Goal: Task Accomplishment & Management: Complete application form

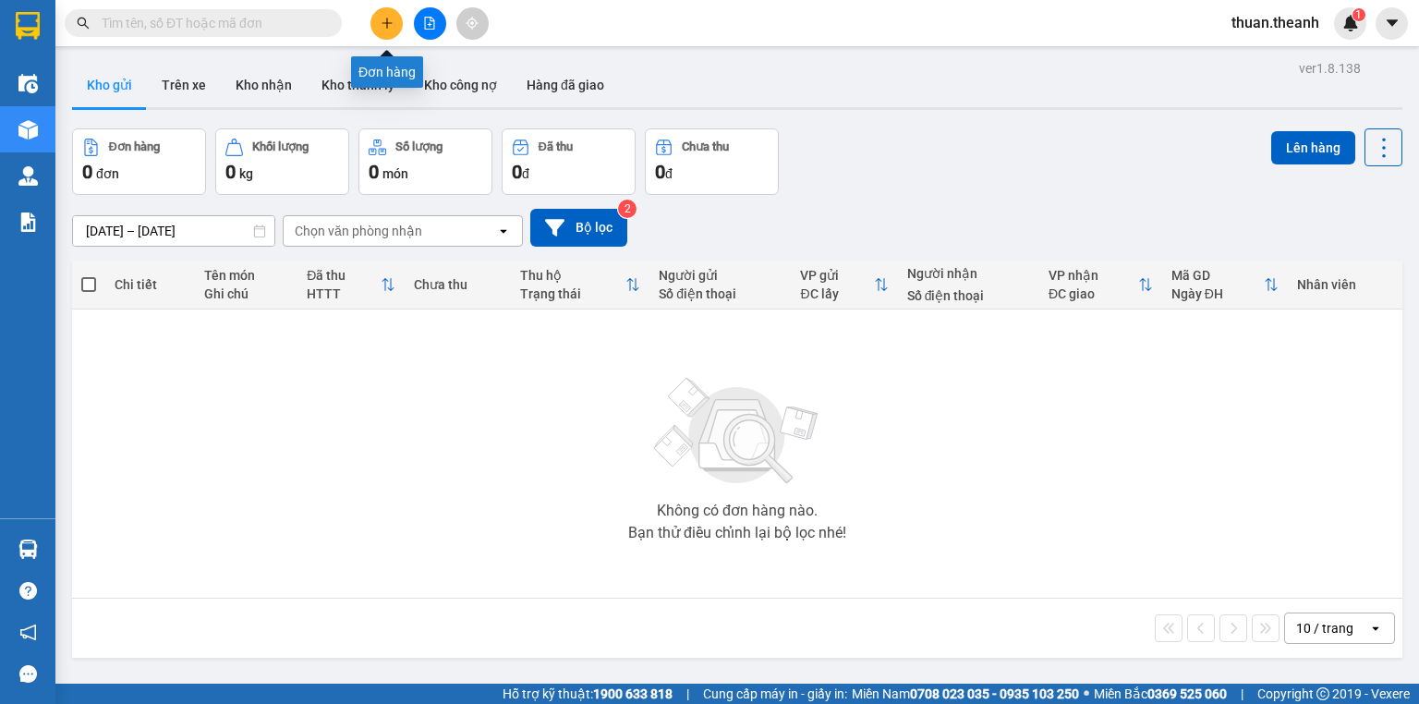
click at [393, 37] on button at bounding box center [386, 23] width 32 height 32
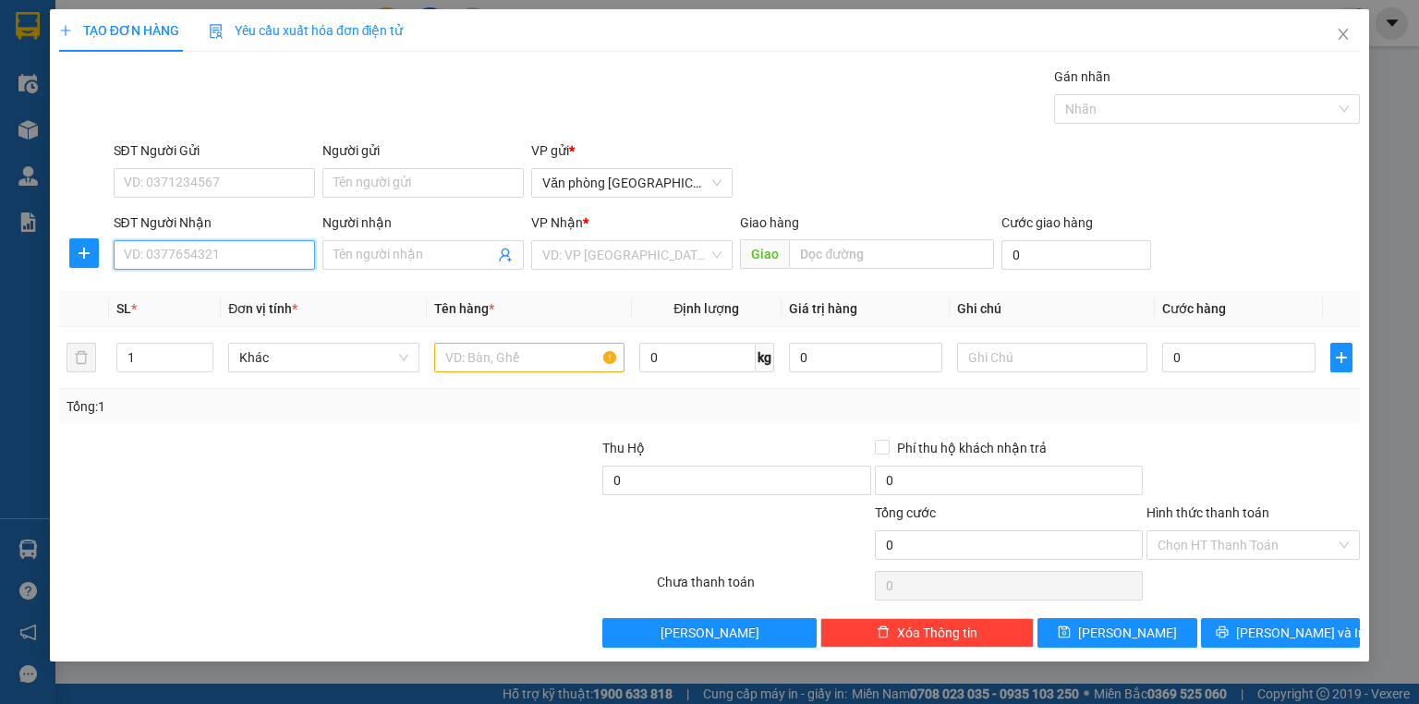
click at [191, 249] on input "SĐT Người Nhận" at bounding box center [214, 255] width 201 height 30
click at [212, 293] on div "0386000888" at bounding box center [214, 291] width 179 height 20
type input "0386000888"
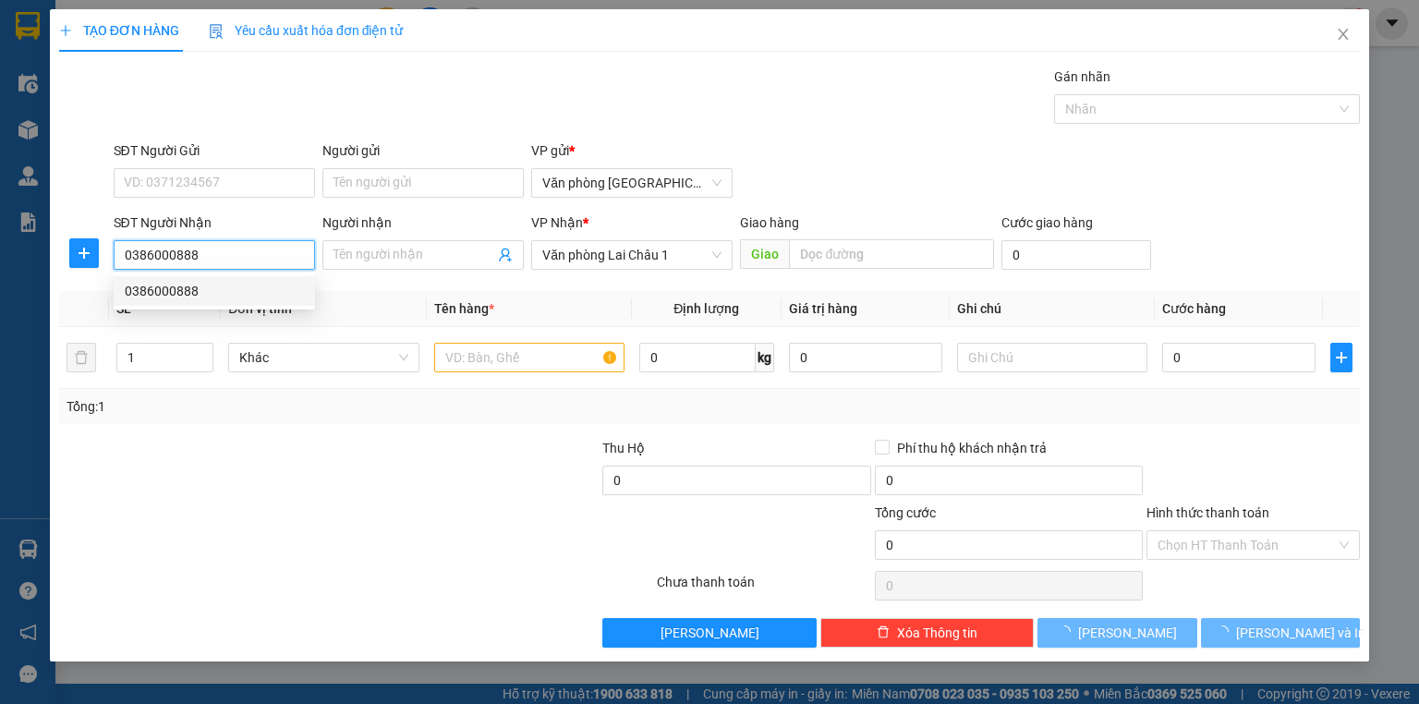
type input "50.000"
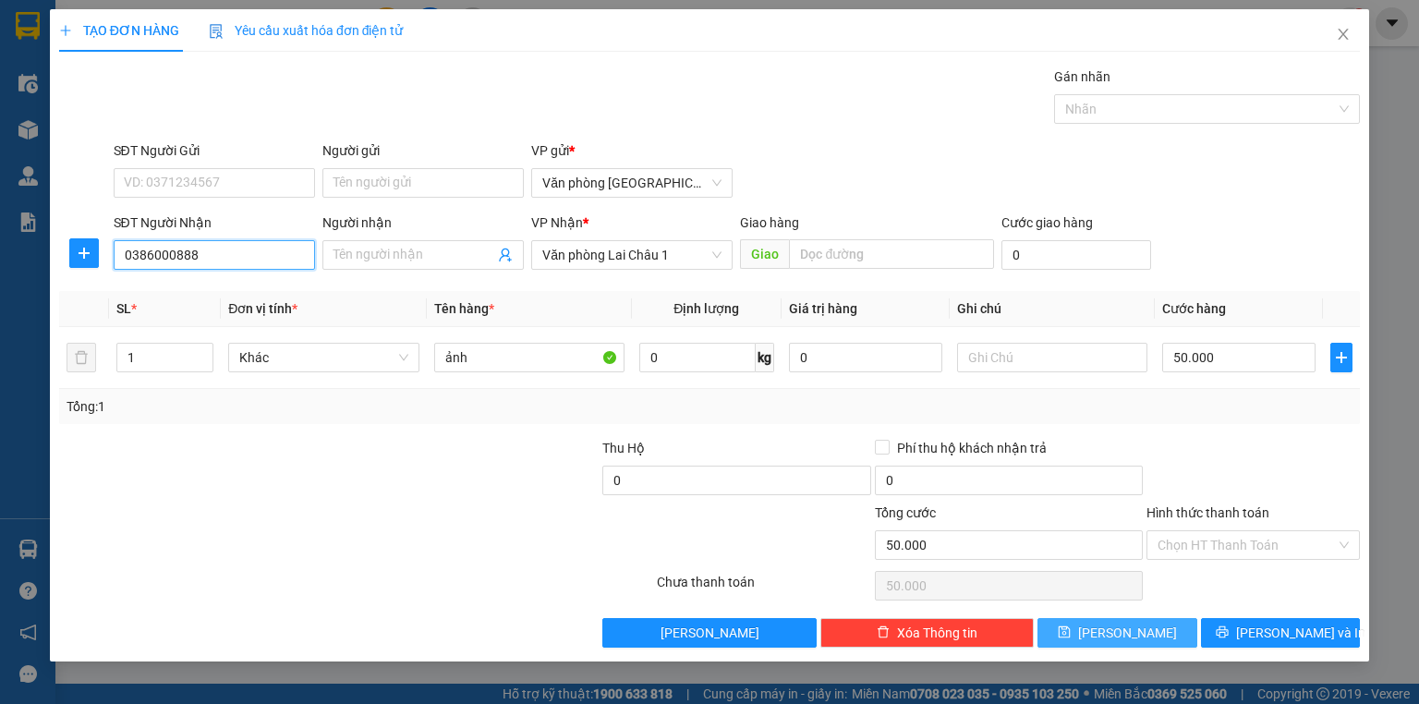
type input "0386000888"
click at [1109, 624] on button "[PERSON_NAME]" at bounding box center [1117, 633] width 160 height 30
type input "0"
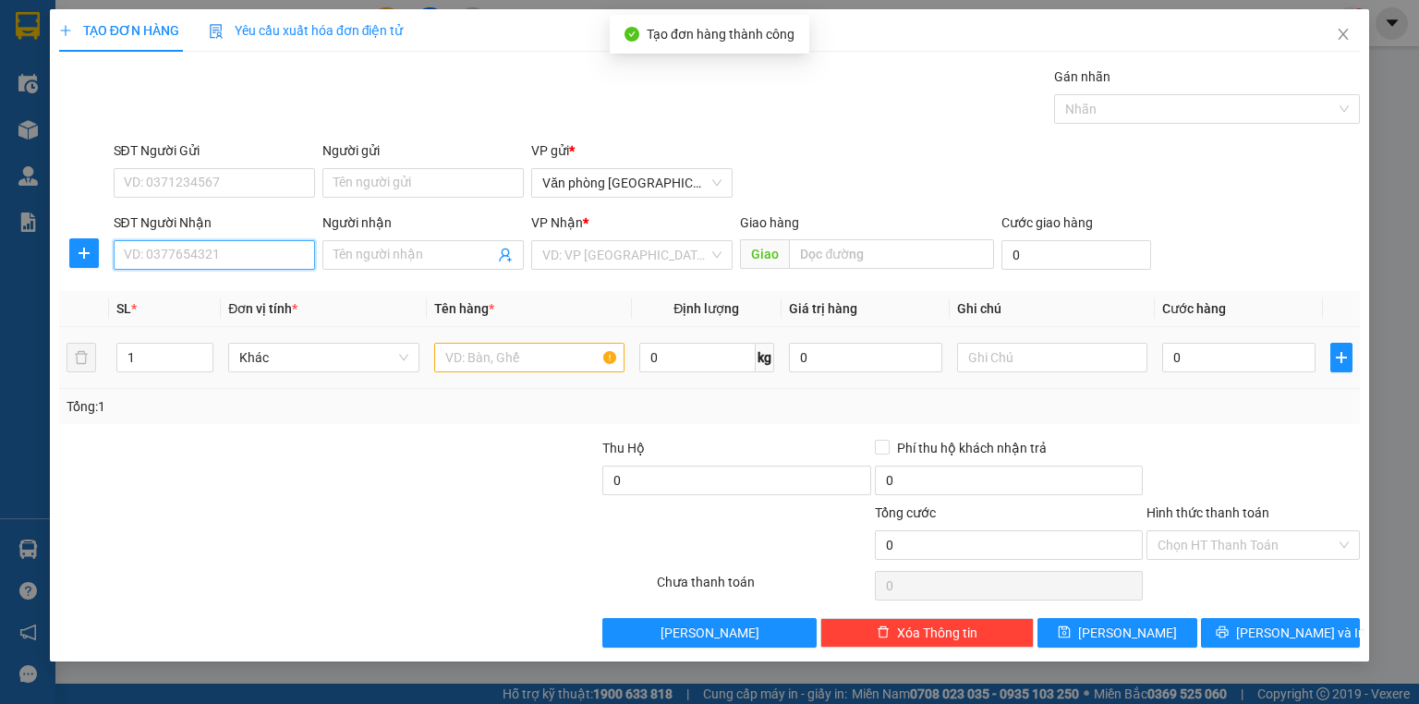
click at [209, 248] on input "SĐT Người Nhận" at bounding box center [214, 255] width 201 height 30
click at [228, 283] on div "0944525867 - ANH ĐIỆP" at bounding box center [214, 291] width 179 height 20
type input "0944525867"
type input "ANH ĐIỆP"
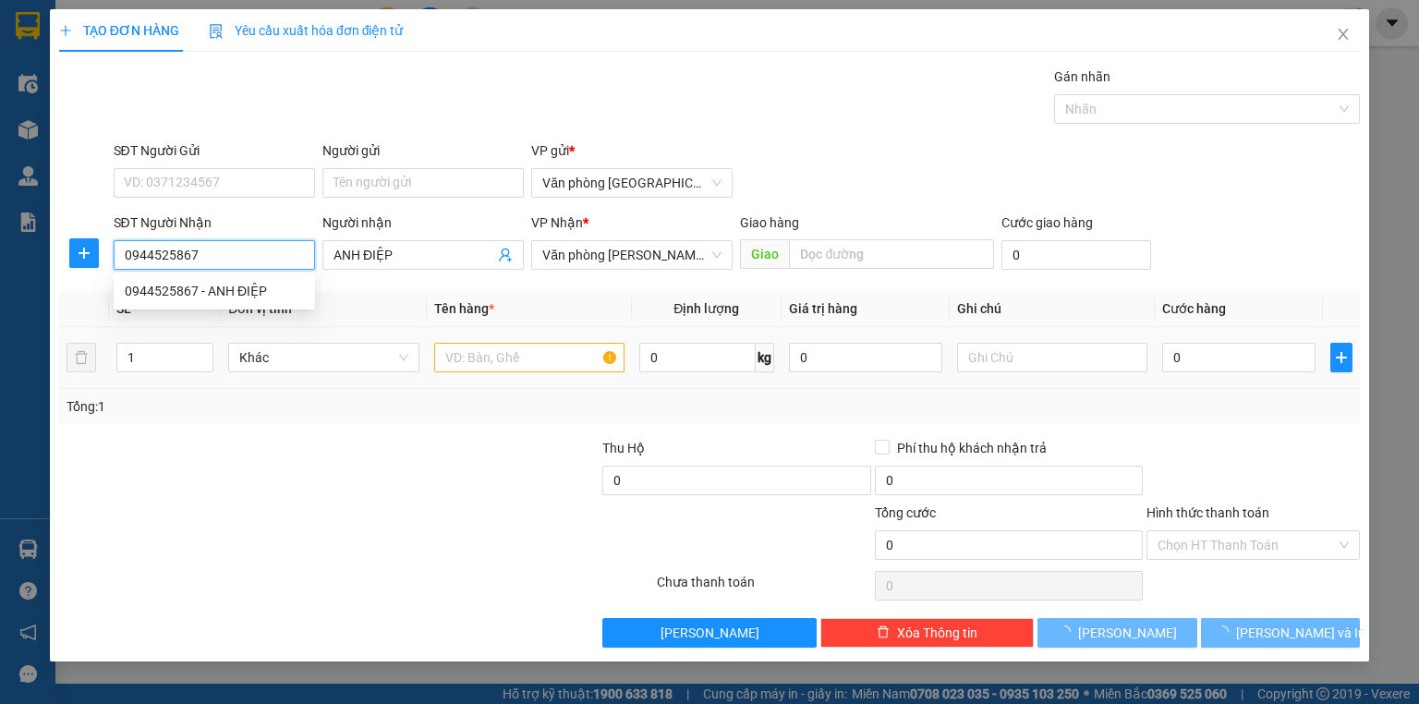
type input "50.000"
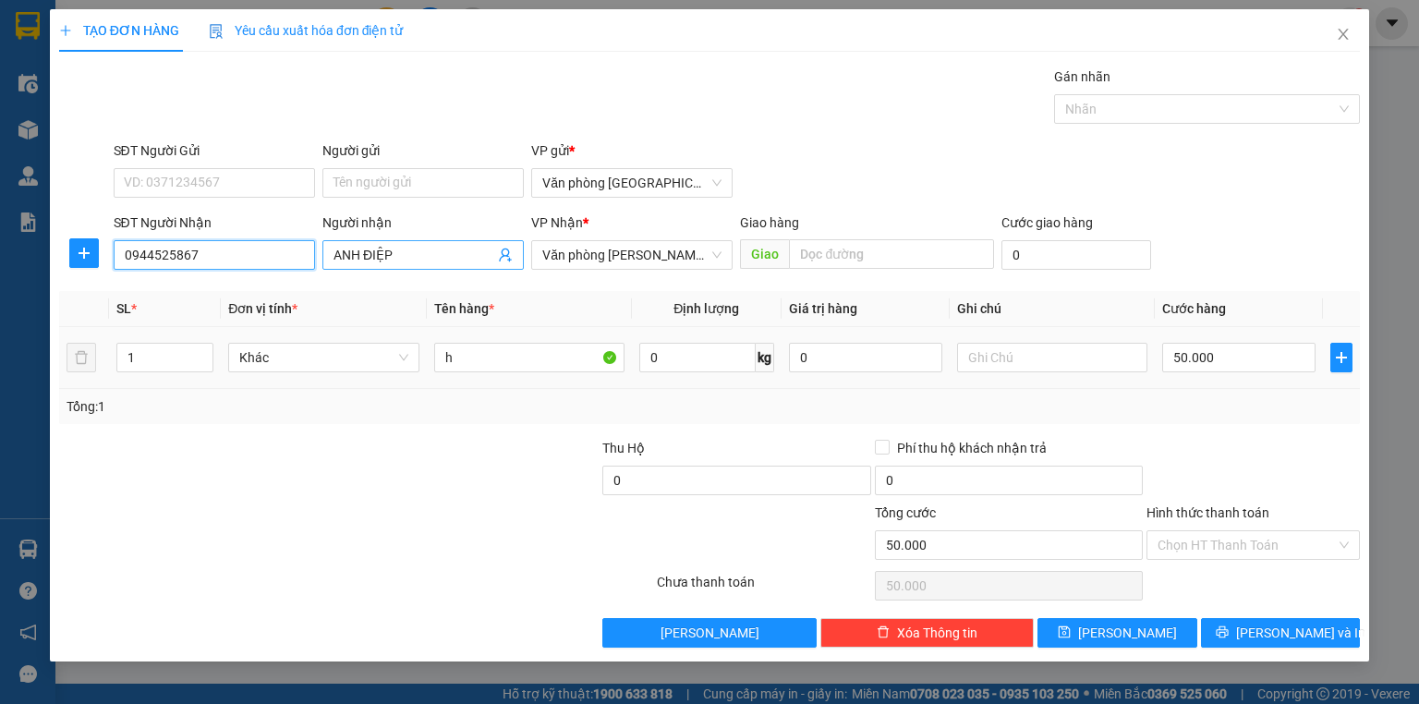
type input "0944525867"
drag, startPoint x: 425, startPoint y: 242, endPoint x: 281, endPoint y: 281, distance: 149.2
click at [260, 281] on div "Transit Pickup Surcharge Ids Transit Deliver Surcharge Ids Transit Deliver Surc…" at bounding box center [709, 357] width 1300 height 581
drag, startPoint x: 414, startPoint y: 260, endPoint x: 295, endPoint y: 251, distance: 119.4
click at [296, 251] on div "SĐT Người Nhận 0944525867 Người nhận ANH ĐIỆP ANH ĐIỆP VP Nhận * Văn phòng Tam …" at bounding box center [737, 244] width 1254 height 65
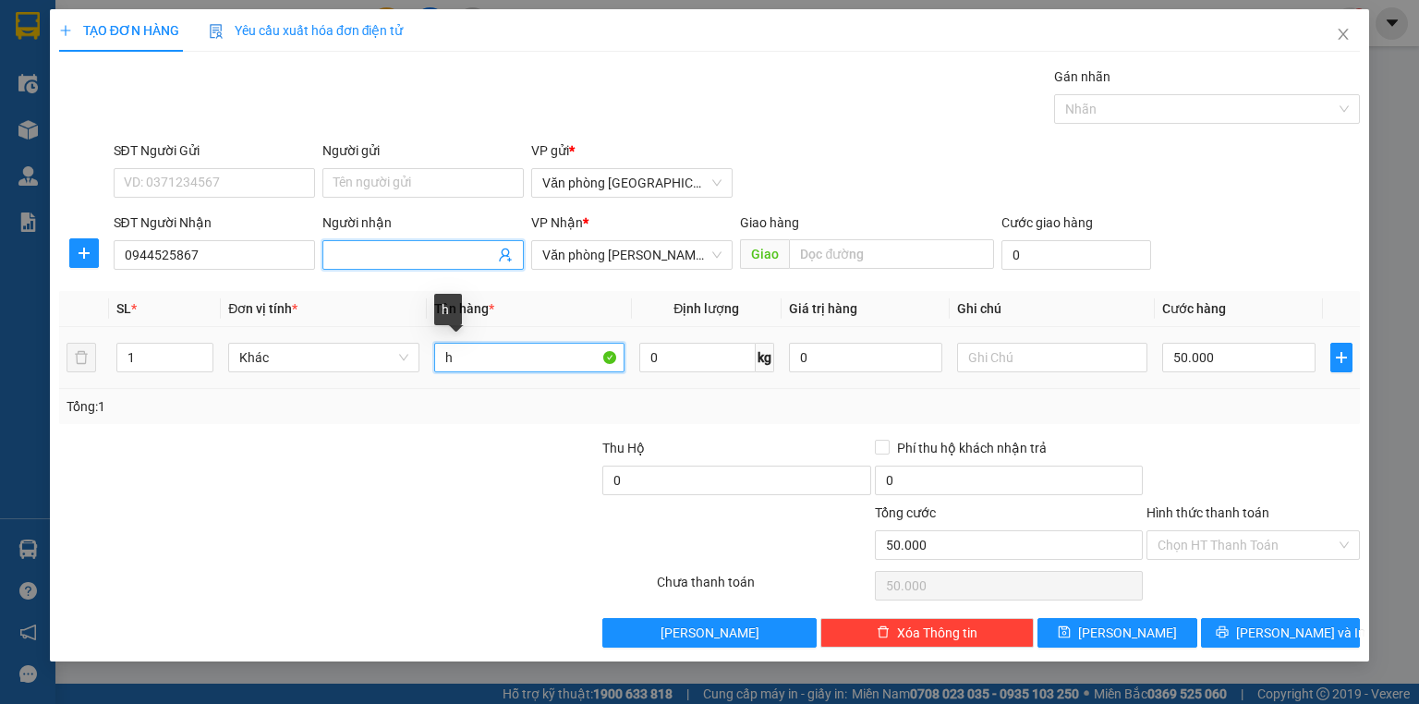
click at [545, 361] on input "h" at bounding box center [529, 358] width 190 height 30
type input "bọc"
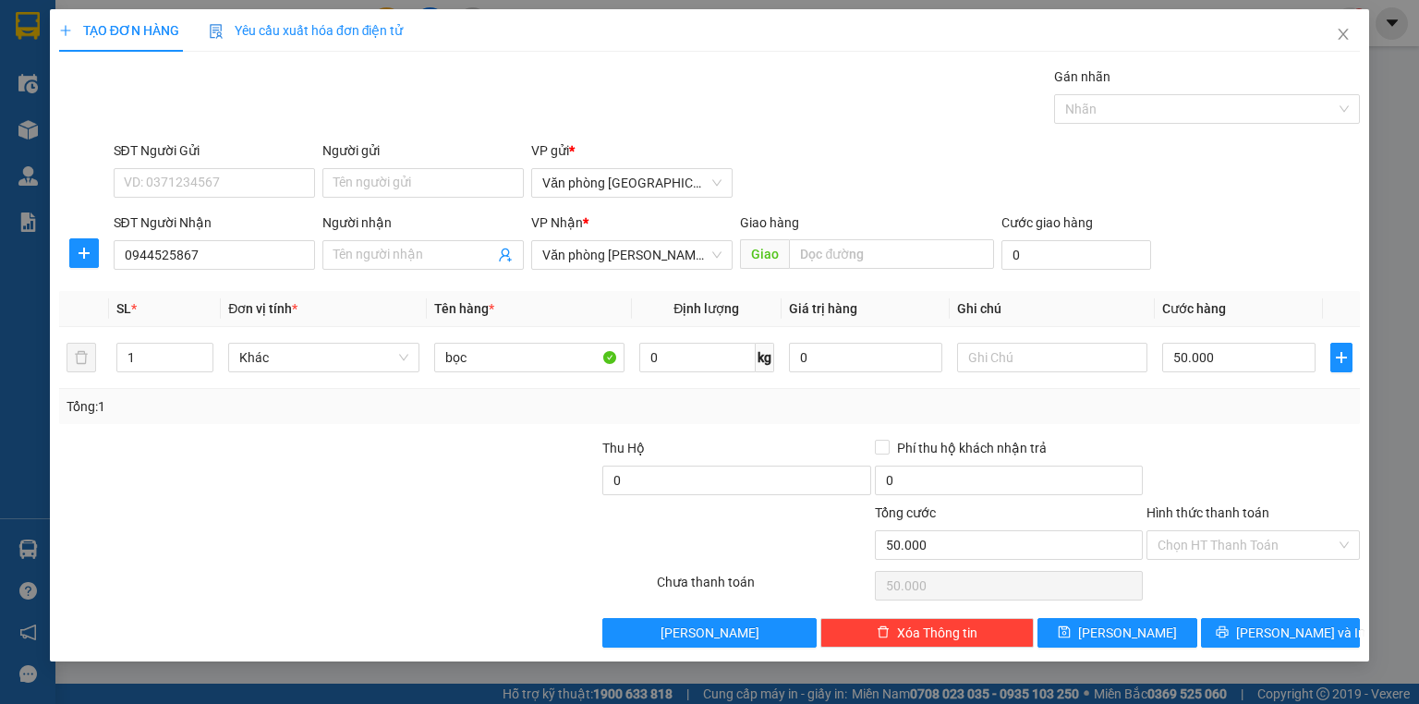
click at [513, 392] on div "Tổng: 1" at bounding box center [709, 406] width 1300 height 35
click at [1150, 622] on button "[PERSON_NAME]" at bounding box center [1117, 633] width 160 height 30
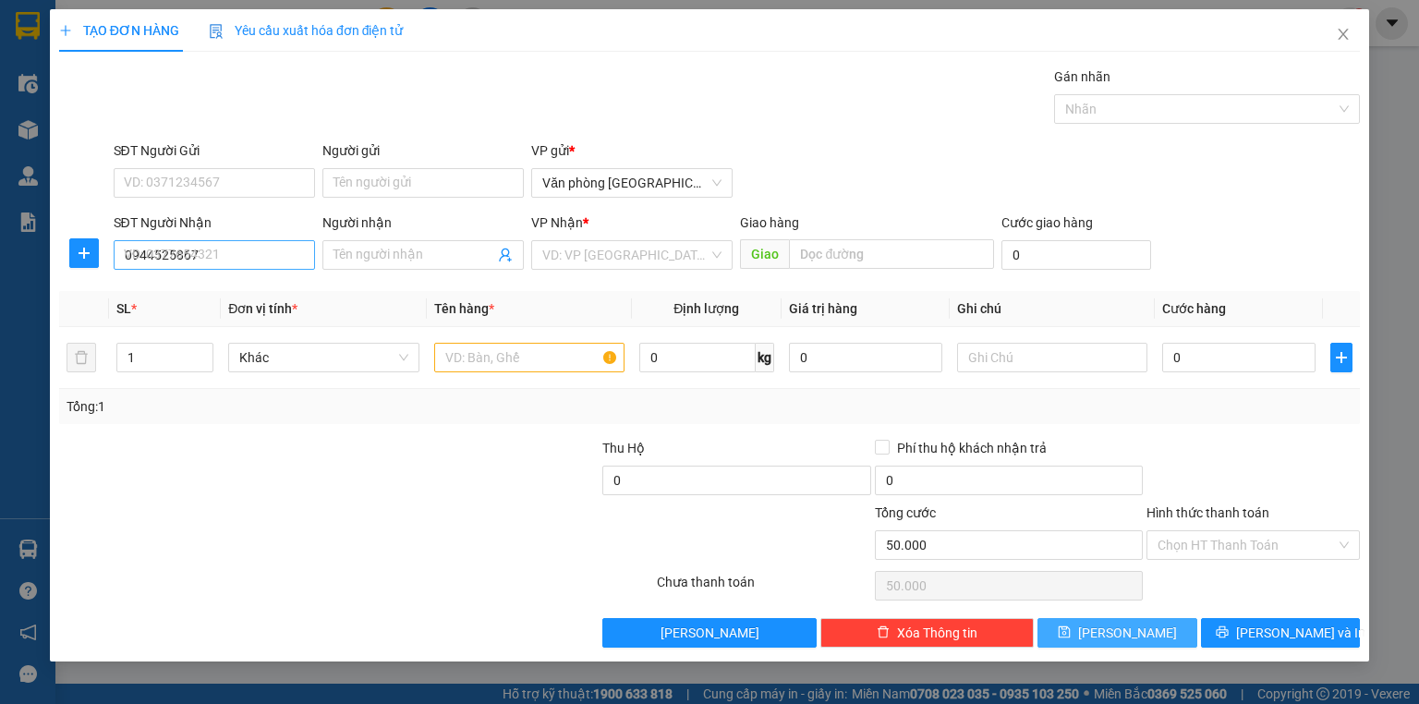
type input "0"
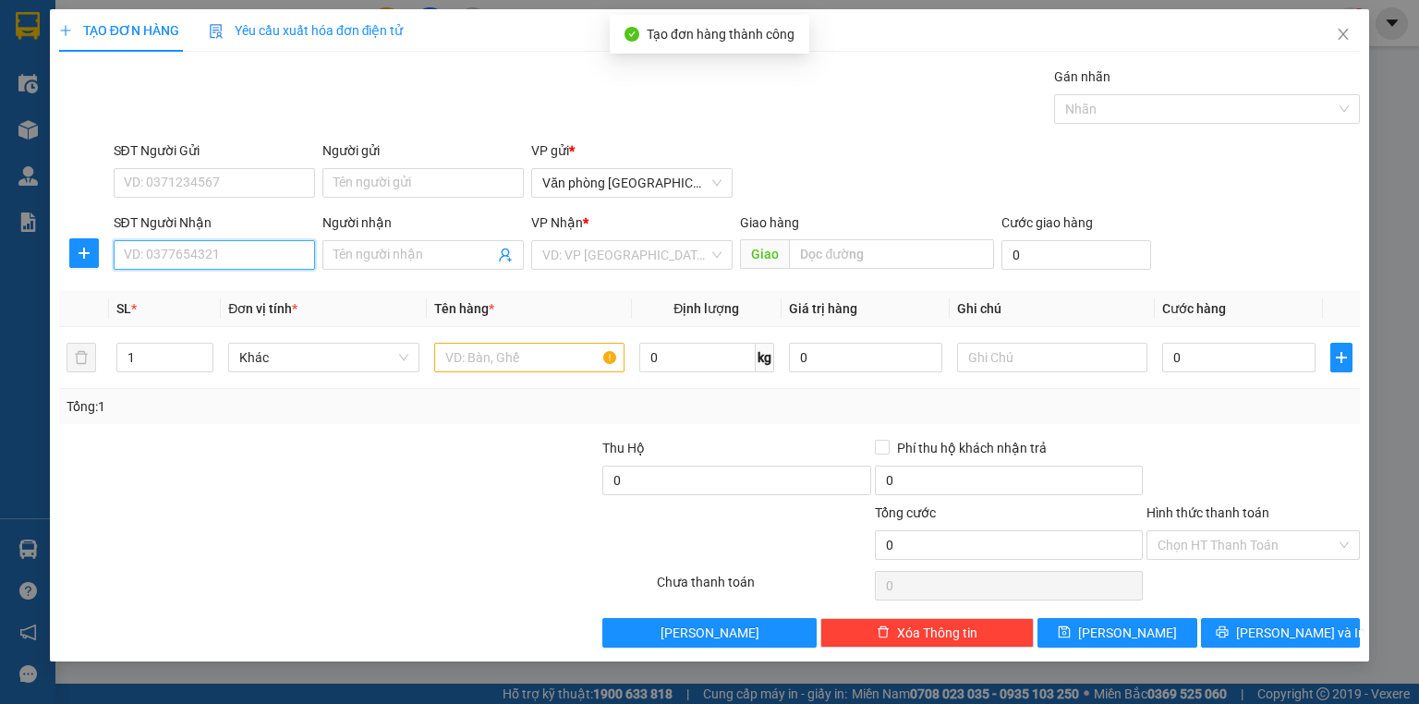
click at [246, 251] on input "SĐT Người Nhận" at bounding box center [214, 255] width 201 height 30
click at [250, 292] on div "0985808580 - [PERSON_NAME]" at bounding box center [216, 291] width 182 height 20
type input "0985808580"
type input "[PERSON_NAME]"
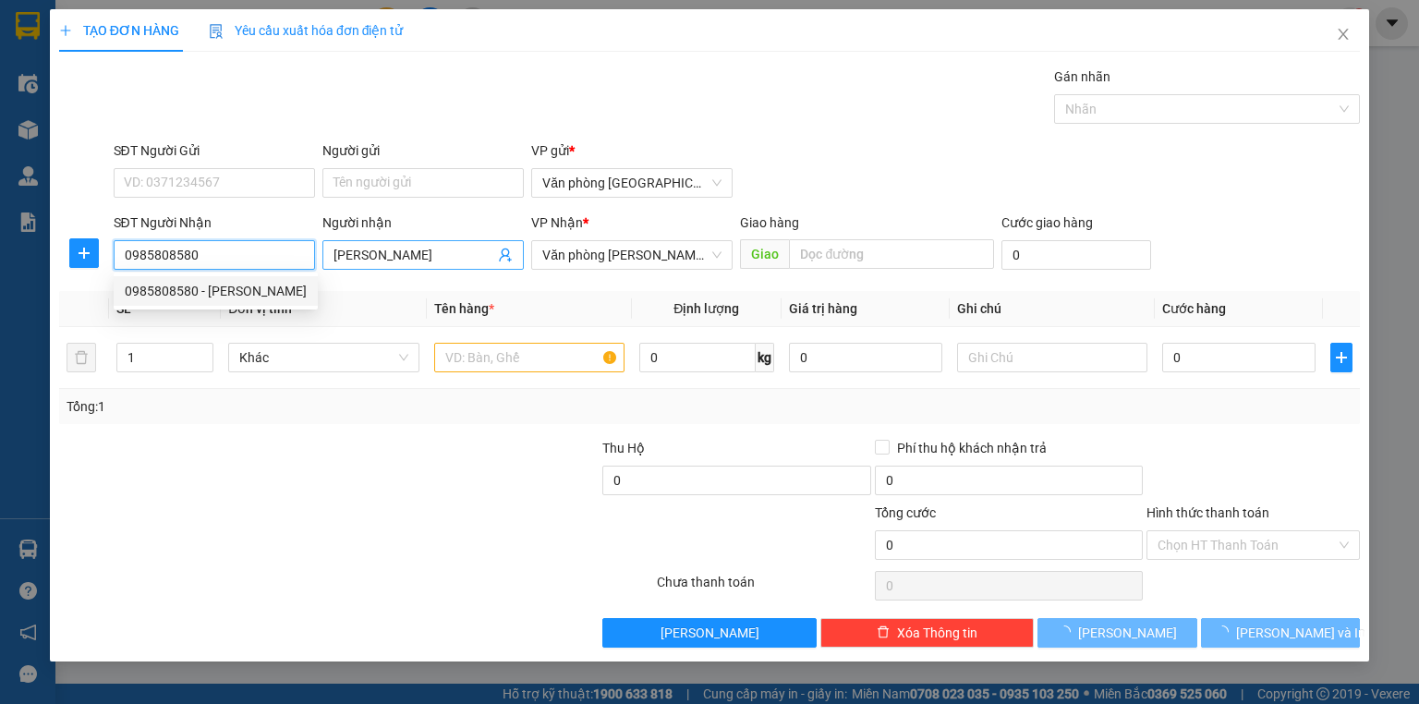
type input "50.000"
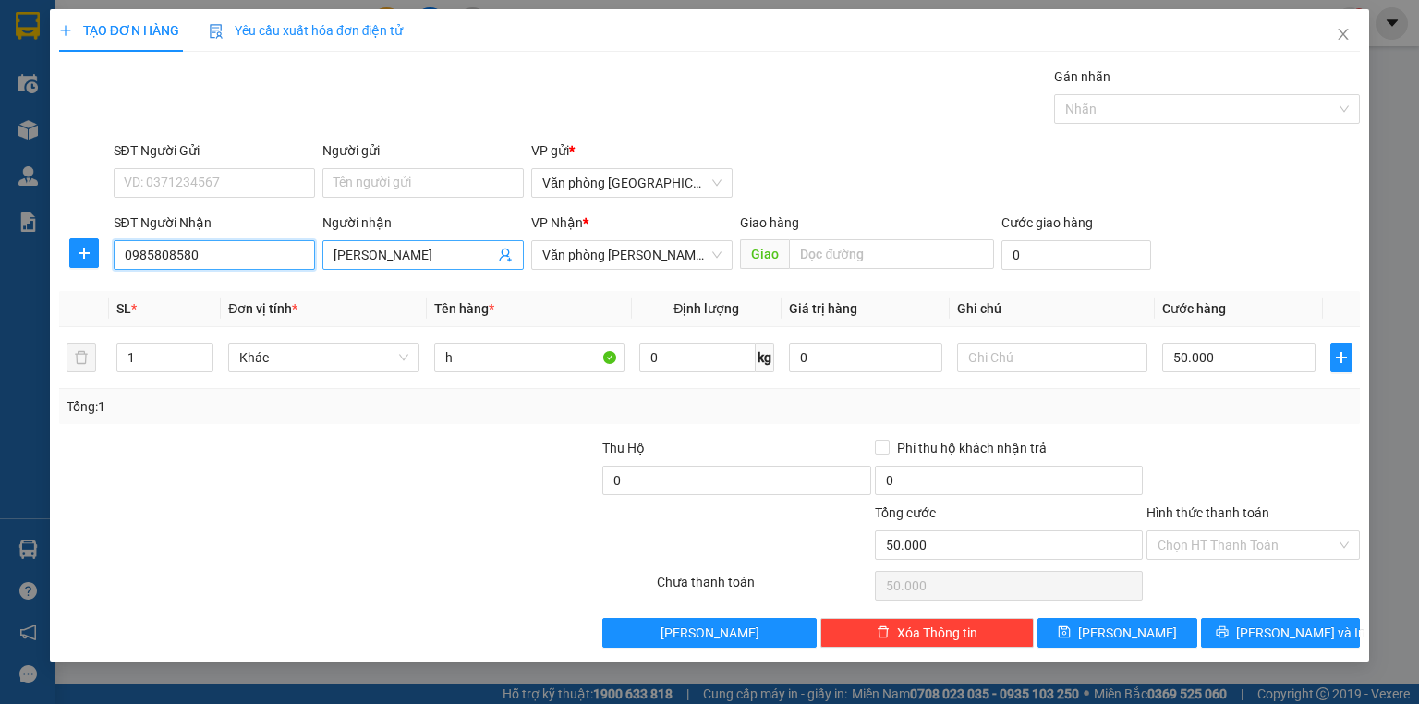
type input "0985808580"
drag, startPoint x: 421, startPoint y: 256, endPoint x: 296, endPoint y: 260, distance: 125.7
click at [296, 260] on div "SĐT Người Nhận 0985808580 Người nhận xuân [PERSON_NAME] VP Nhận * Văn phòng [PE…" at bounding box center [737, 244] width 1254 height 65
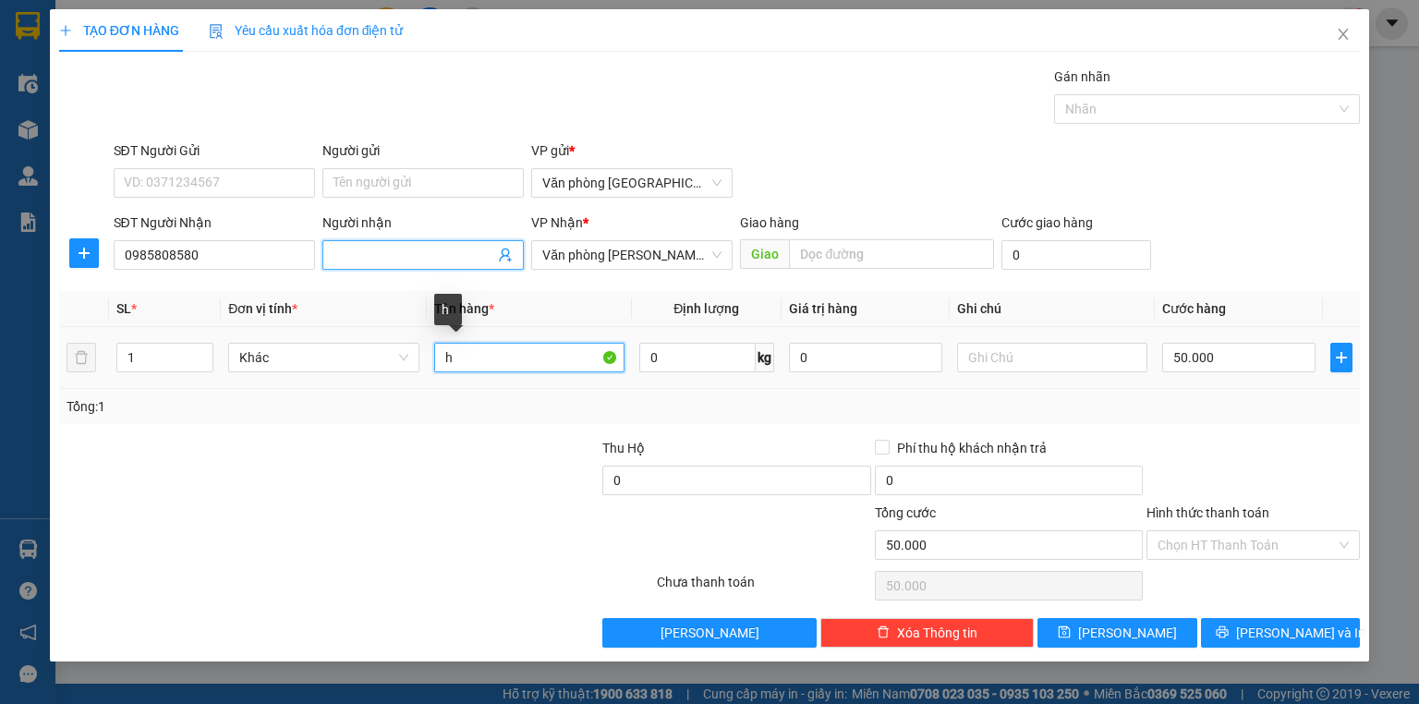
click at [463, 358] on input "h" at bounding box center [529, 358] width 190 height 30
click at [461, 358] on input "h" at bounding box center [529, 358] width 190 height 30
drag, startPoint x: 515, startPoint y: 353, endPoint x: 396, endPoint y: 352, distance: 119.2
click at [396, 352] on tr "1 Khác h3h 0 kg 0 50.000" at bounding box center [709, 358] width 1300 height 62
type input "h"
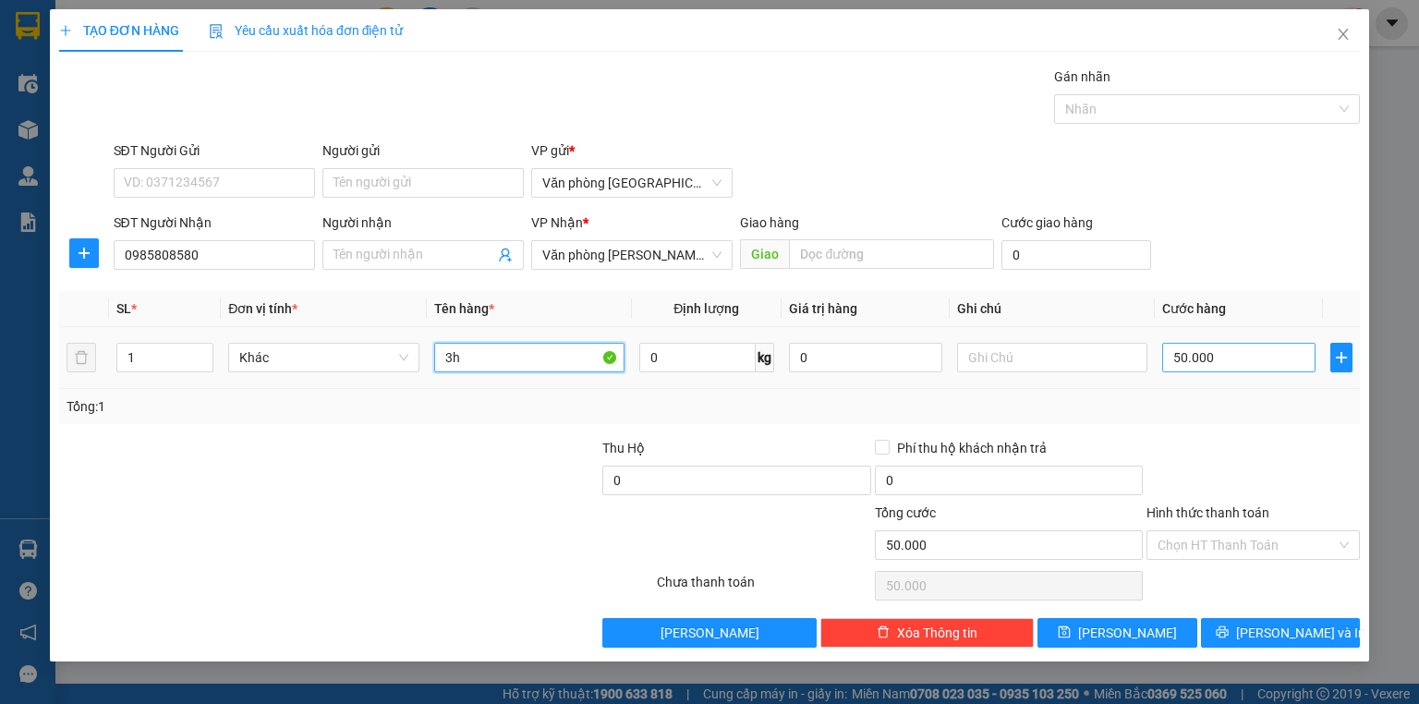
type input "3h"
click at [1241, 366] on input "50.000" at bounding box center [1238, 358] width 153 height 30
click at [1174, 357] on input "50.000" at bounding box center [1238, 358] width 153 height 30
type input "150.000"
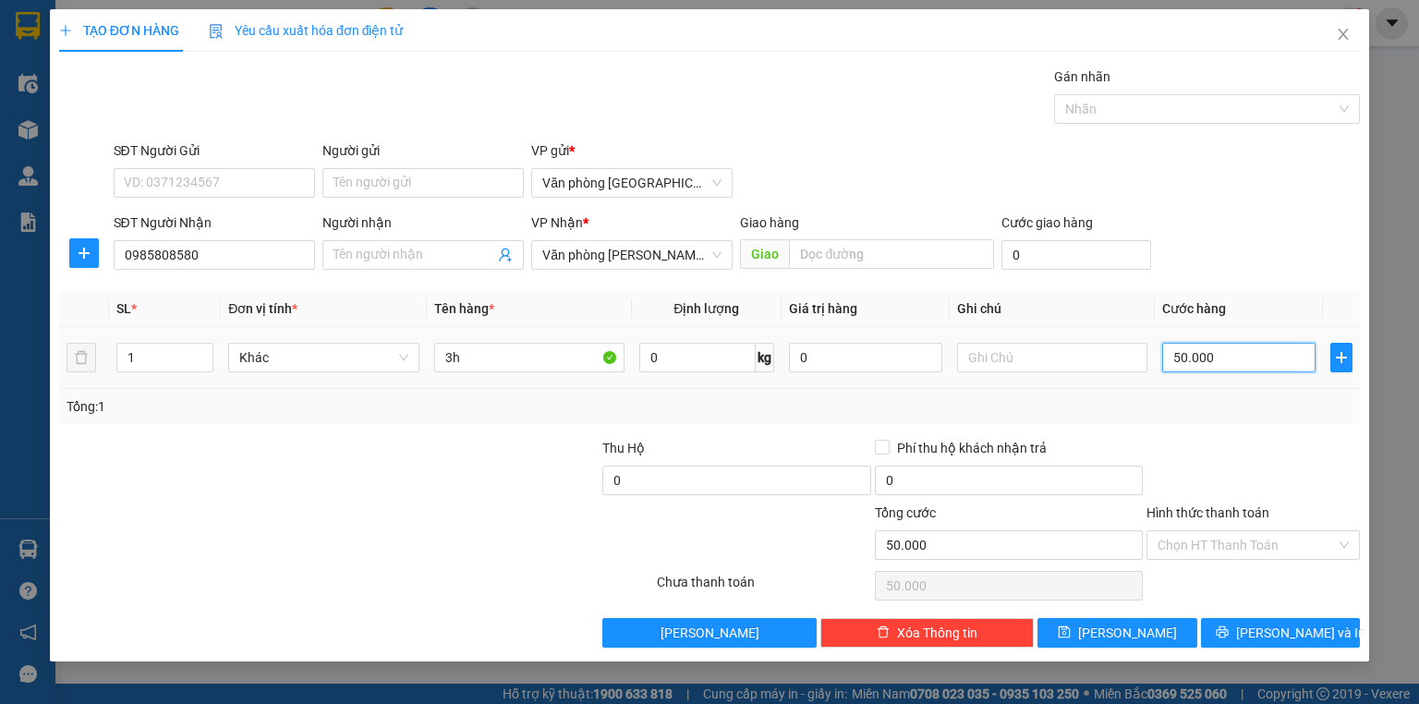
type input "150.000"
click at [1123, 633] on span "[PERSON_NAME]" at bounding box center [1127, 633] width 99 height 20
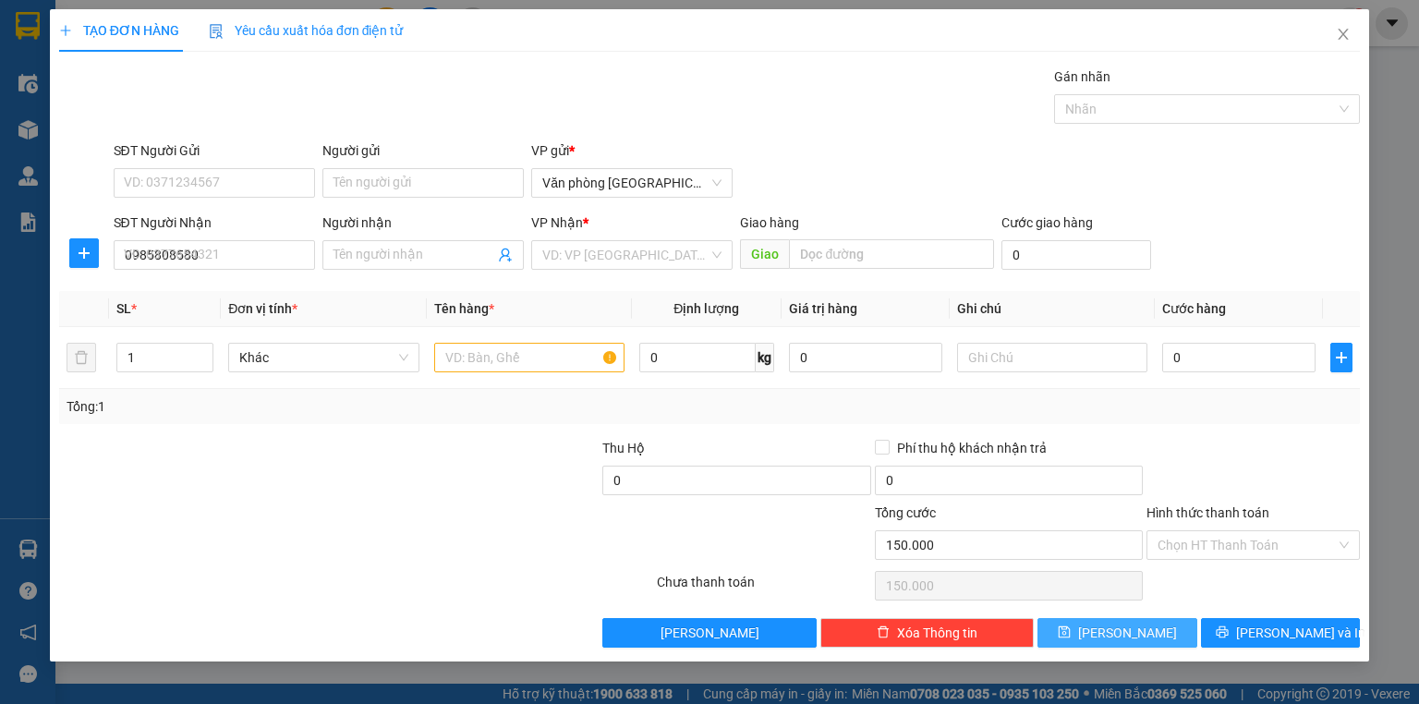
type input "0"
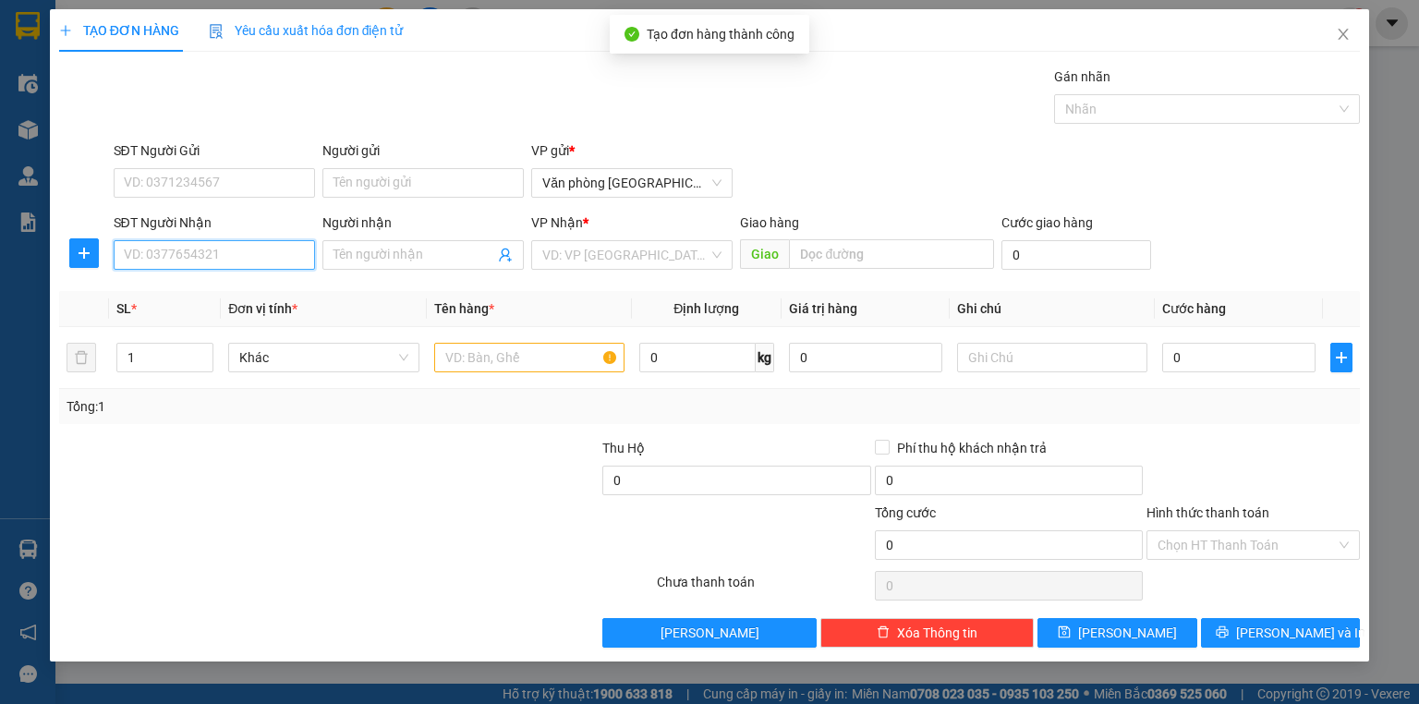
click at [221, 251] on input "SĐT Người Nhận" at bounding box center [214, 255] width 201 height 30
click at [242, 287] on div "0934040088 - [PERSON_NAME]" at bounding box center [216, 291] width 182 height 20
type input "0934040088"
type input "[PERSON_NAME]"
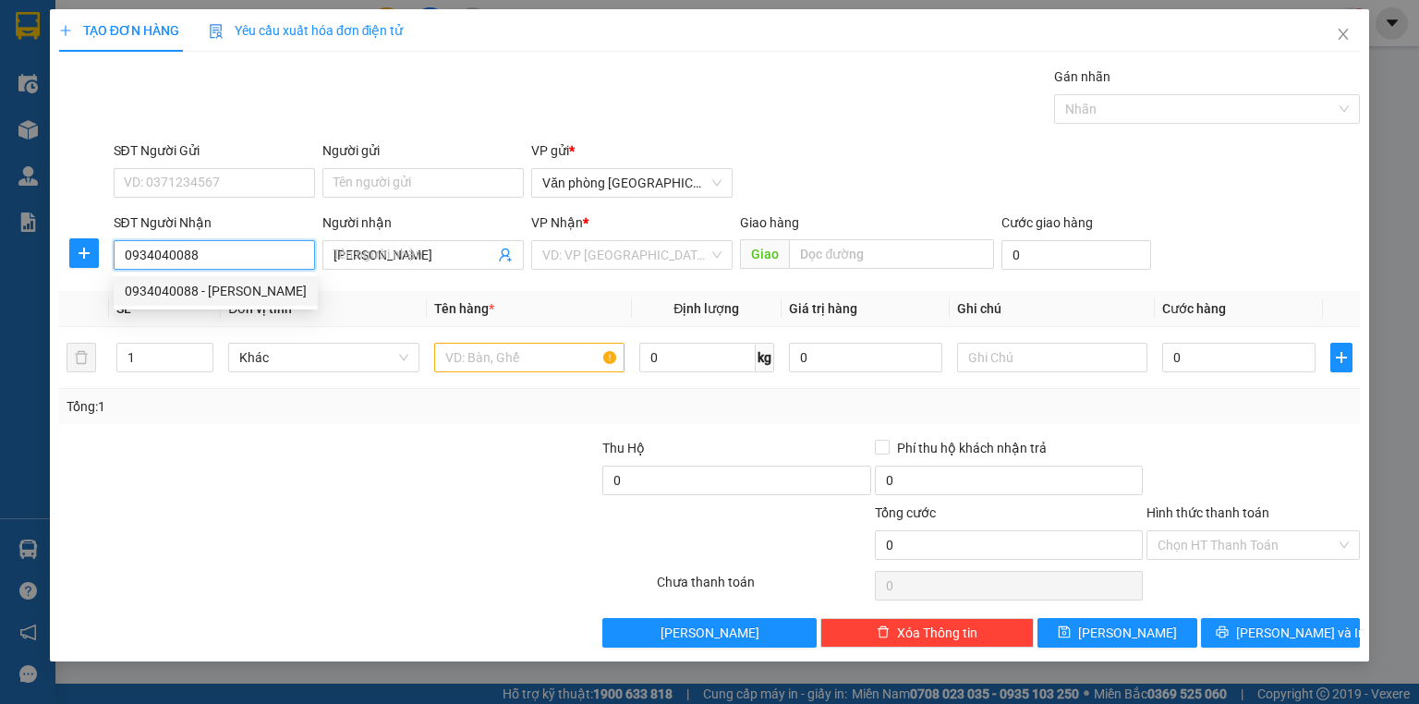
type input "50.000"
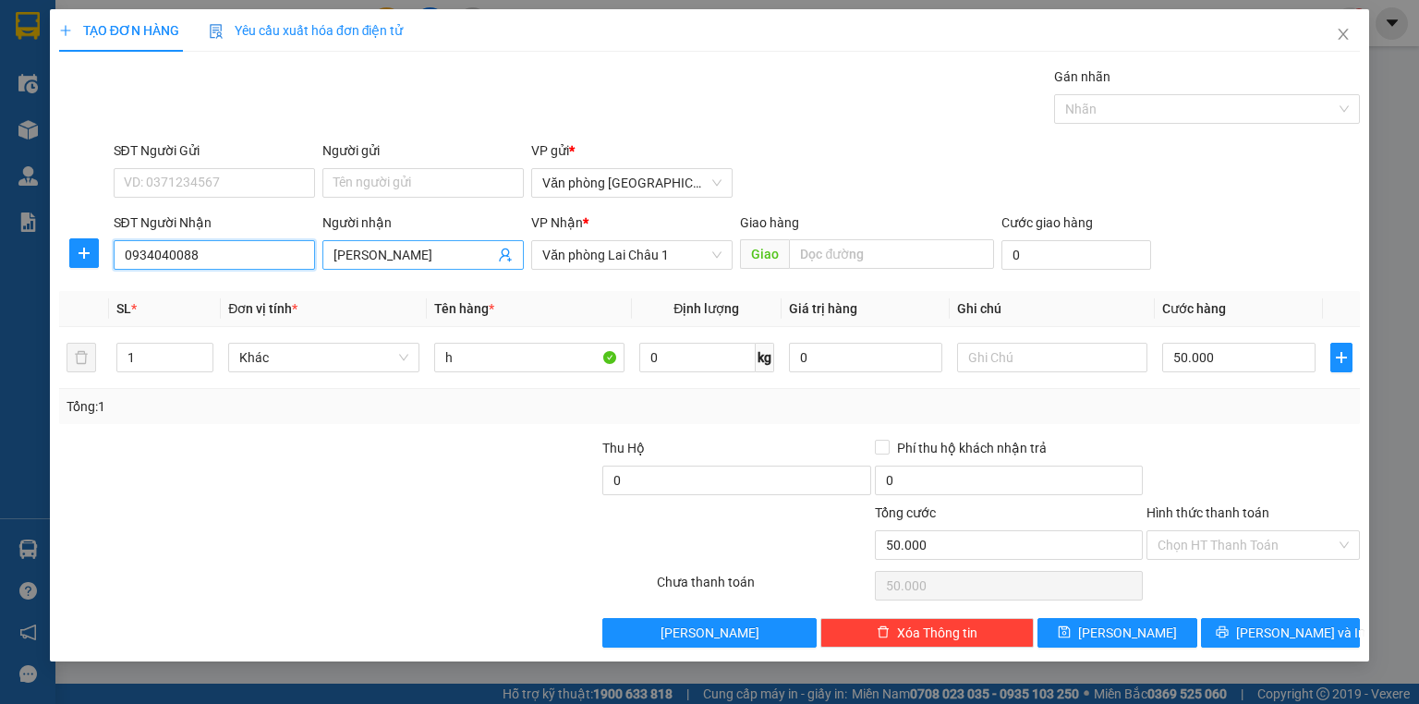
type input "0934040088"
drag, startPoint x: 482, startPoint y: 244, endPoint x: 284, endPoint y: 244, distance: 198.6
click at [284, 244] on div "SĐT Người Nhận 0934040088 Người nhận THÙY DUNG THÙY DUNG VP Nhận * Văn phòng La…" at bounding box center [737, 244] width 1254 height 65
click at [1124, 635] on span "[PERSON_NAME]" at bounding box center [1127, 633] width 99 height 20
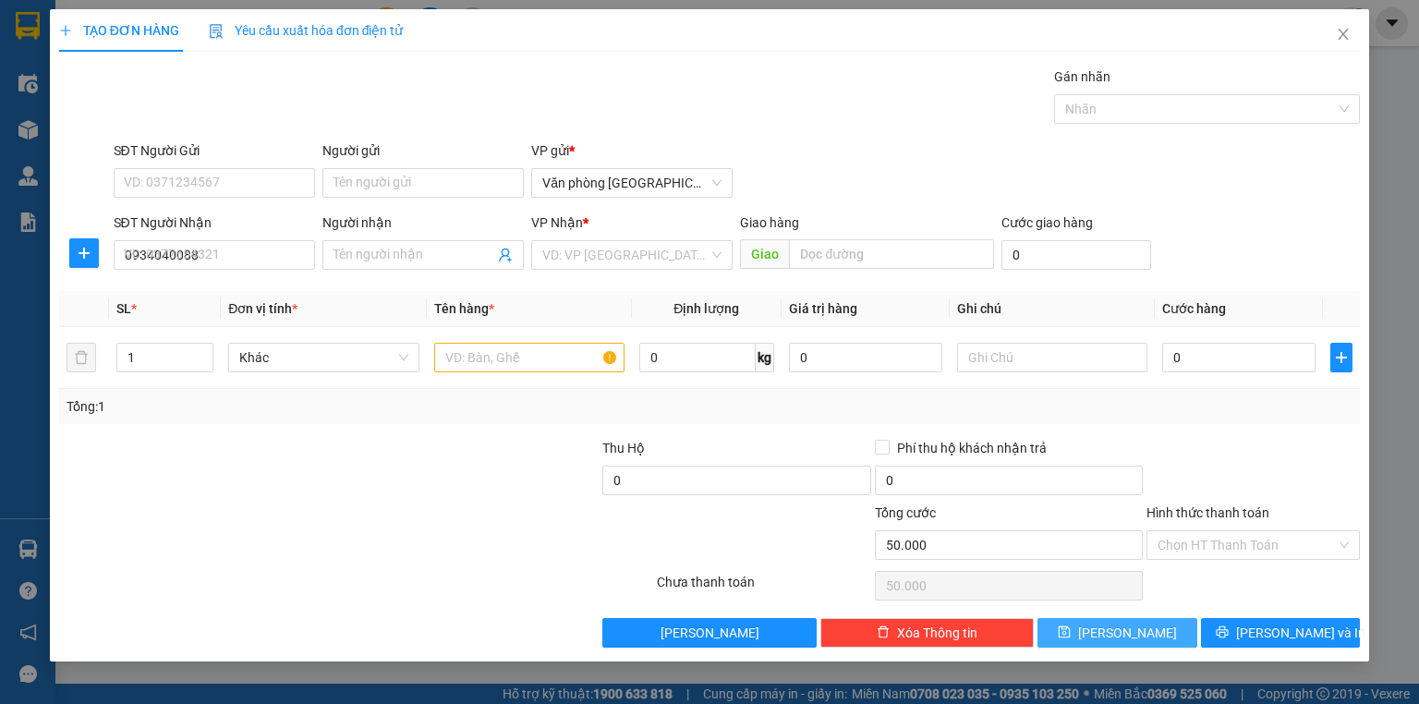
type input "0"
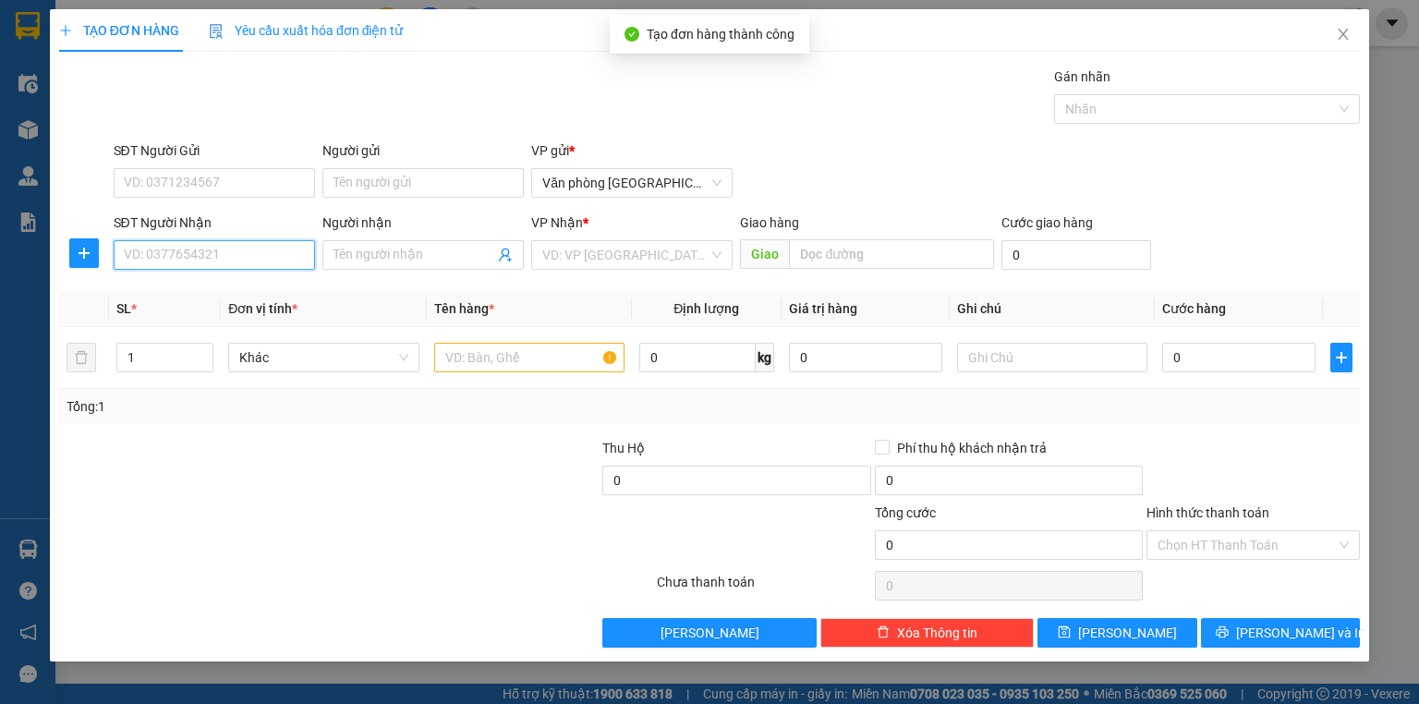
click at [230, 248] on input "SĐT Người Nhận" at bounding box center [214, 255] width 201 height 30
click at [209, 288] on div "0961137370" at bounding box center [214, 291] width 179 height 20
type input "0961137370"
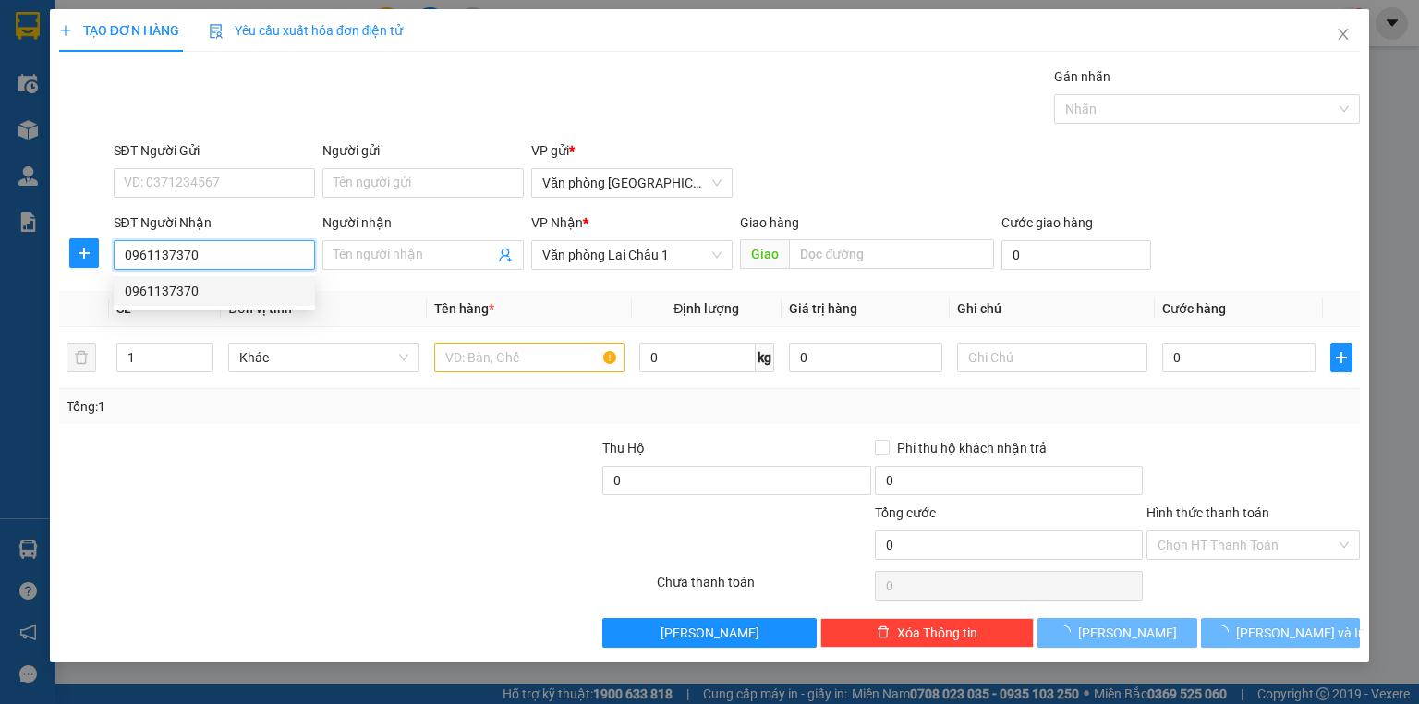
type input "50.000"
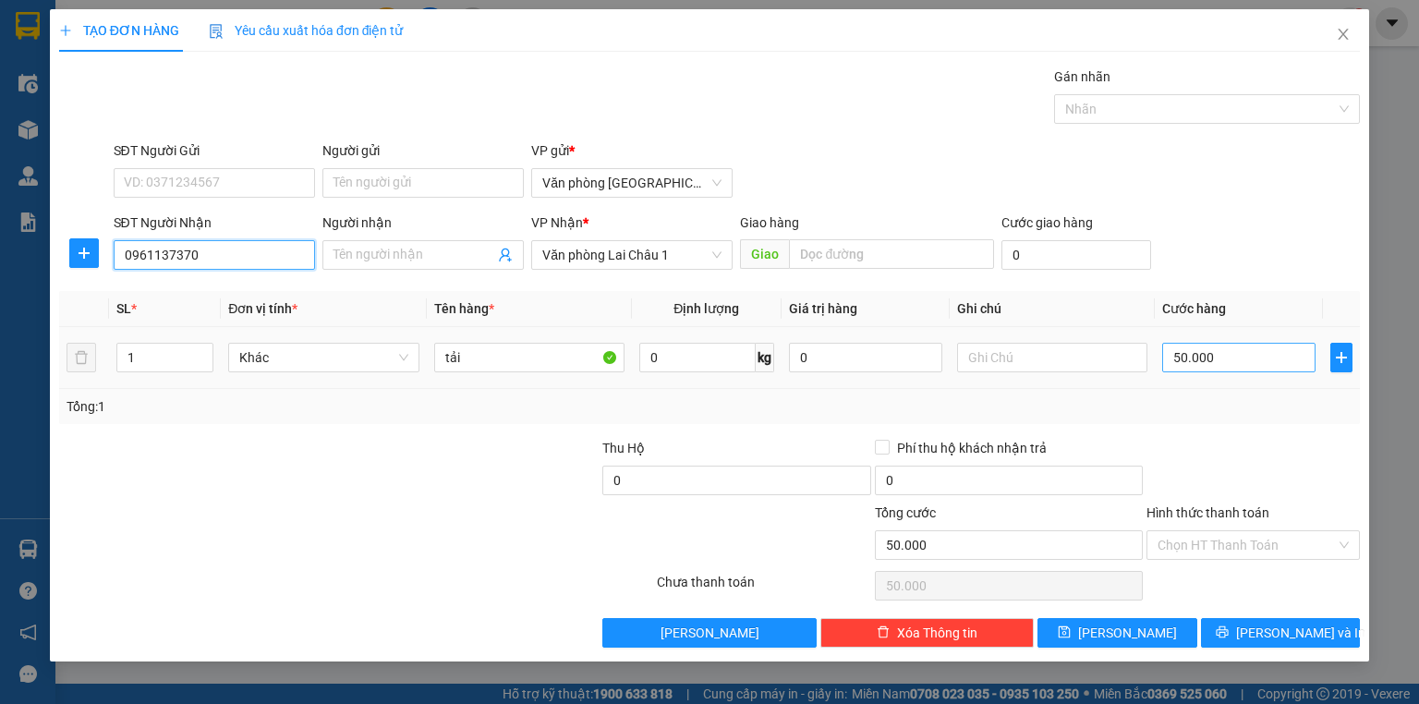
type input "0961137370"
click at [1252, 358] on input "50.000" at bounding box center [1238, 358] width 153 height 30
type input "1"
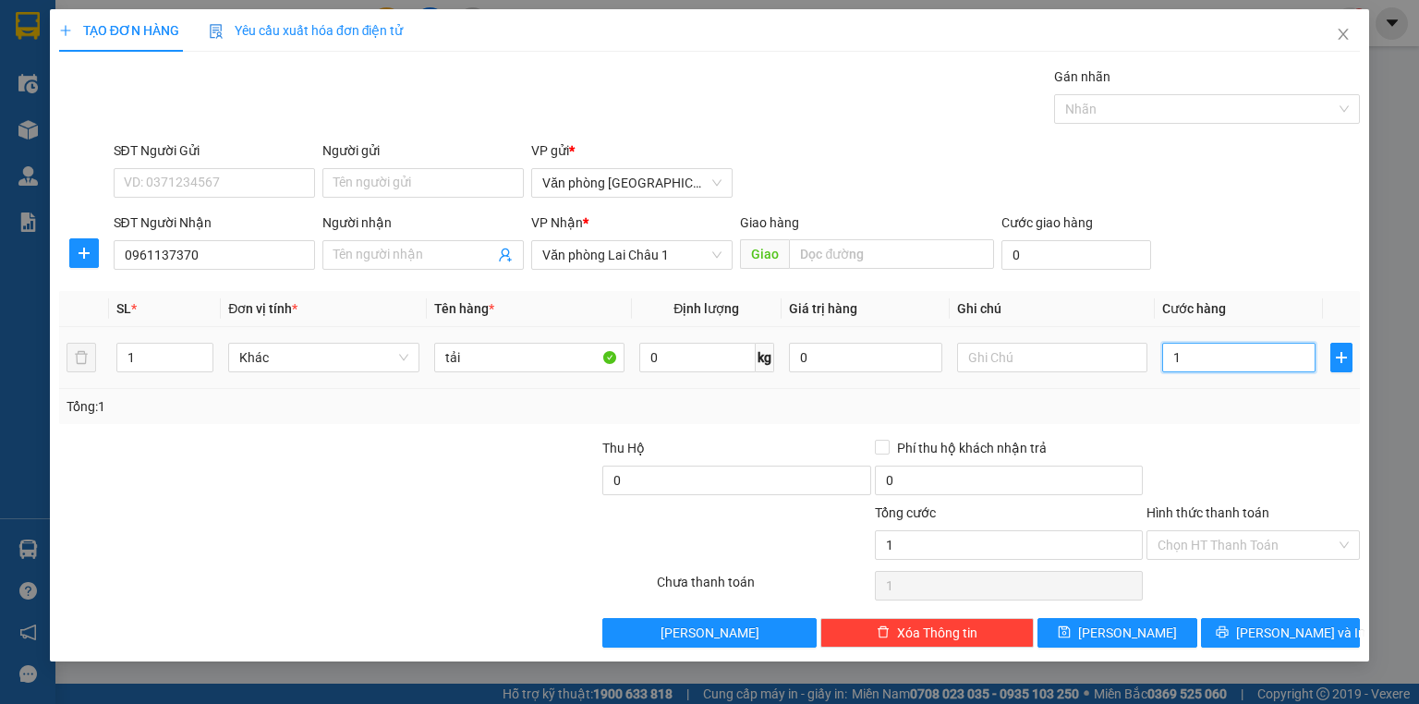
type input "10"
type input "100"
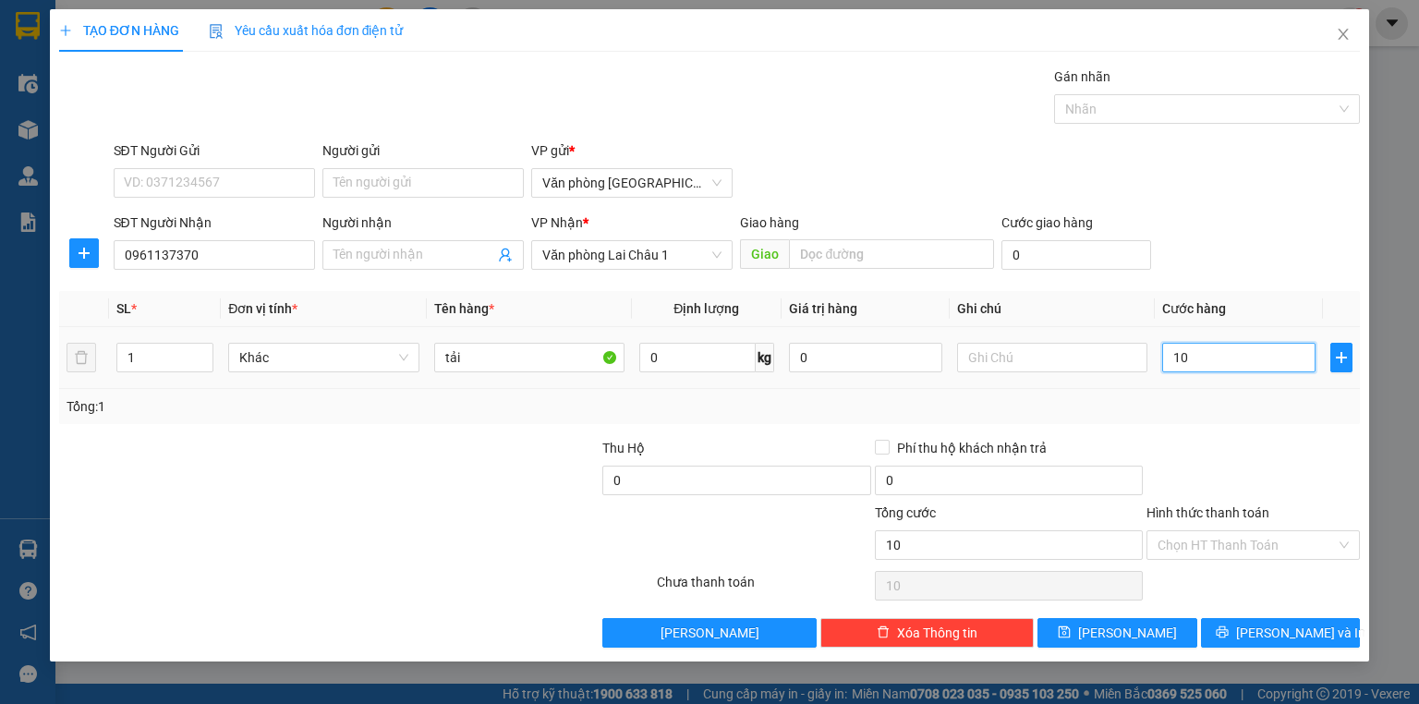
type input "100"
type input "1.000"
type input "10.000"
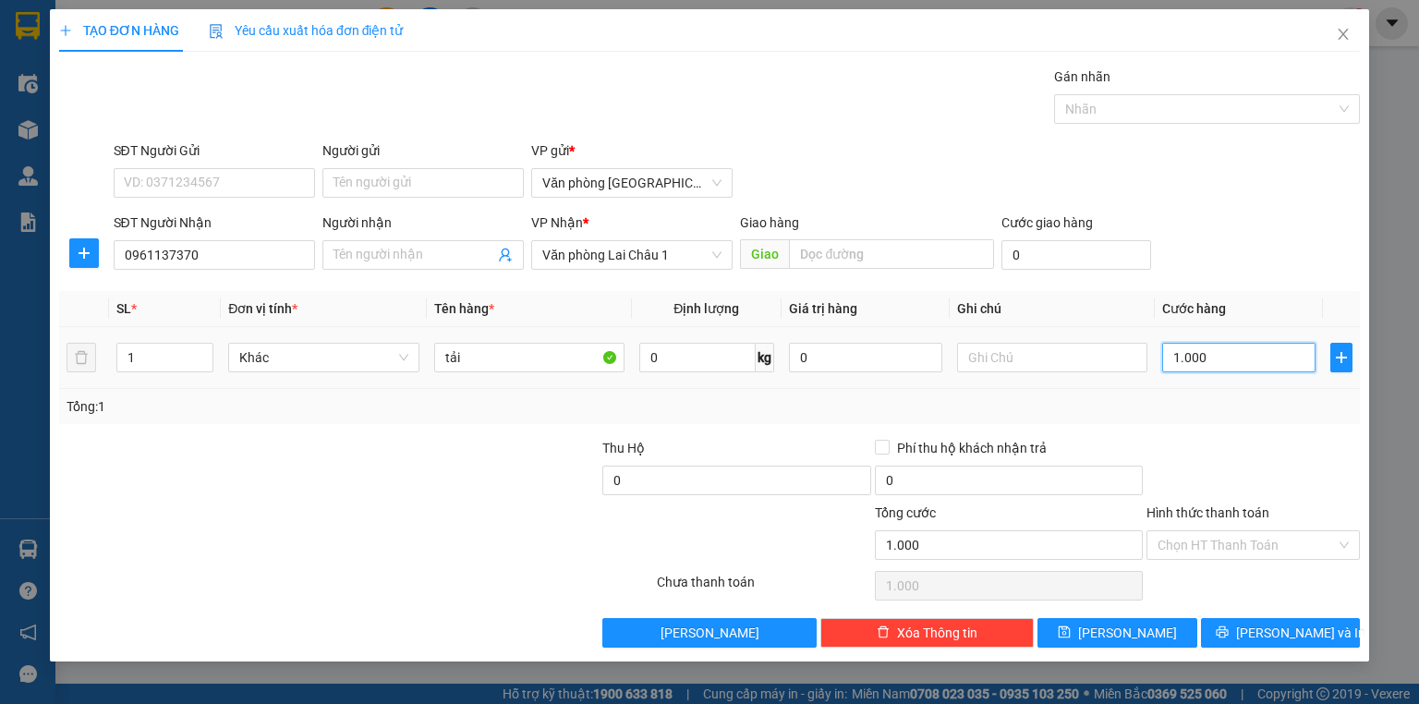
type input "10.000"
type input "100.000"
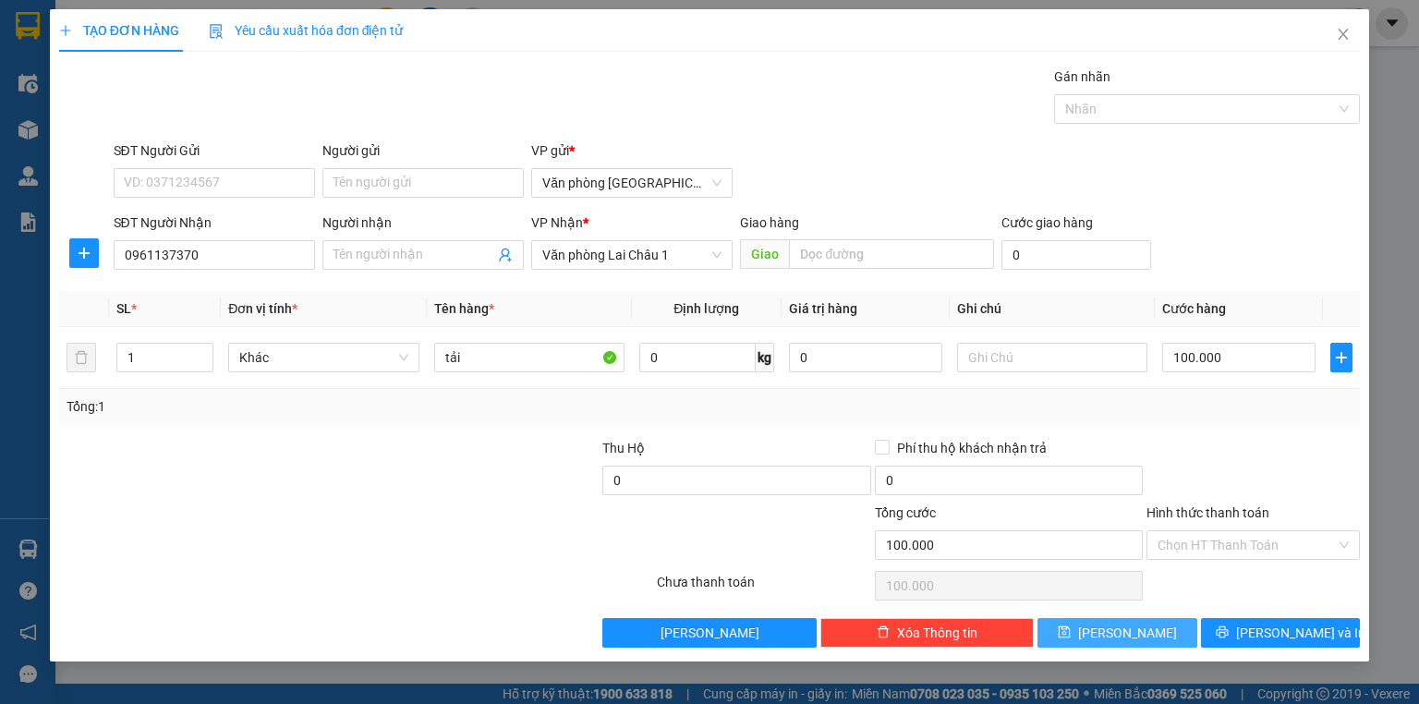
click at [1131, 632] on span "[PERSON_NAME]" at bounding box center [1127, 633] width 99 height 20
type input "0"
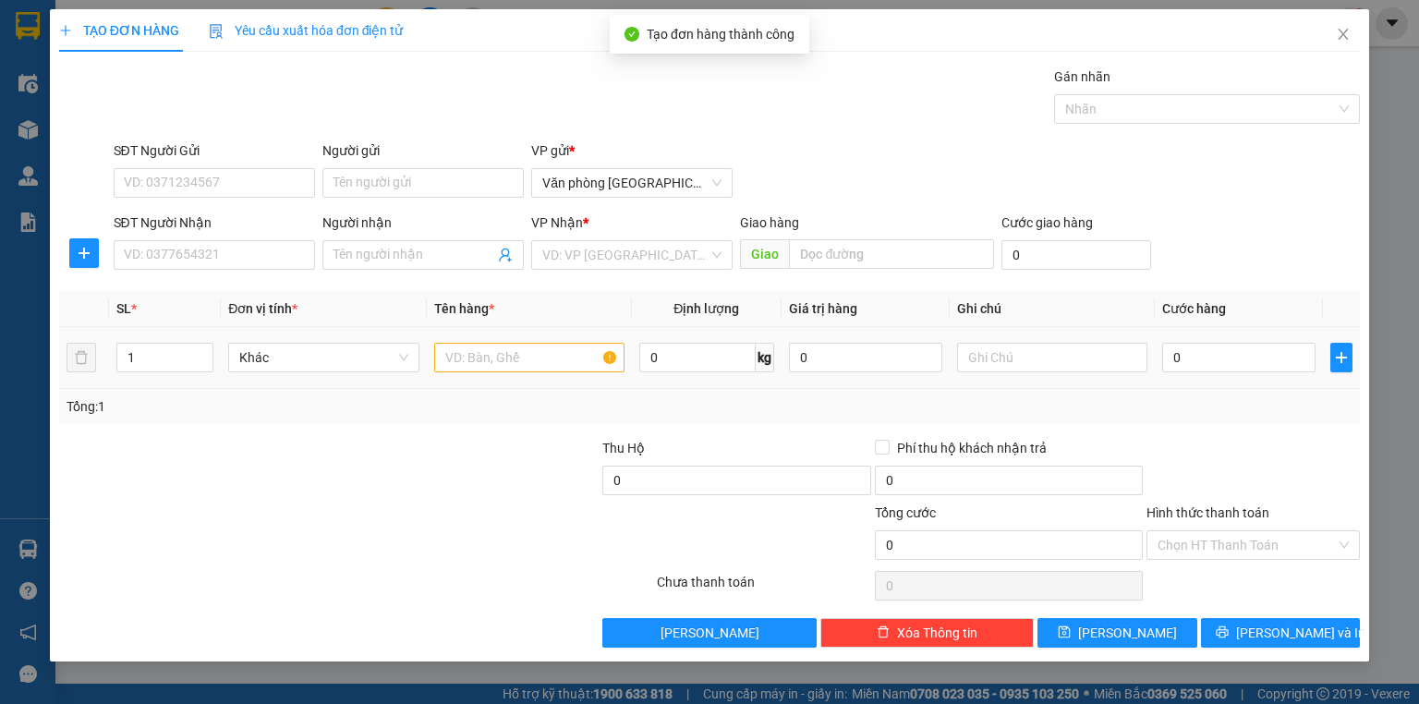
click at [273, 270] on div "SĐT Người Nhận VD: 0377654321" at bounding box center [214, 244] width 201 height 65
click at [269, 248] on input "SĐT Người Nhận" at bounding box center [214, 255] width 201 height 30
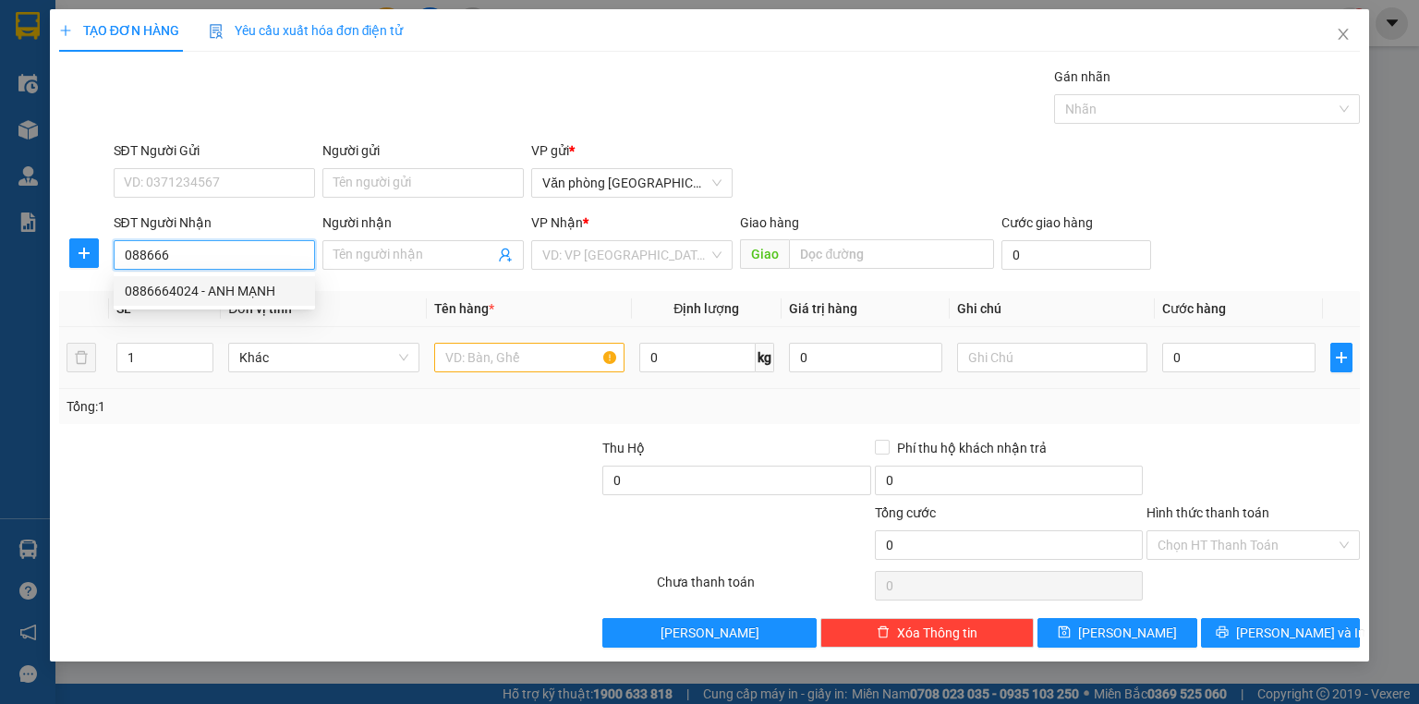
click at [272, 303] on div "0886664024 - ANH MẠNH" at bounding box center [214, 291] width 201 height 30
type input "0886664024"
type input "ANH MẠNH"
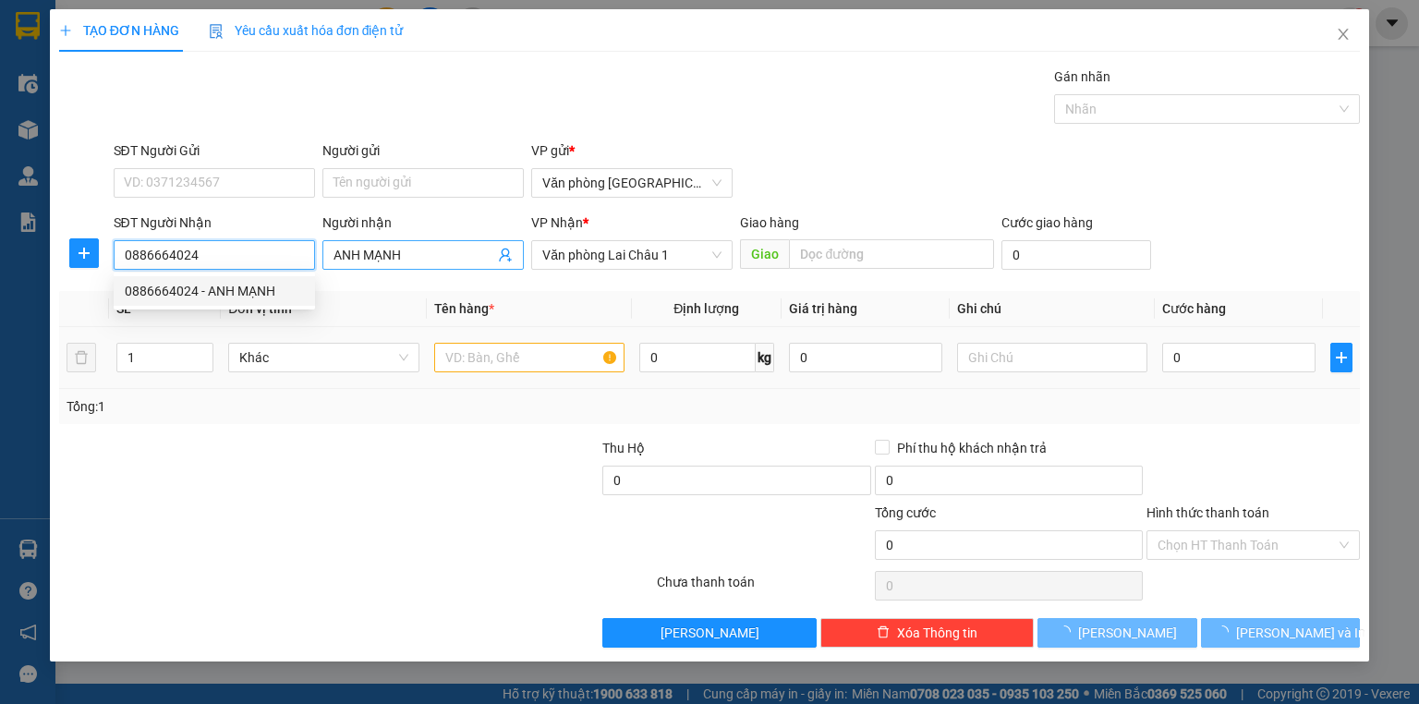
type input "50.000"
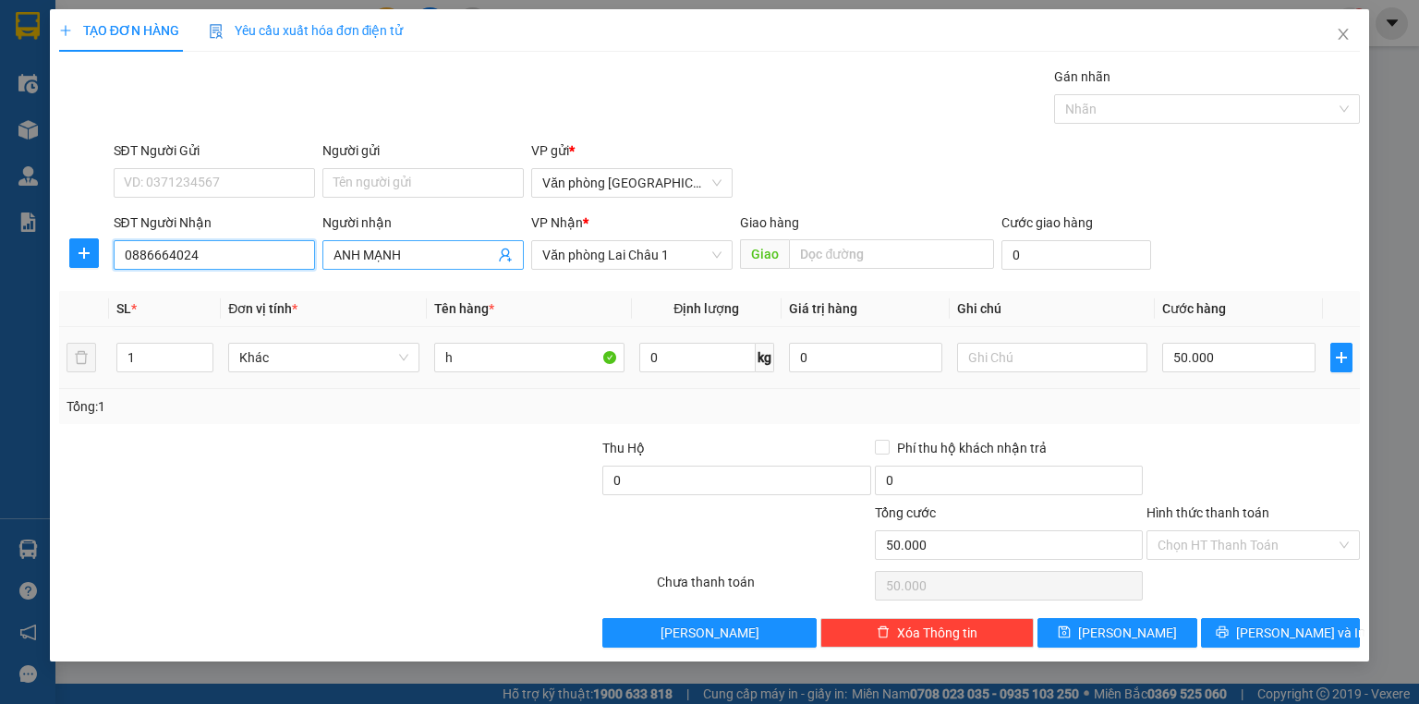
type input "0886664024"
drag, startPoint x: 410, startPoint y: 255, endPoint x: 307, endPoint y: 251, distance: 103.5
click at [310, 251] on div "SĐT Người Nhận 0886664024 Người nhận ANH MẠNH ANH MẠNH VP Nhận * Văn phòng Lai …" at bounding box center [737, 244] width 1254 height 65
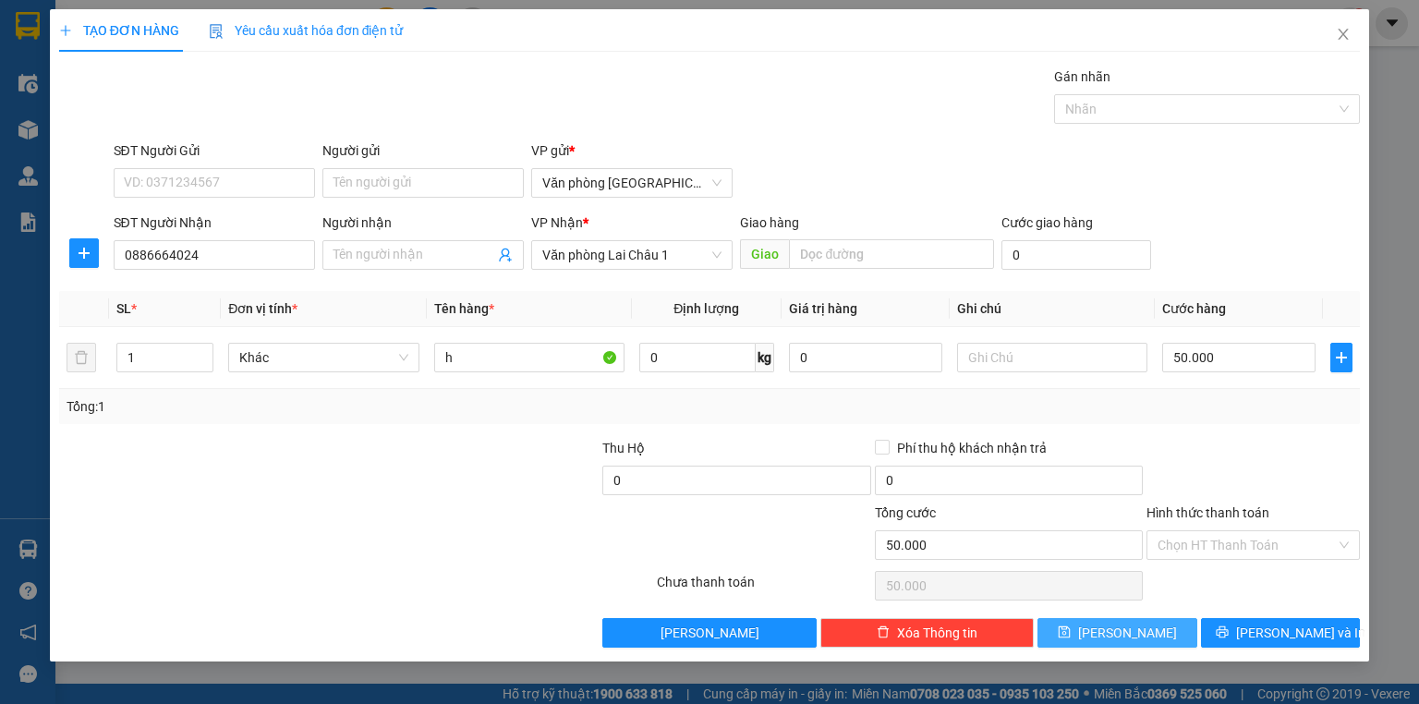
click at [1138, 635] on button "[PERSON_NAME]" at bounding box center [1117, 633] width 160 height 30
type input "0"
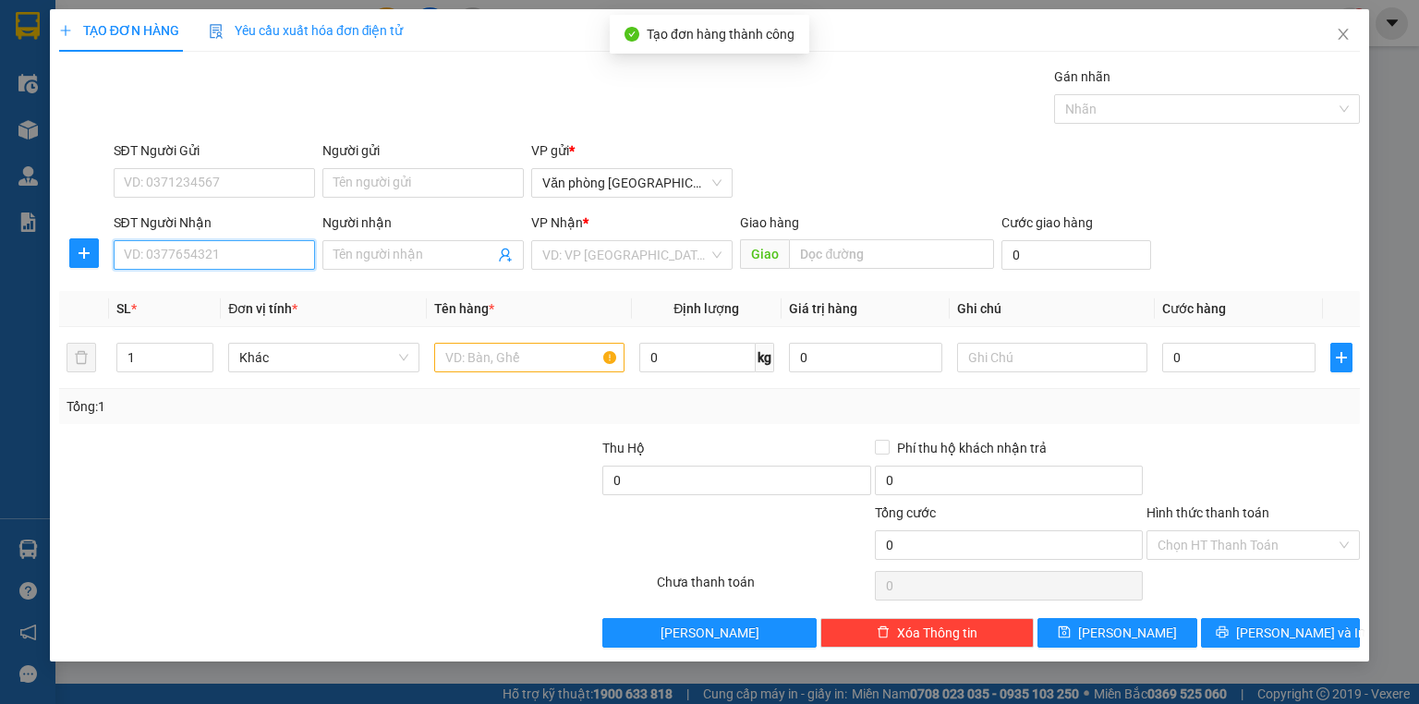
click at [168, 265] on input "SĐT Người Nhận" at bounding box center [214, 255] width 201 height 30
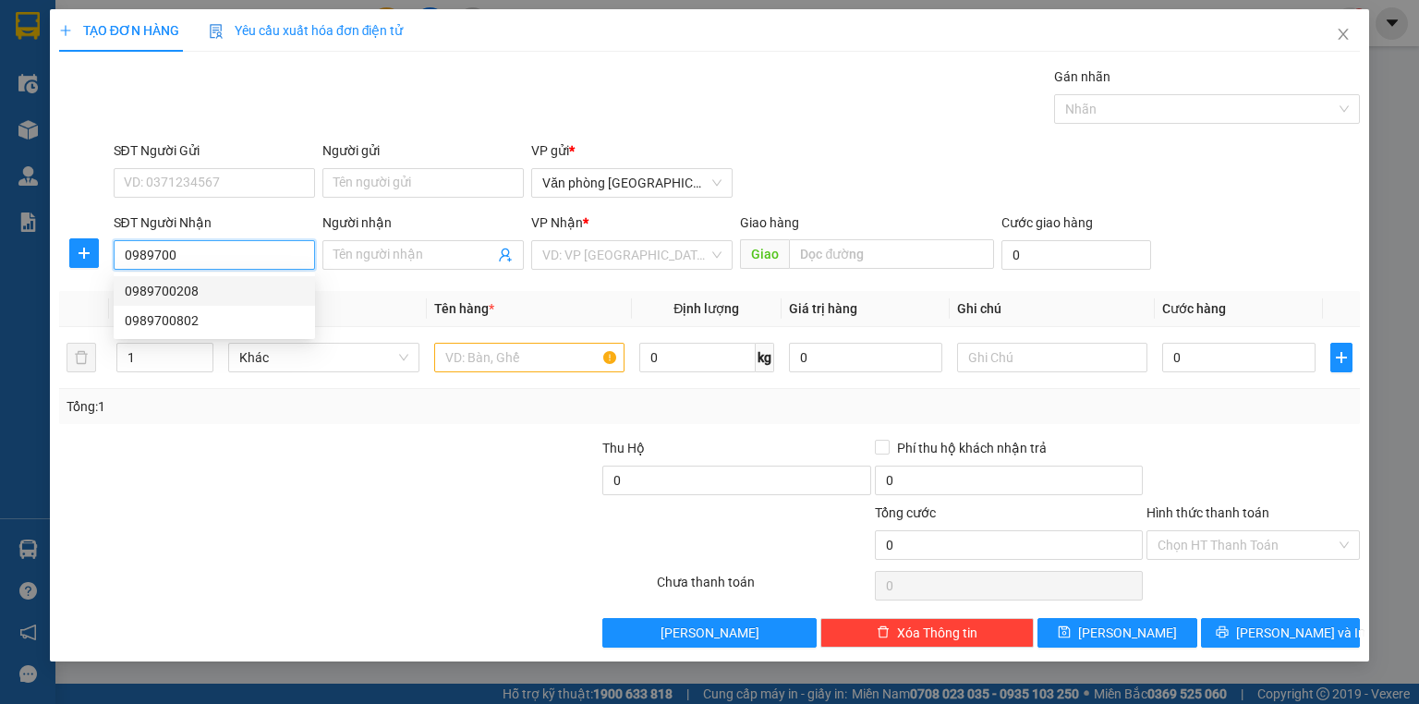
click at [220, 291] on div "0989700208" at bounding box center [214, 291] width 179 height 20
type input "0989700208"
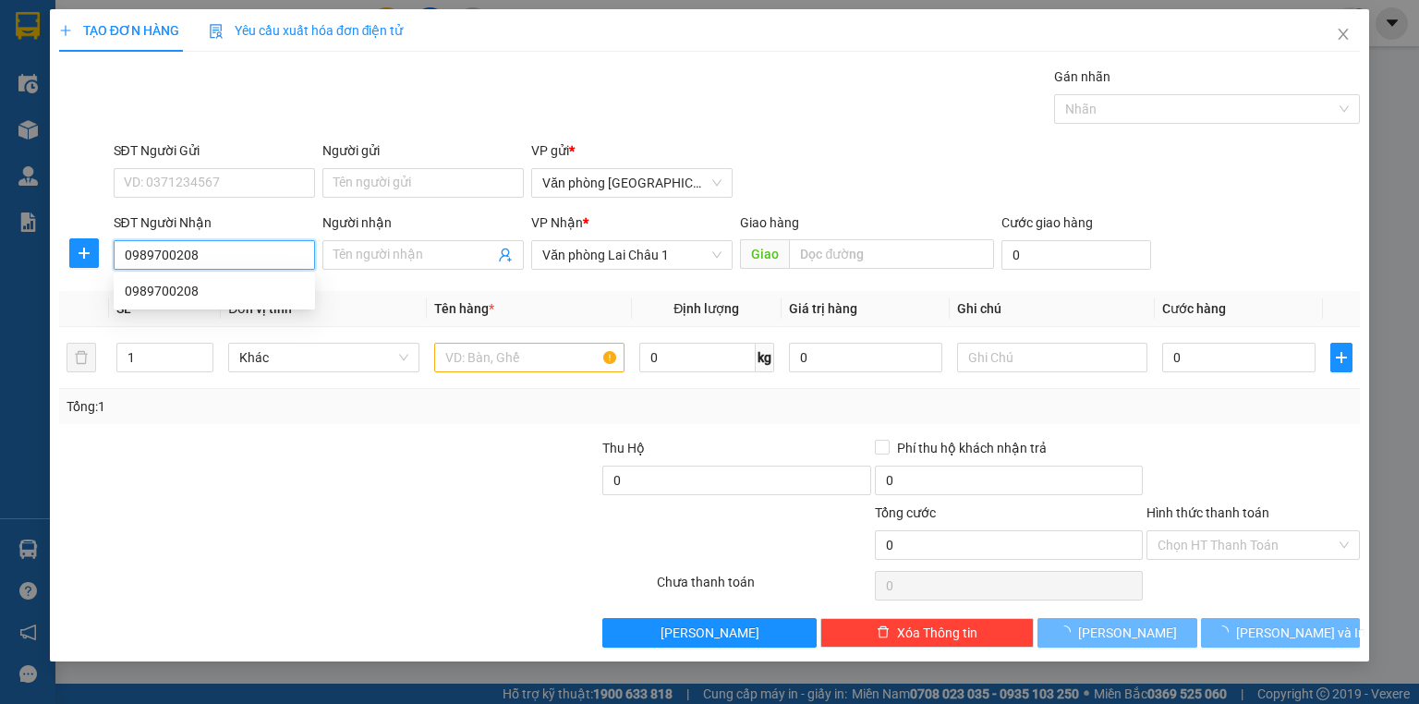
type input "100.000"
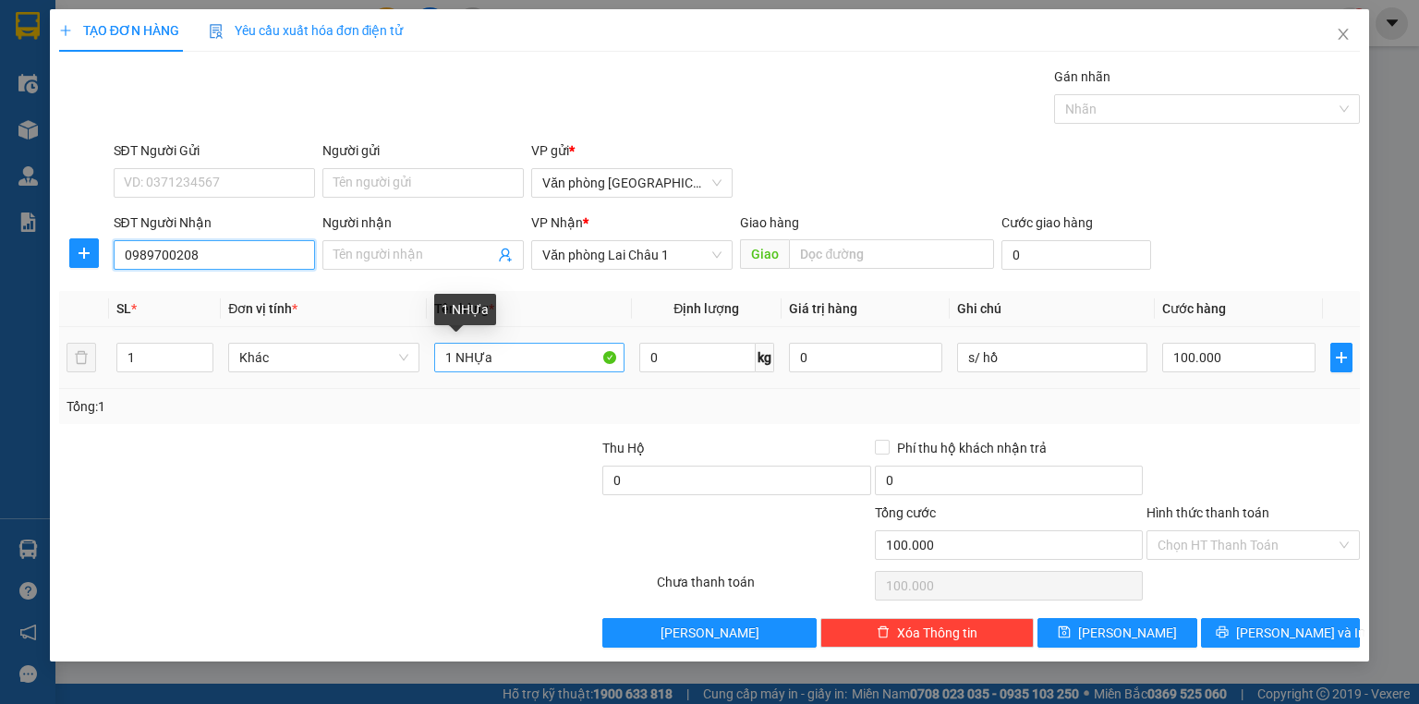
type input "0989700208"
click at [527, 355] on input "1 NHỰa" at bounding box center [529, 358] width 190 height 30
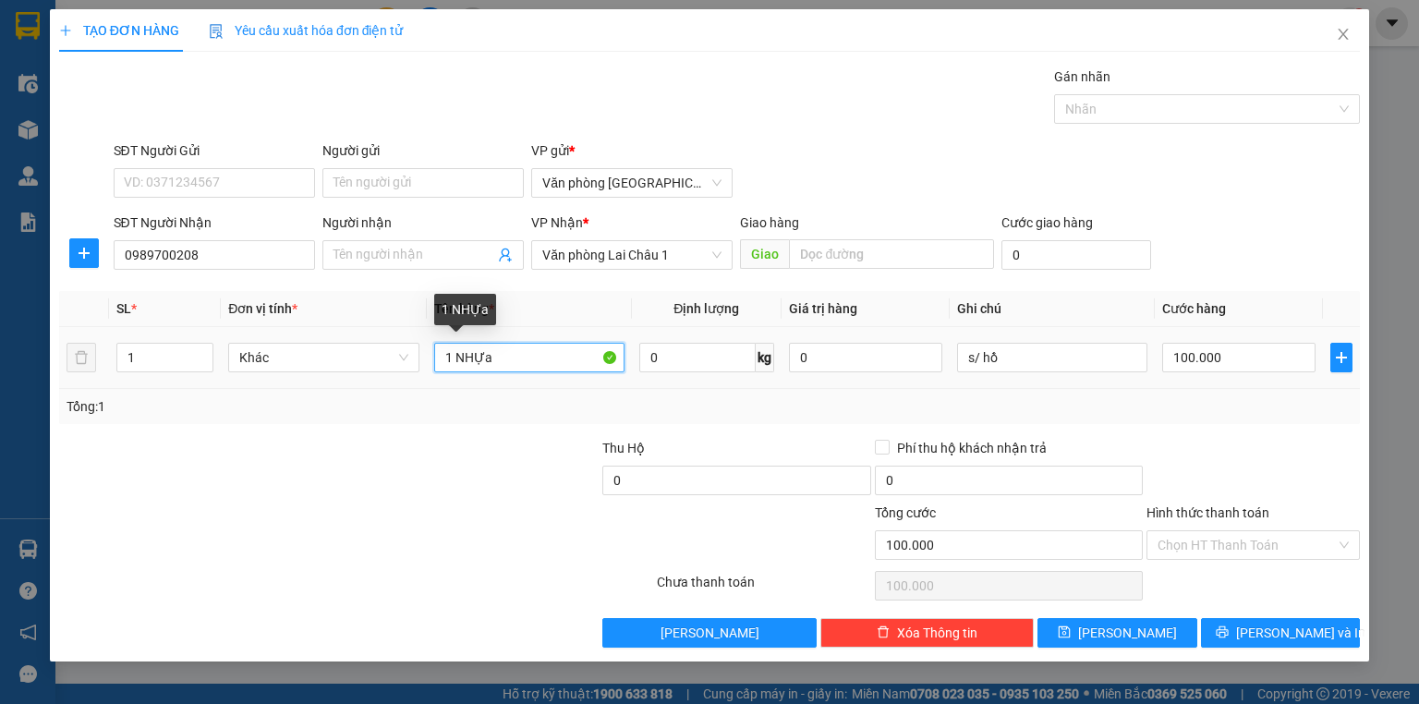
click at [527, 355] on input "1 NHỰa" at bounding box center [529, 358] width 190 height 30
click at [518, 362] on input "1 NHỰa" at bounding box center [529, 358] width 190 height 30
type input "1 nhựa"
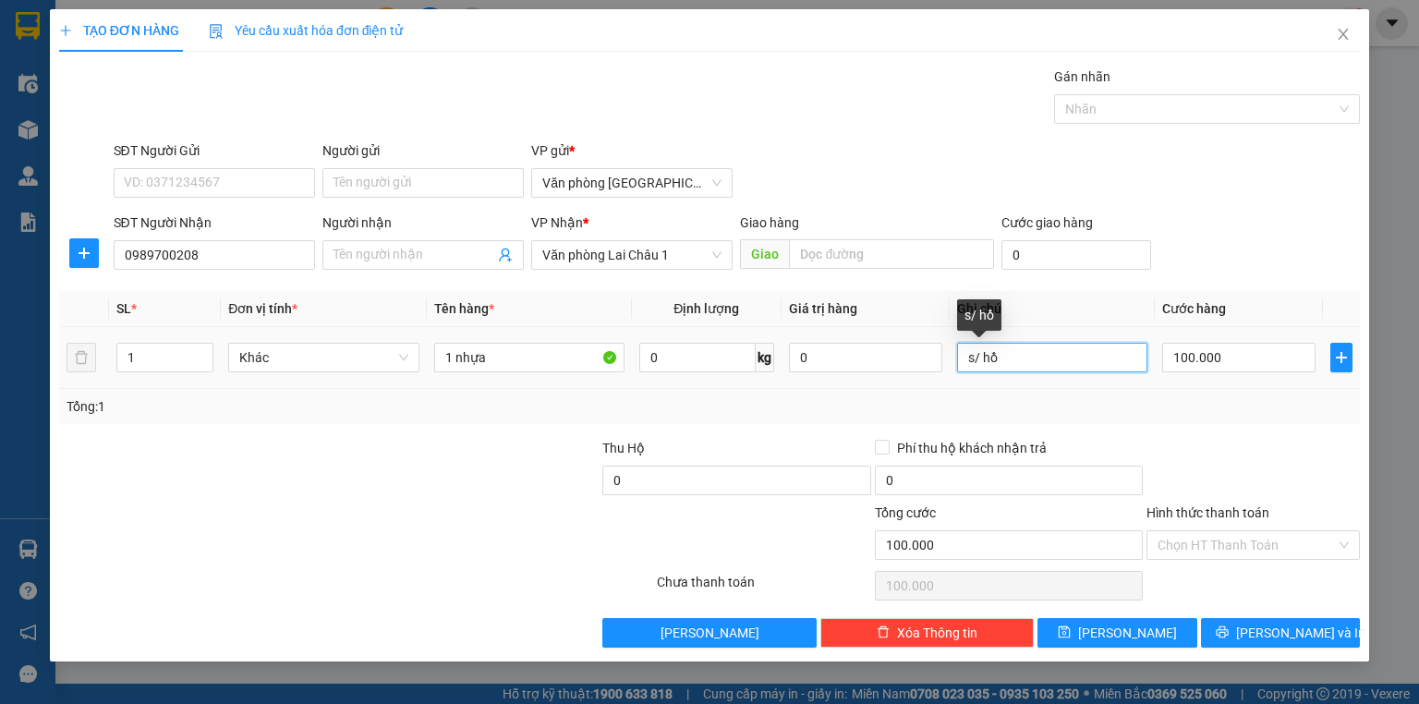
click at [1028, 358] on input "s/ hồ" at bounding box center [1052, 358] width 190 height 30
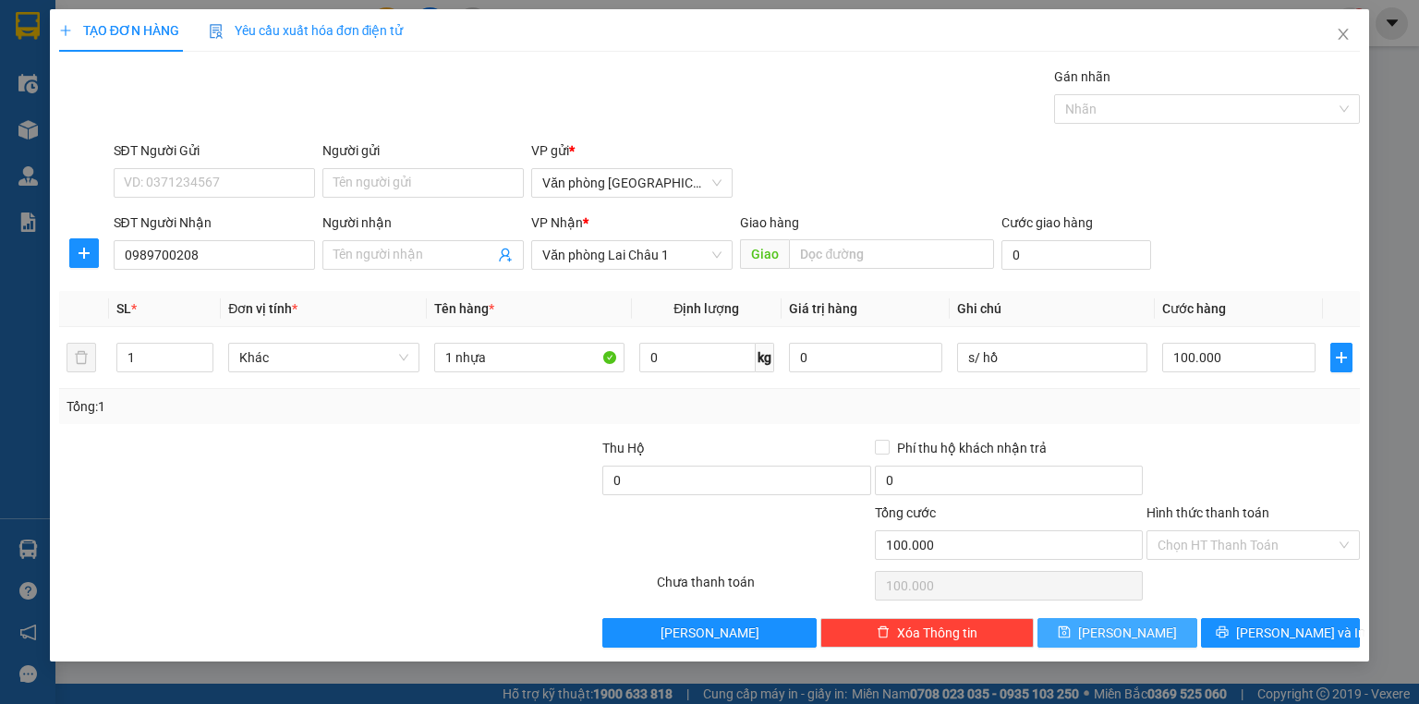
click at [1138, 641] on button "[PERSON_NAME]" at bounding box center [1117, 633] width 160 height 30
type input "0"
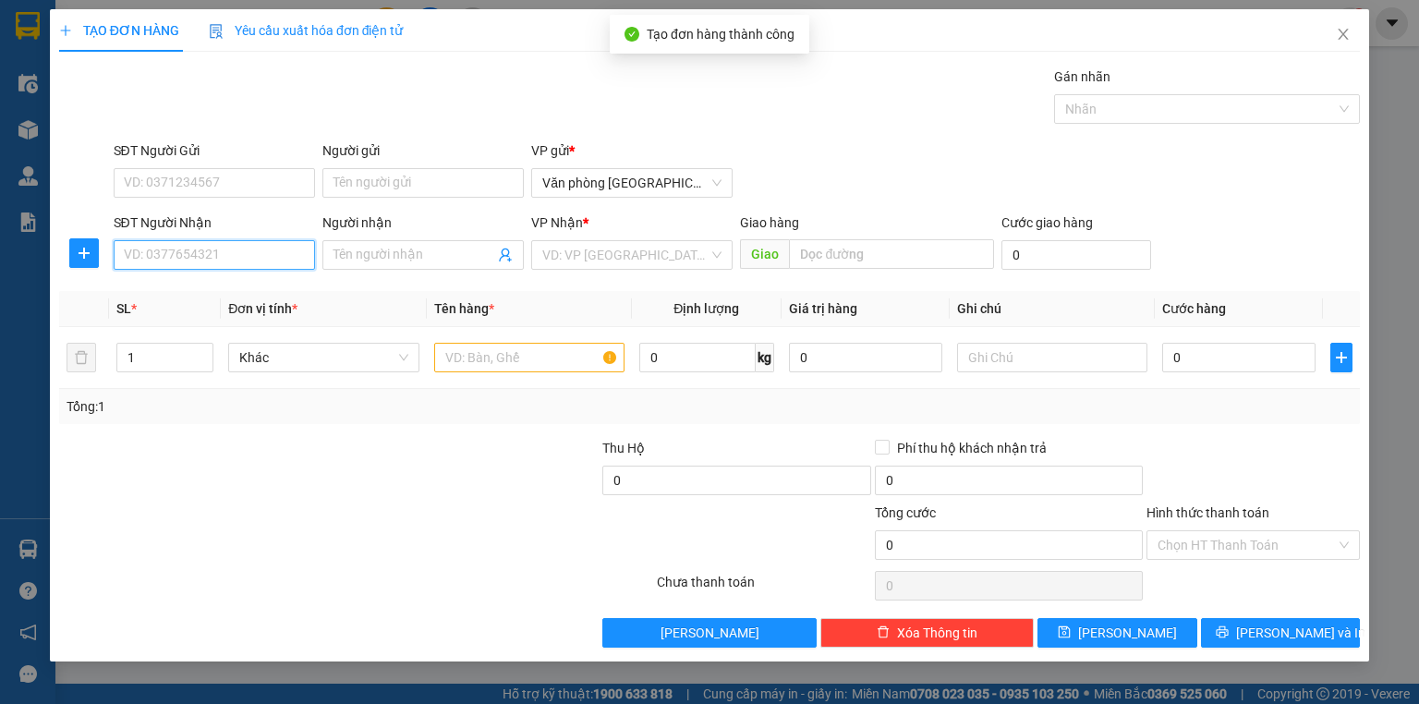
click at [170, 253] on input "SĐT Người Nhận" at bounding box center [214, 255] width 201 height 30
click at [181, 295] on div "0399242488" at bounding box center [214, 291] width 179 height 20
type input "0399242488"
type input "150.000"
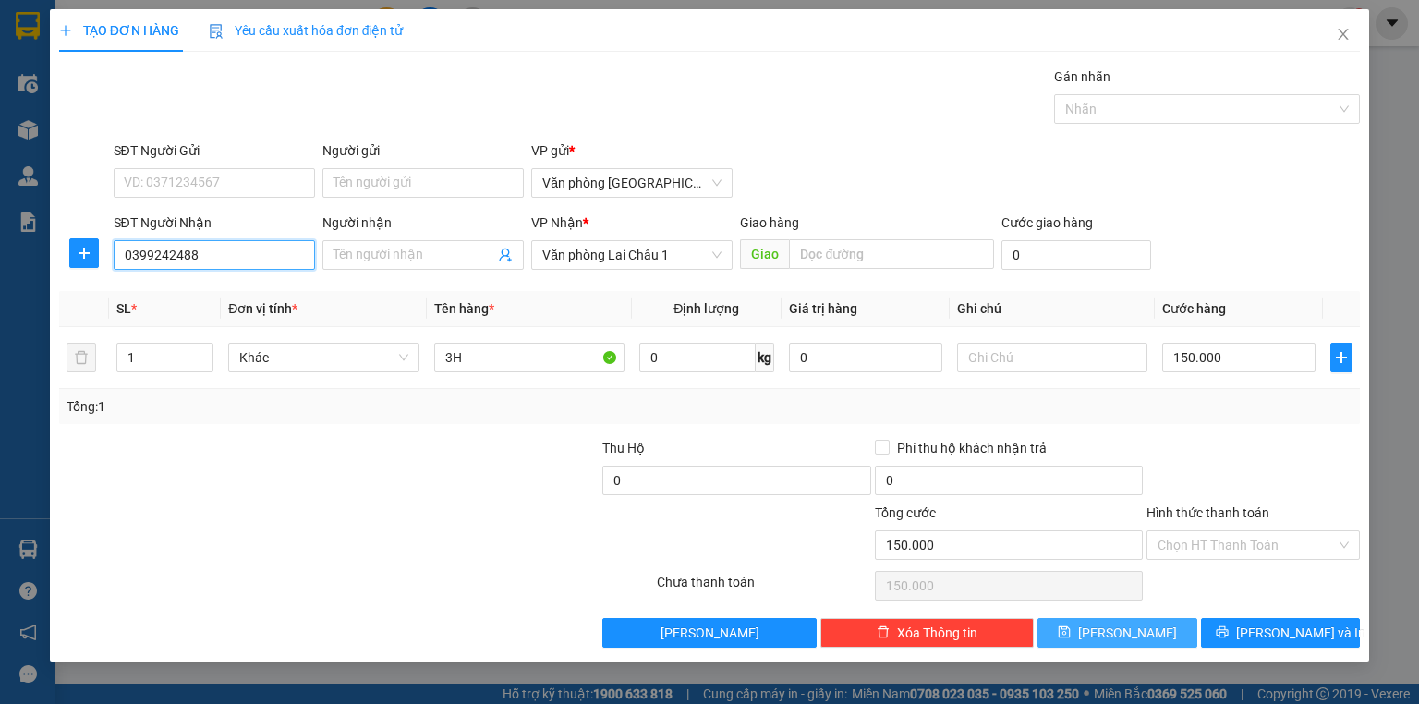
type input "0399242488"
click at [1138, 624] on button "[PERSON_NAME]" at bounding box center [1117, 633] width 160 height 30
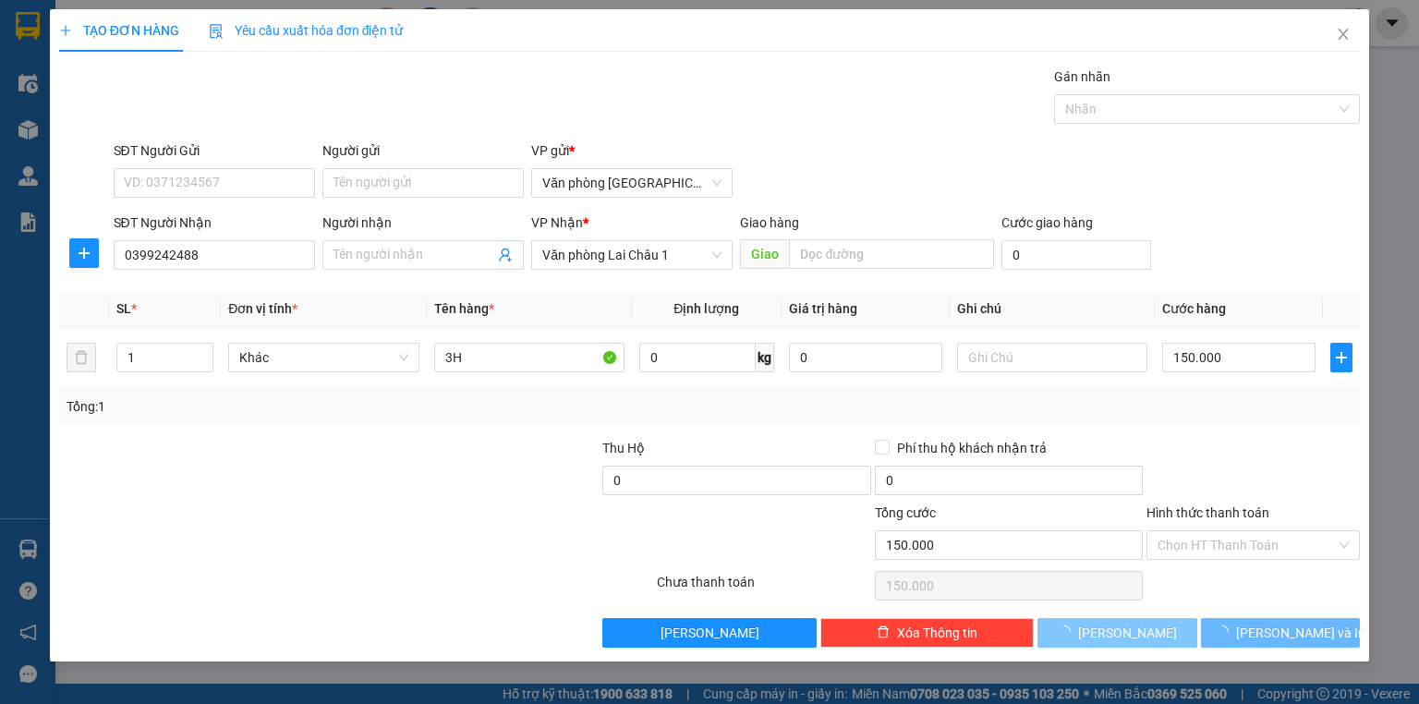
type input "0"
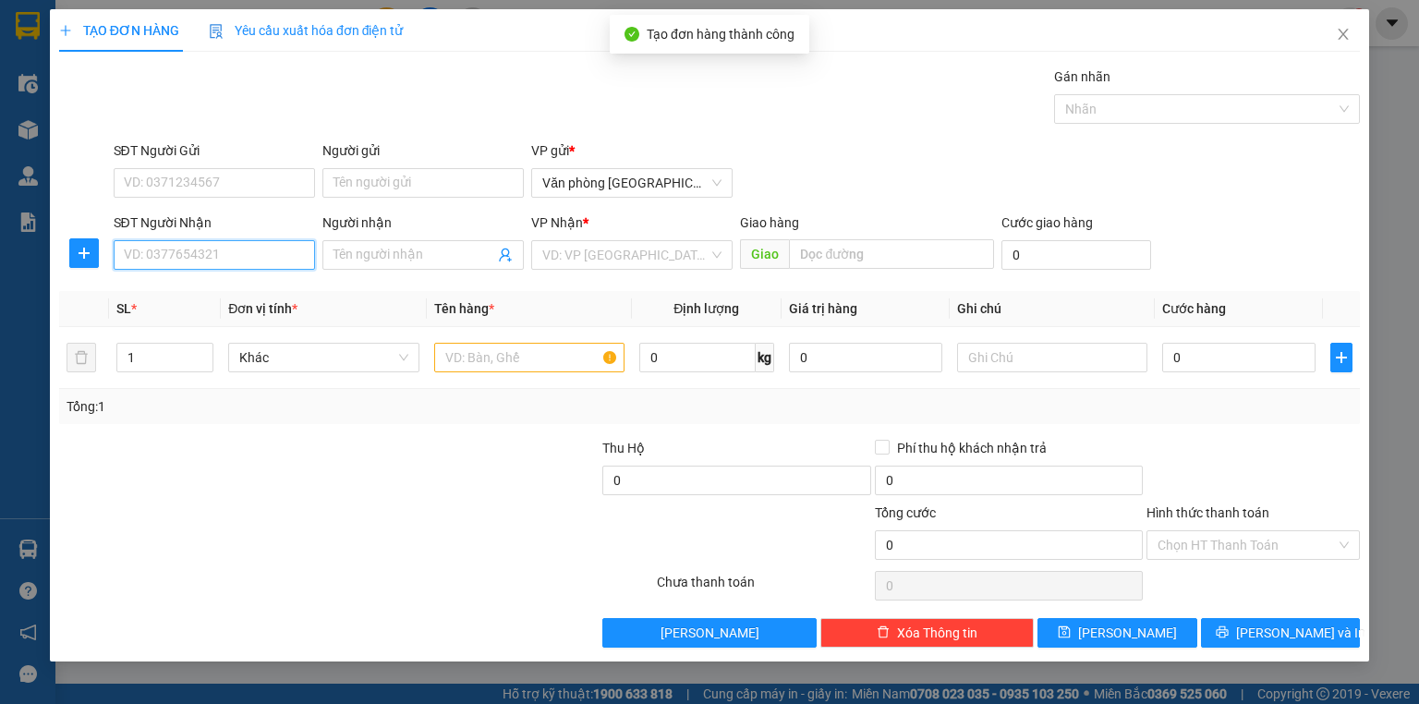
click at [246, 247] on input "SĐT Người Nhận" at bounding box center [214, 255] width 201 height 30
click at [254, 293] on div "0963376590" at bounding box center [214, 291] width 179 height 20
type input "0963376590"
type input "300.000"
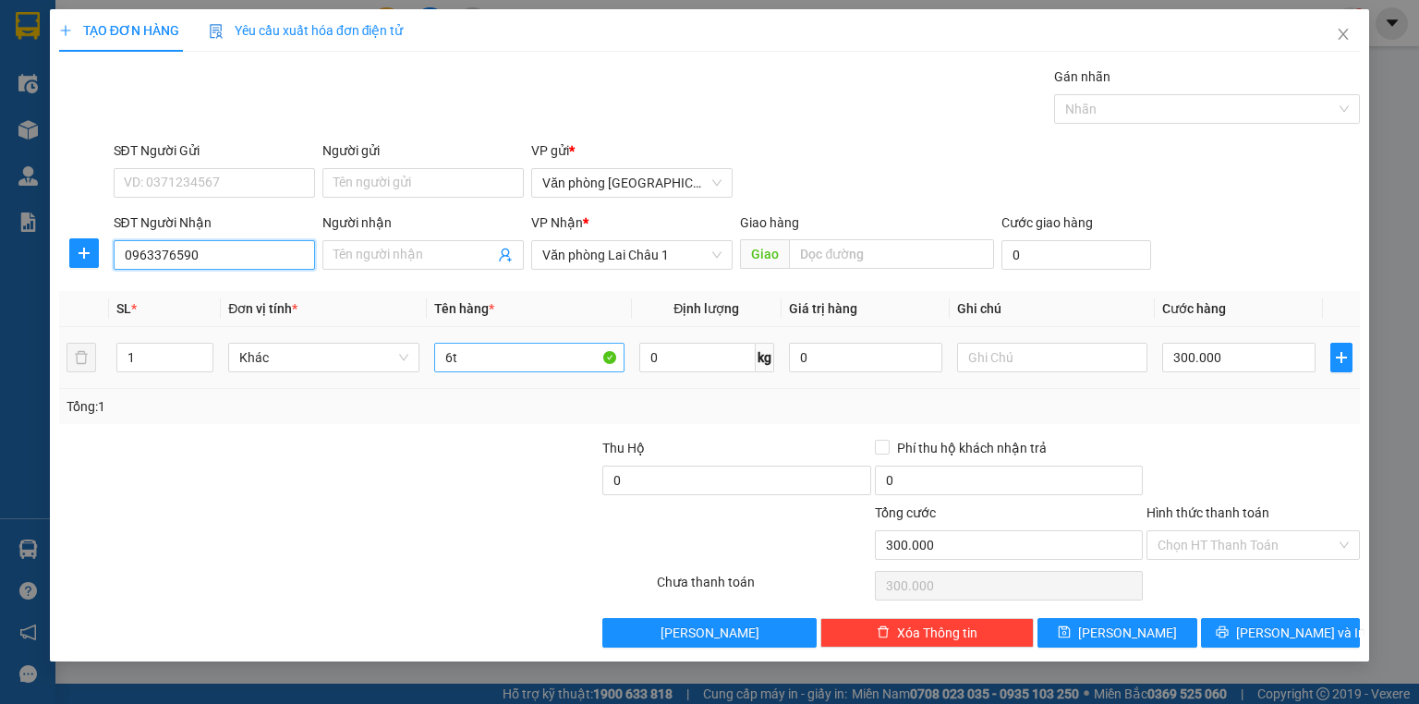
type input "0963376590"
drag, startPoint x: 500, startPoint y: 355, endPoint x: 344, endPoint y: 351, distance: 156.1
click at [345, 351] on tr "1 Khác 6t 0 kg 0 300.000" at bounding box center [709, 358] width 1300 height 62
type input "h"
click at [1265, 360] on input "300.000" at bounding box center [1238, 358] width 153 height 30
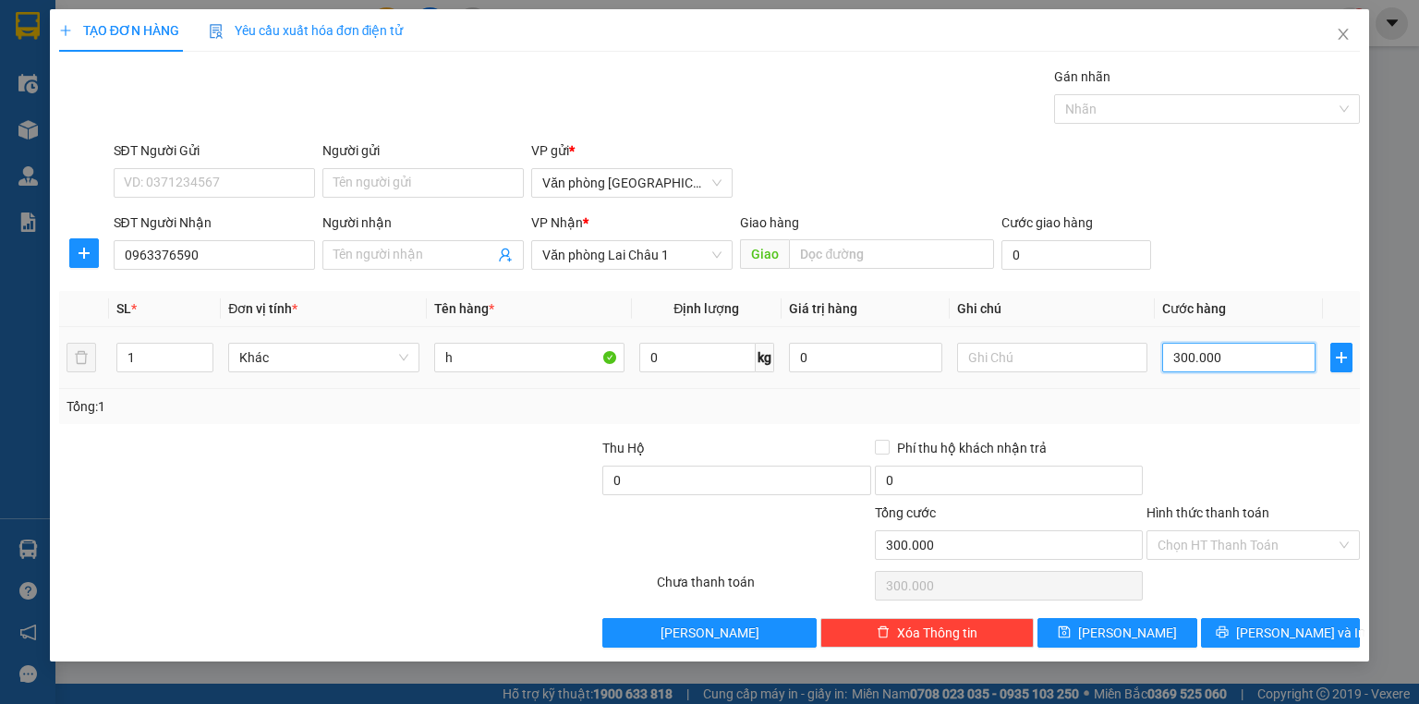
type input "5"
type input "50"
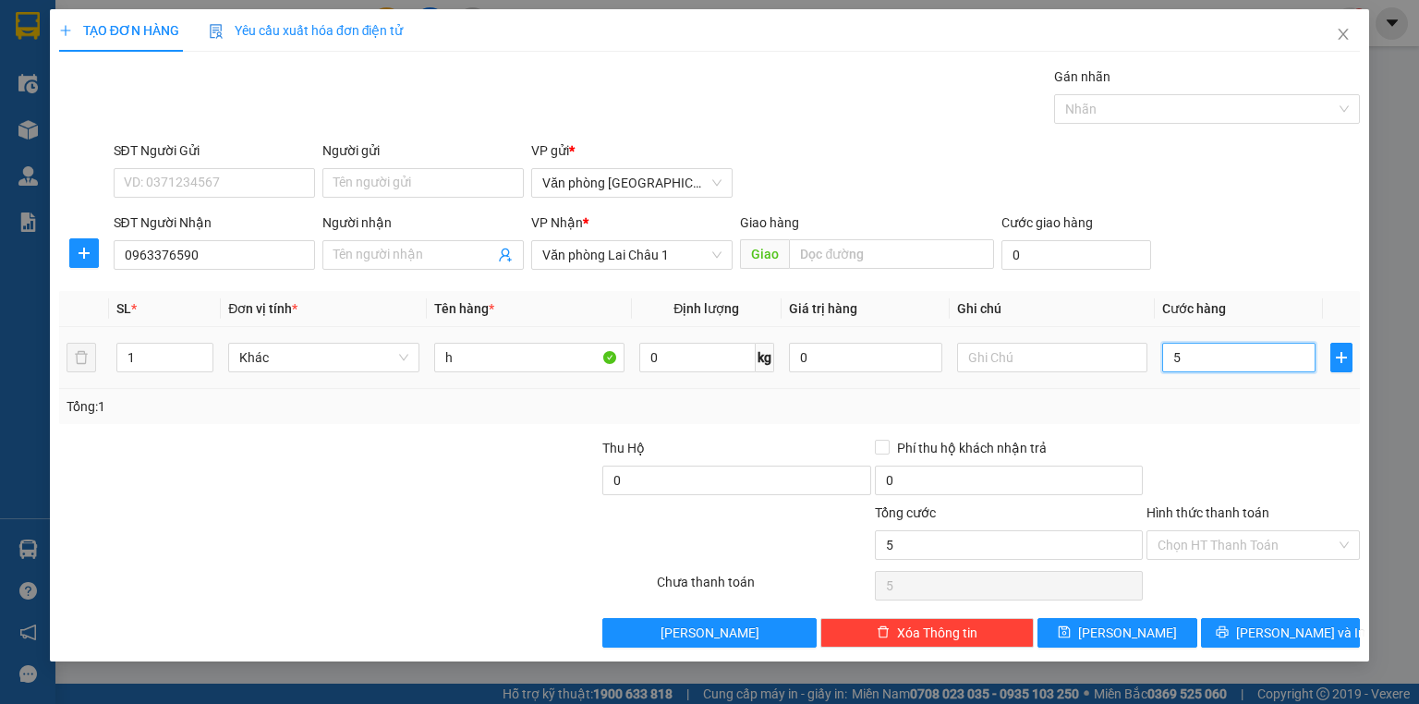
type input "50"
type input "500"
type input "5.000"
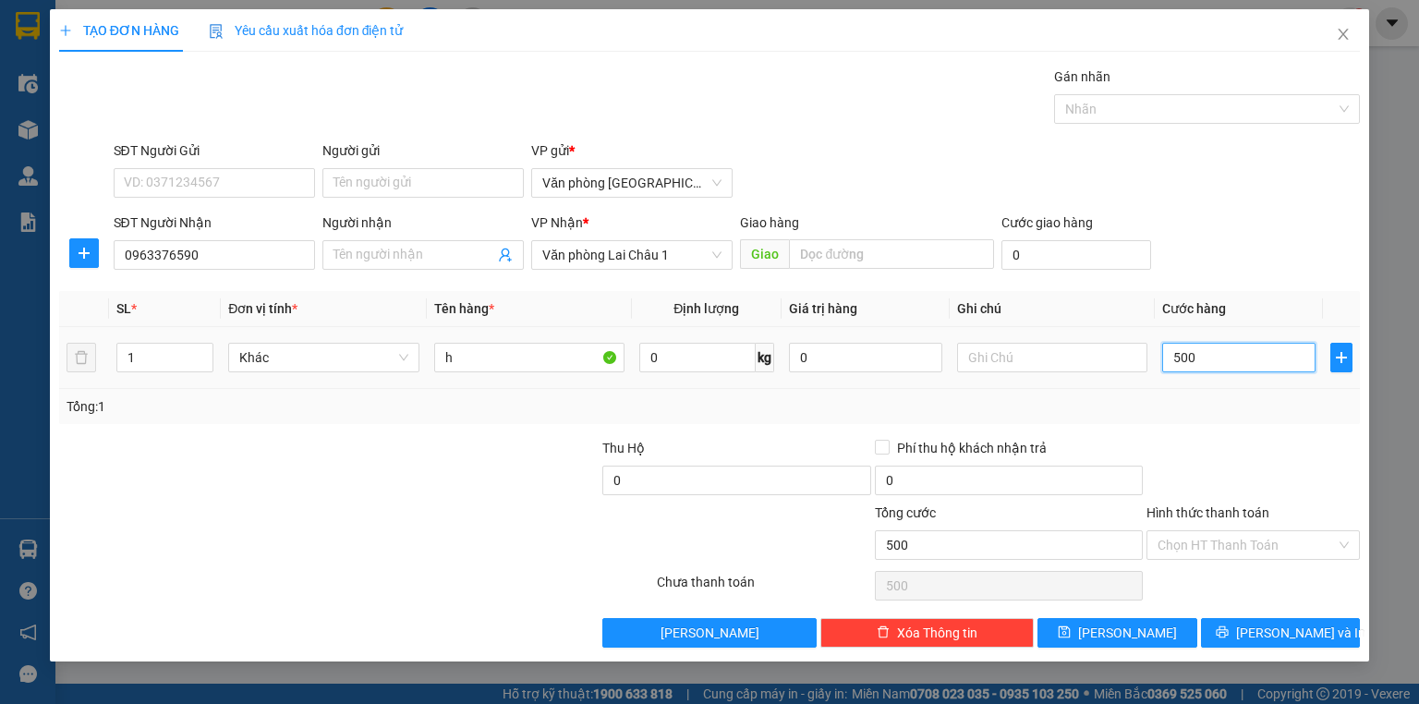
type input "5.000"
type input "50.000"
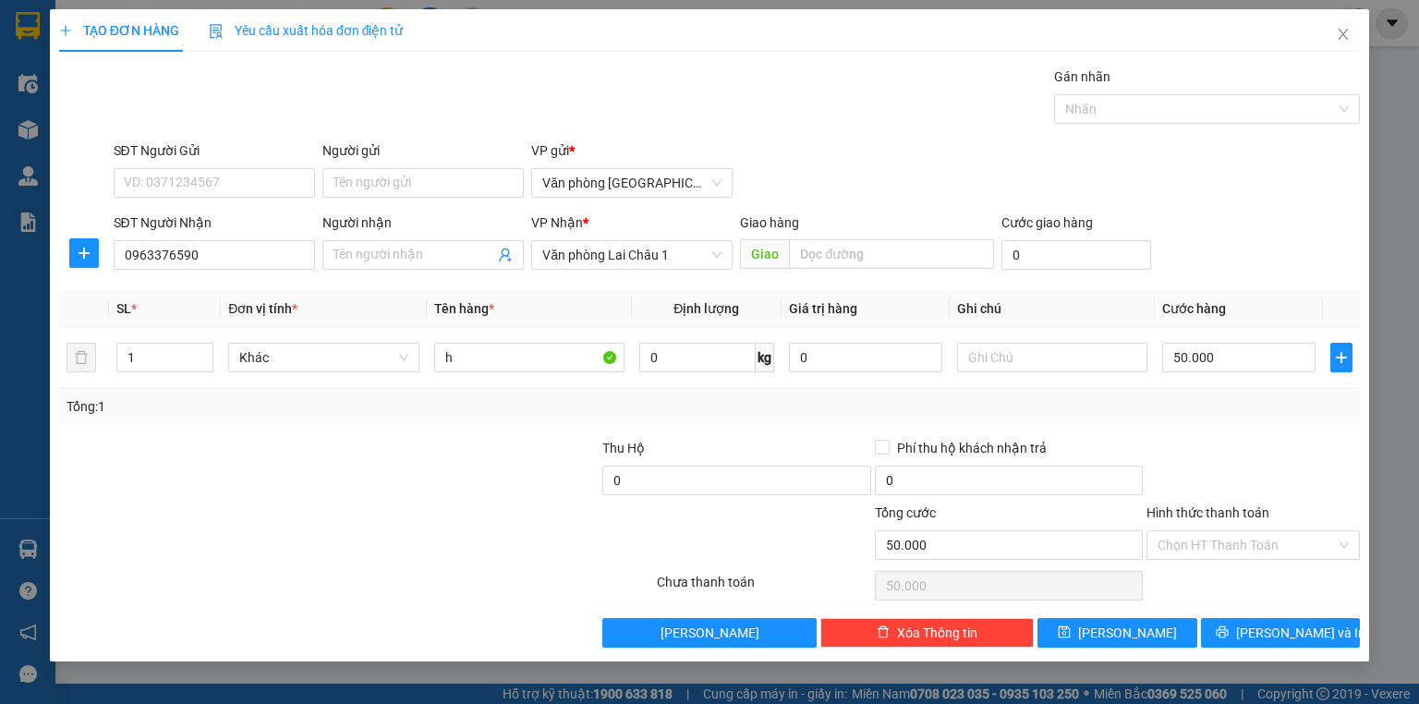
click at [1104, 647] on div "TẠO ĐƠN HÀNG Yêu cầu xuất hóa đơn điện tử Transit Pickup Surcharge Ids Transit …" at bounding box center [709, 335] width 1319 height 652
click at [1106, 644] on button "[PERSON_NAME]" at bounding box center [1117, 633] width 160 height 30
type input "0"
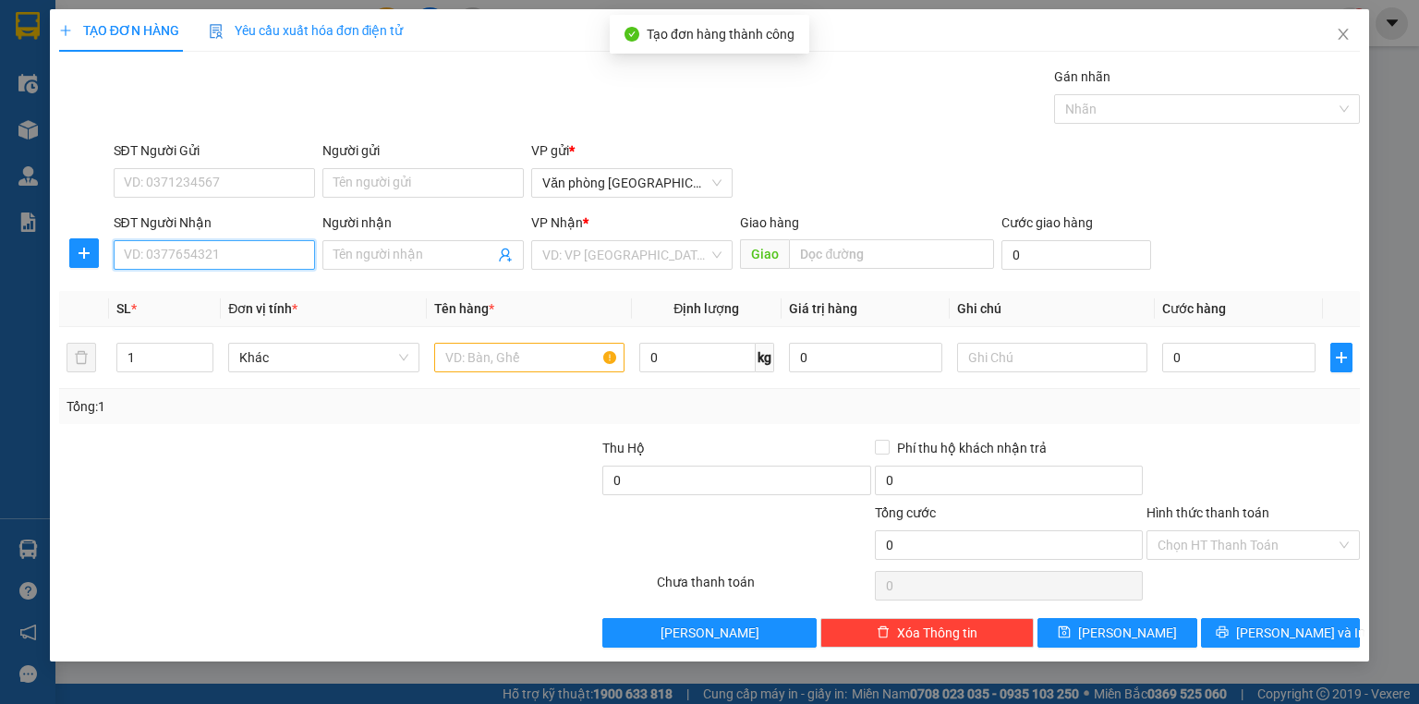
click at [229, 248] on input "SĐT Người Nhận" at bounding box center [214, 255] width 201 height 30
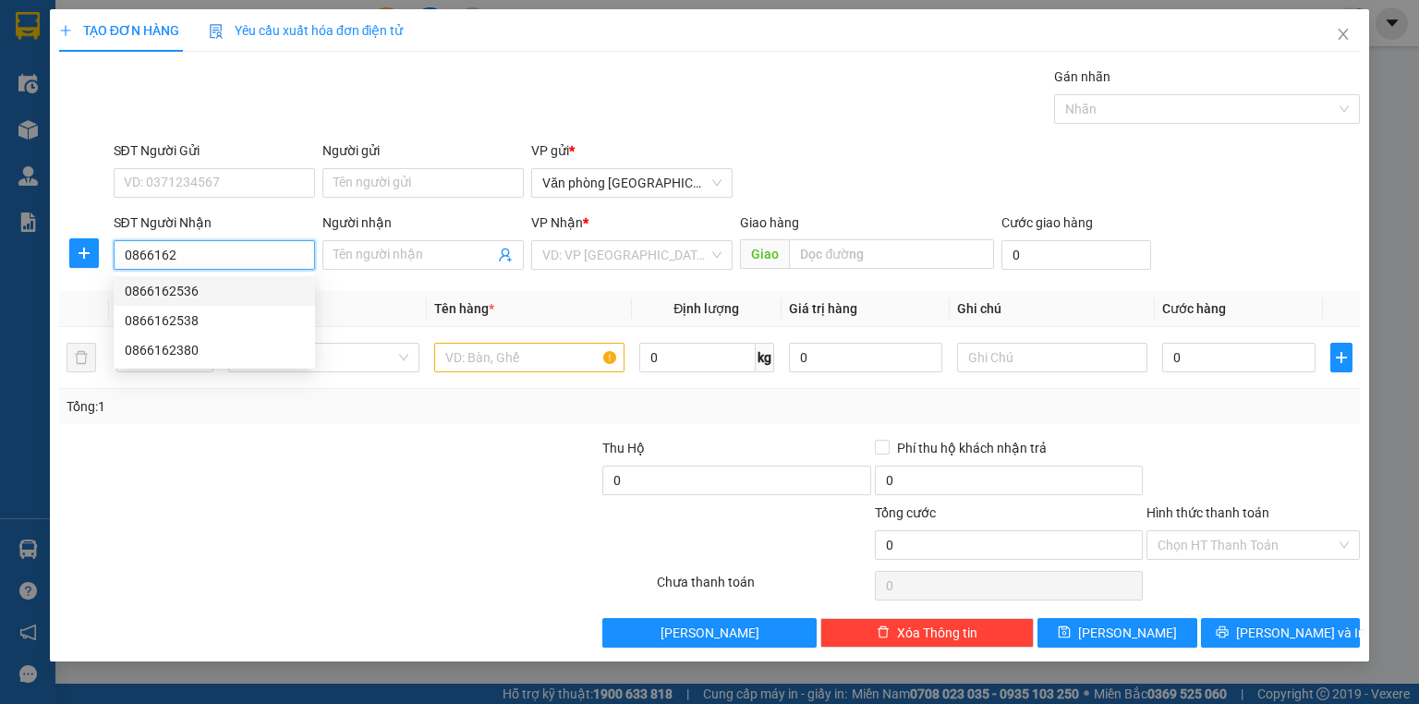
click at [236, 290] on div "0866162536" at bounding box center [214, 291] width 179 height 20
type input "0866162536"
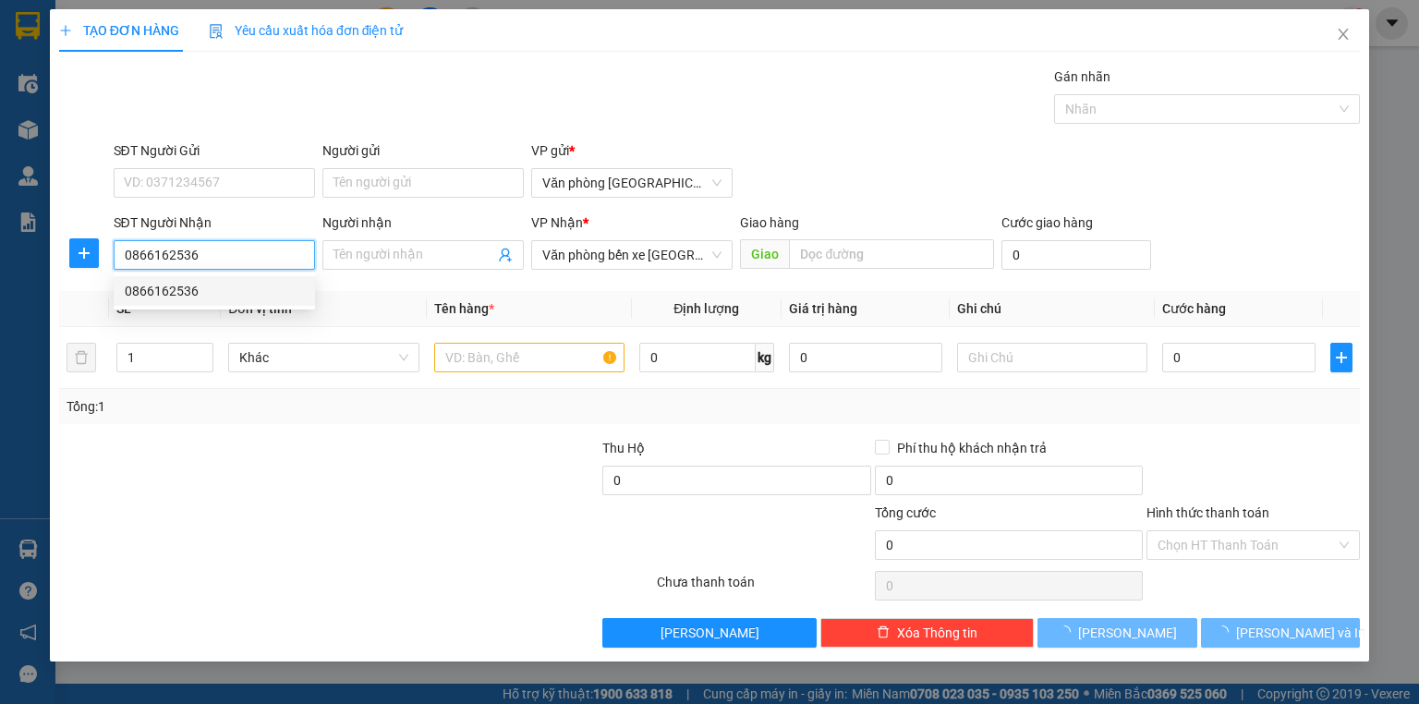
type input "150.000"
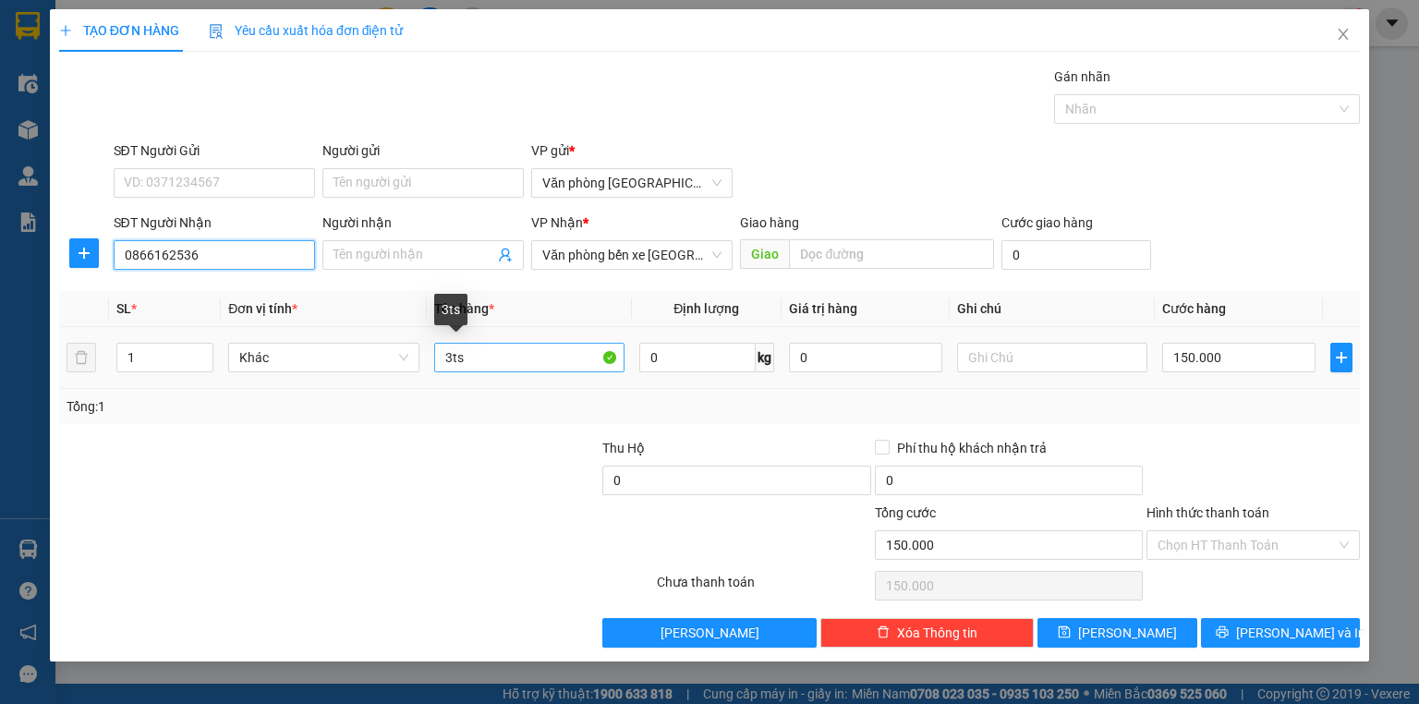
type input "0866162536"
drag, startPoint x: 469, startPoint y: 357, endPoint x: 368, endPoint y: 350, distance: 101.8
click at [368, 350] on tr "1 Khác 3ts 0 kg 0 150.000" at bounding box center [709, 358] width 1300 height 62
type input "11 thùng + 1h"
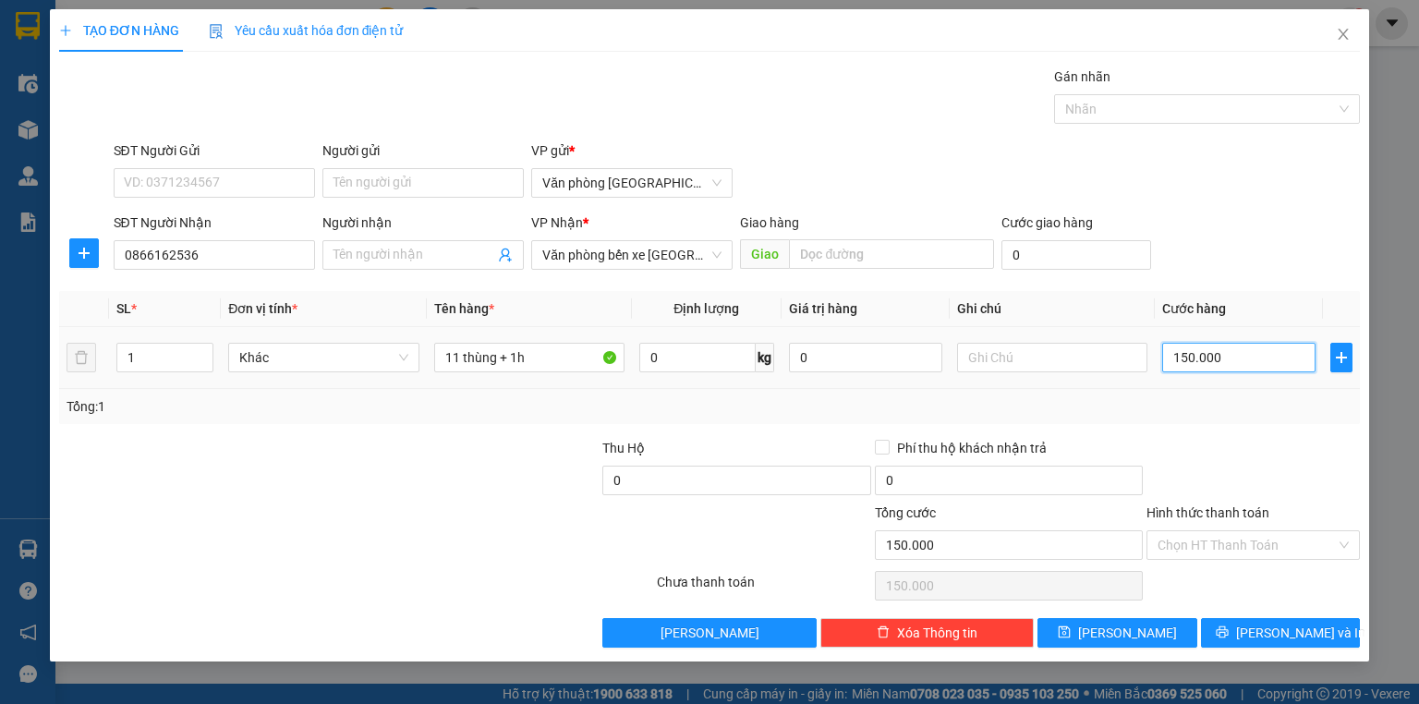
click at [1216, 357] on input "150.000" at bounding box center [1238, 358] width 153 height 30
type input "4"
type input "45"
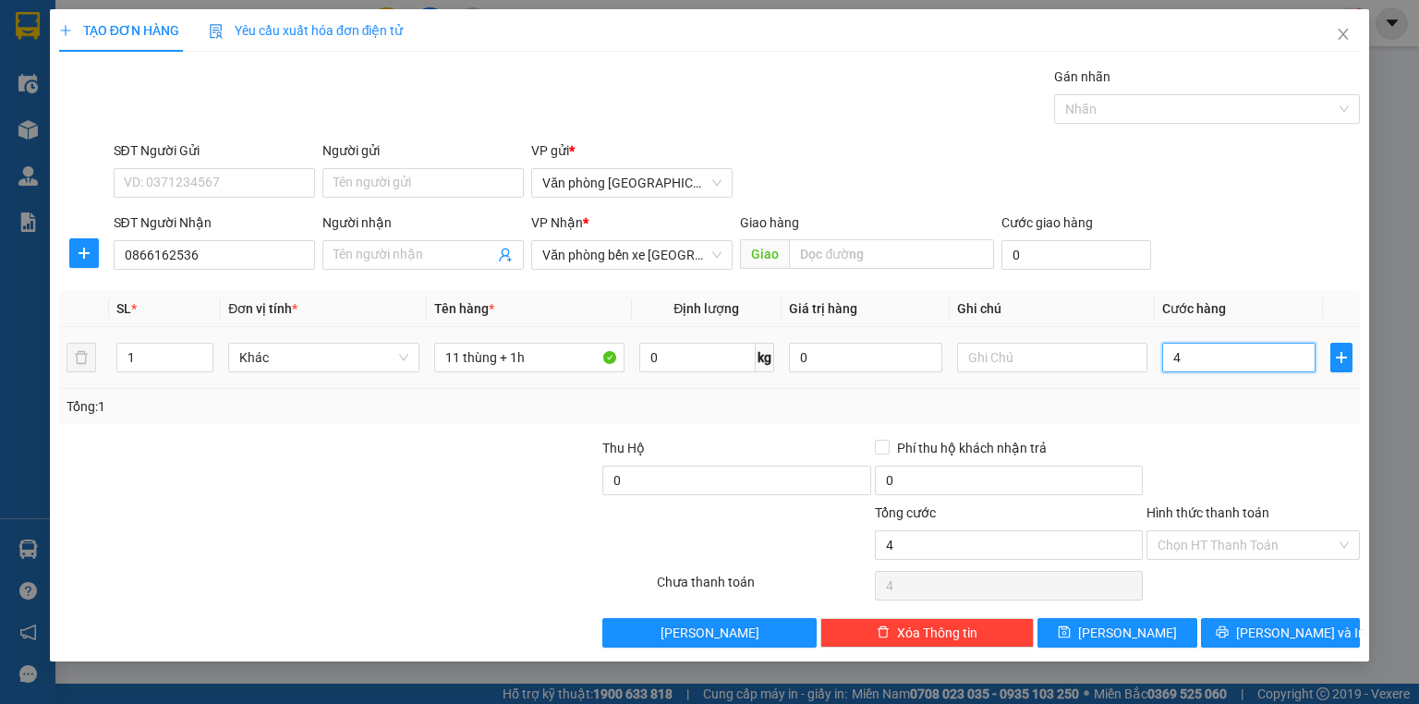
type input "45"
type input "450"
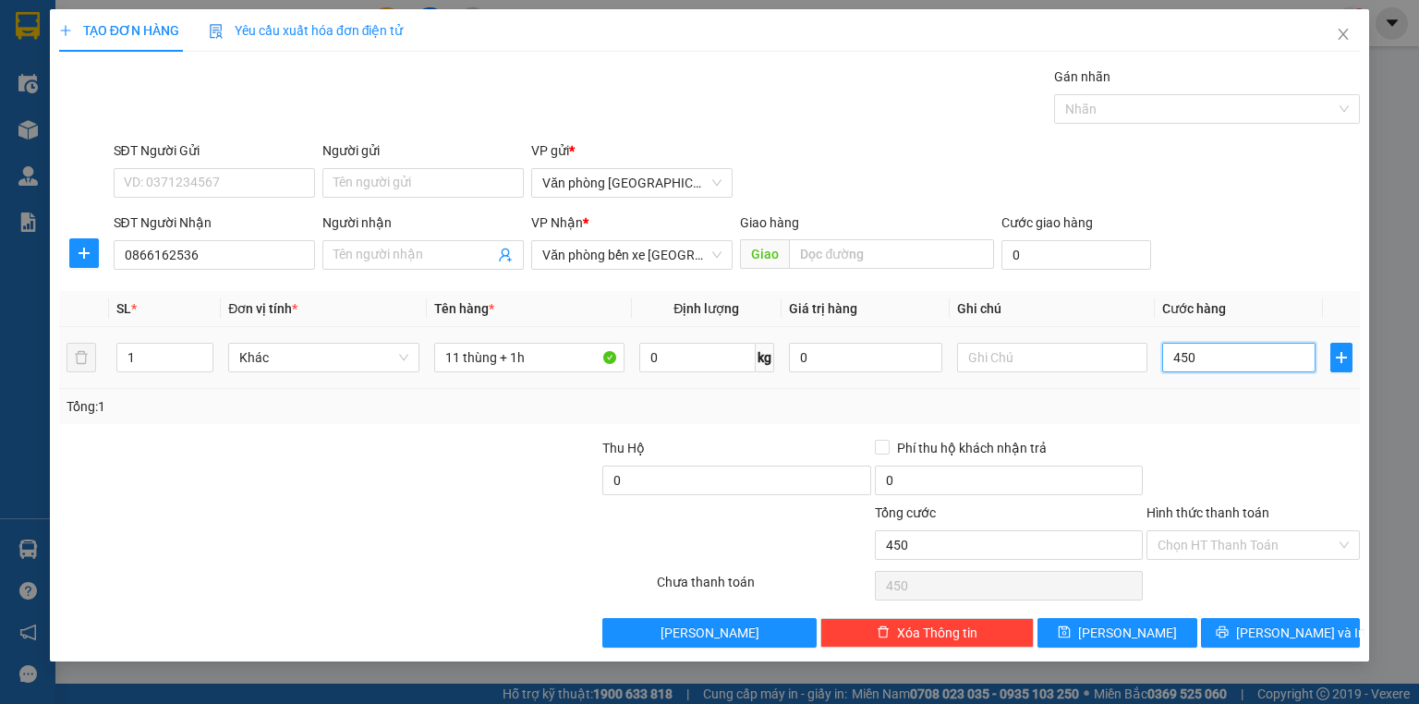
type input "4.500"
type input "45.000"
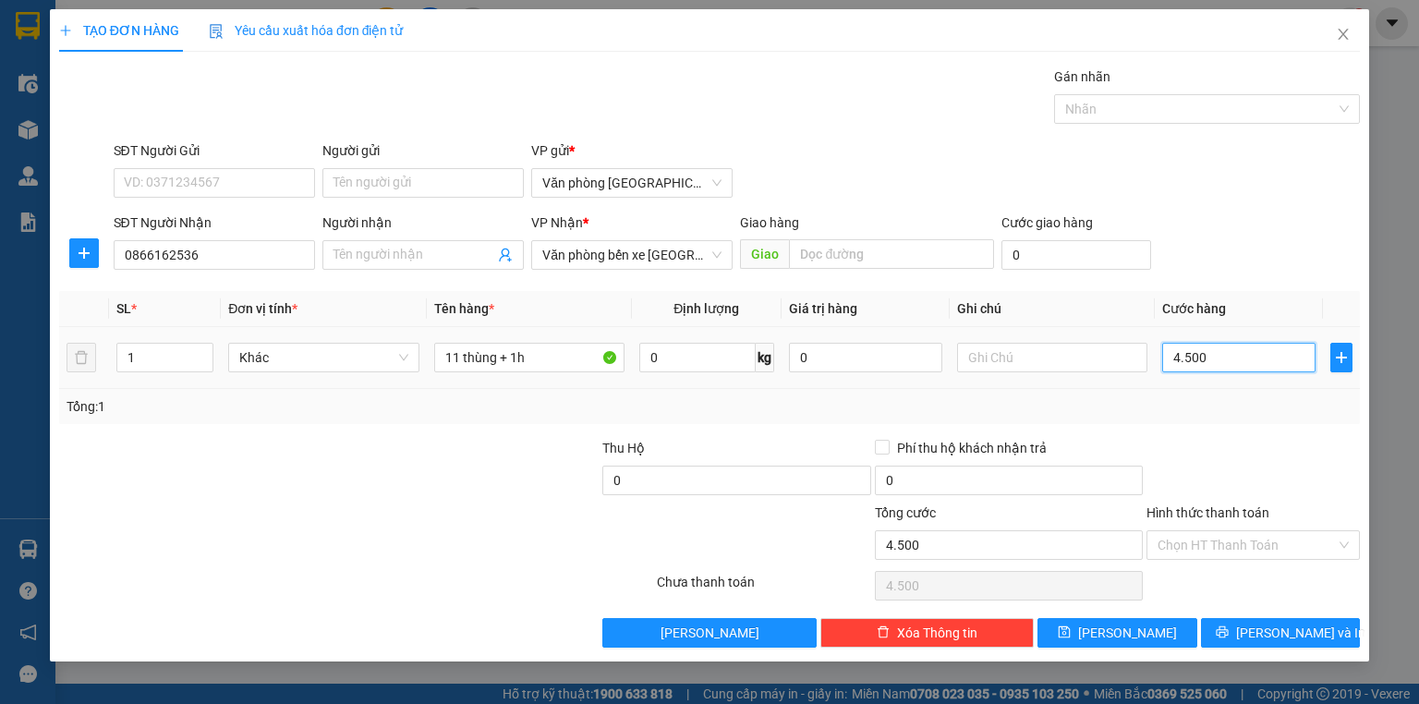
type input "45.000"
type input "450.000"
click at [698, 252] on span "Văn phòng bến xe [GEOGRAPHIC_DATA]" at bounding box center [631, 255] width 179 height 28
type input "450.000"
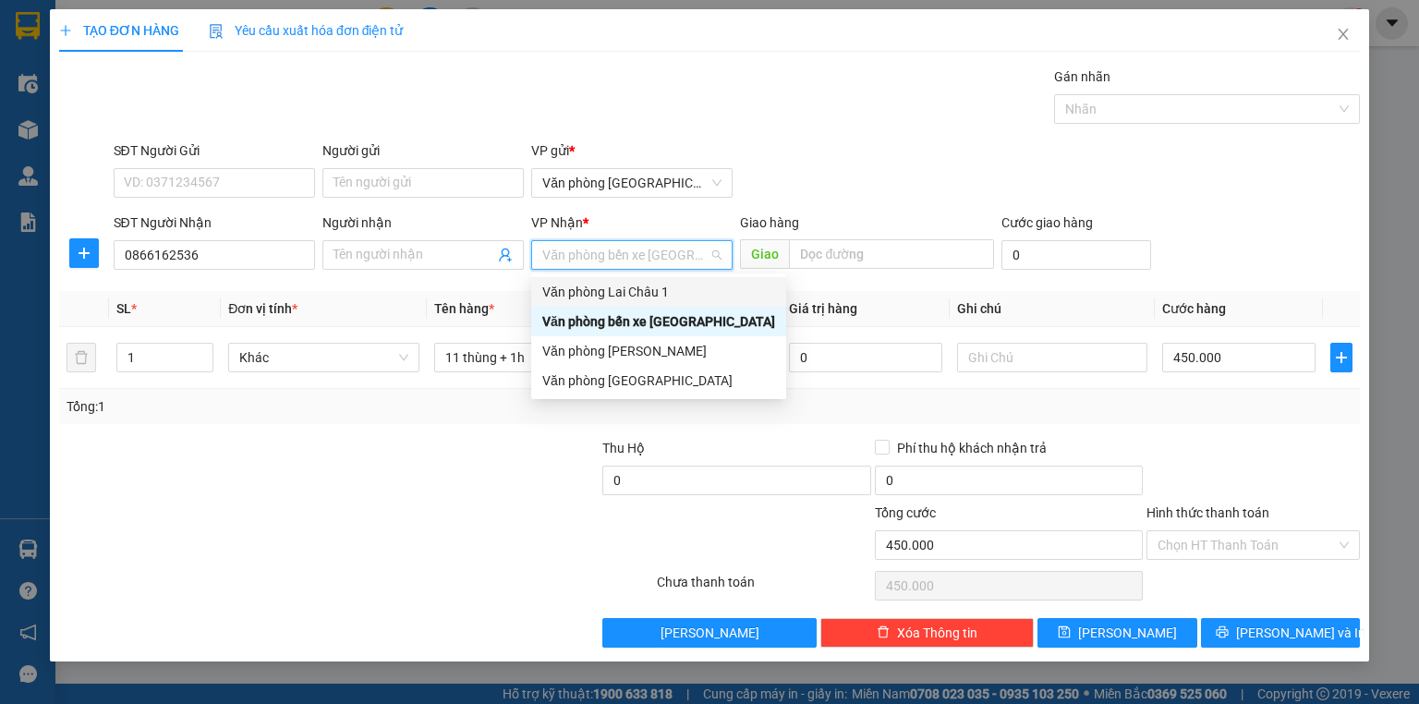
click at [697, 298] on div "Văn phòng Lai Châu 1" at bounding box center [658, 292] width 233 height 20
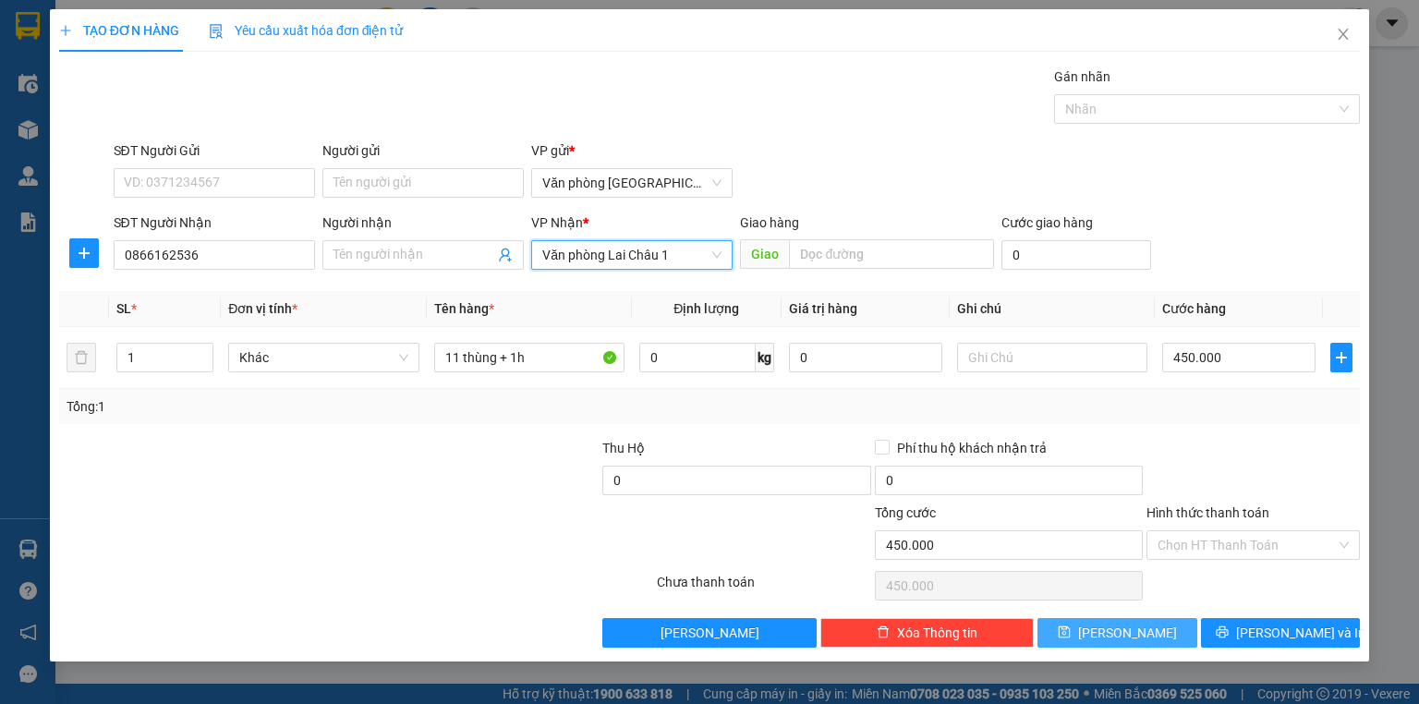
click at [1082, 637] on button "[PERSON_NAME]" at bounding box center [1117, 633] width 160 height 30
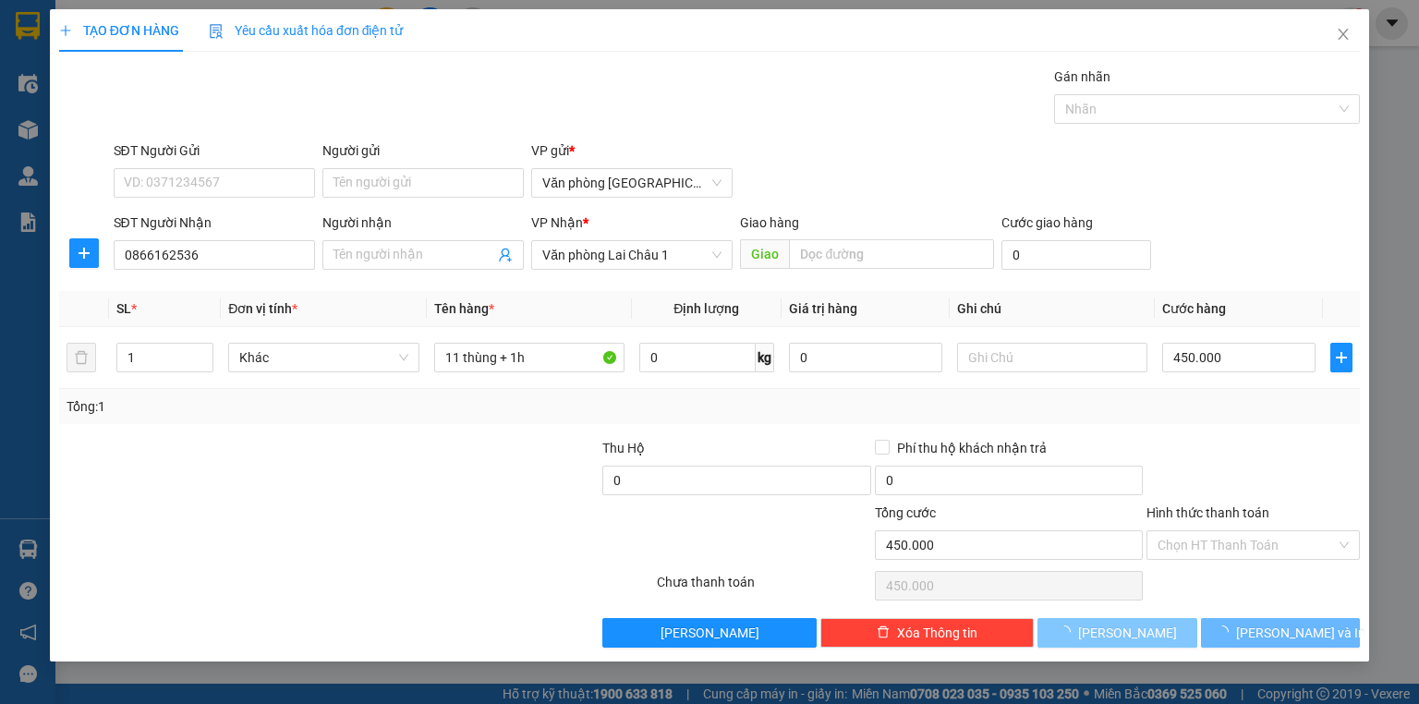
type input "0"
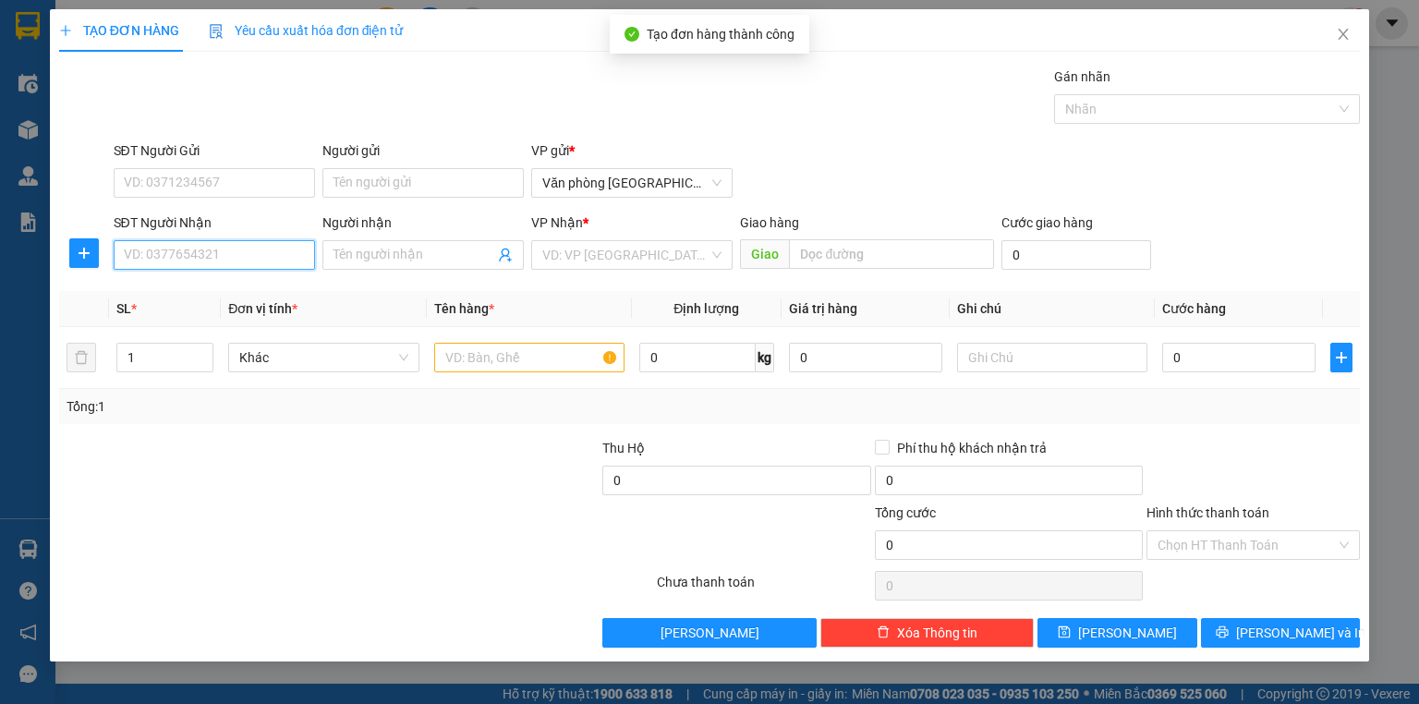
click at [219, 245] on input "SĐT Người Nhận" at bounding box center [214, 255] width 201 height 30
click at [260, 285] on div "0368598568" at bounding box center [214, 291] width 179 height 20
type input "0368598568"
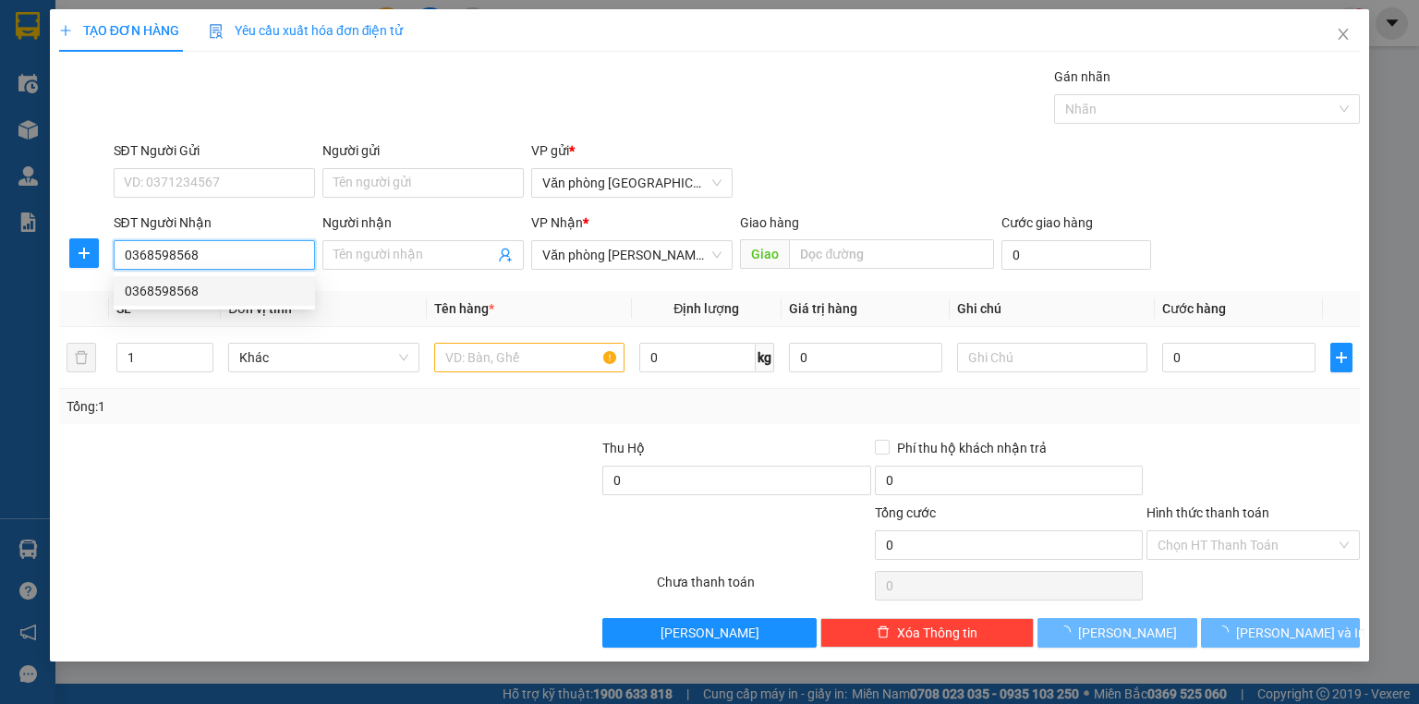
type input "500.000"
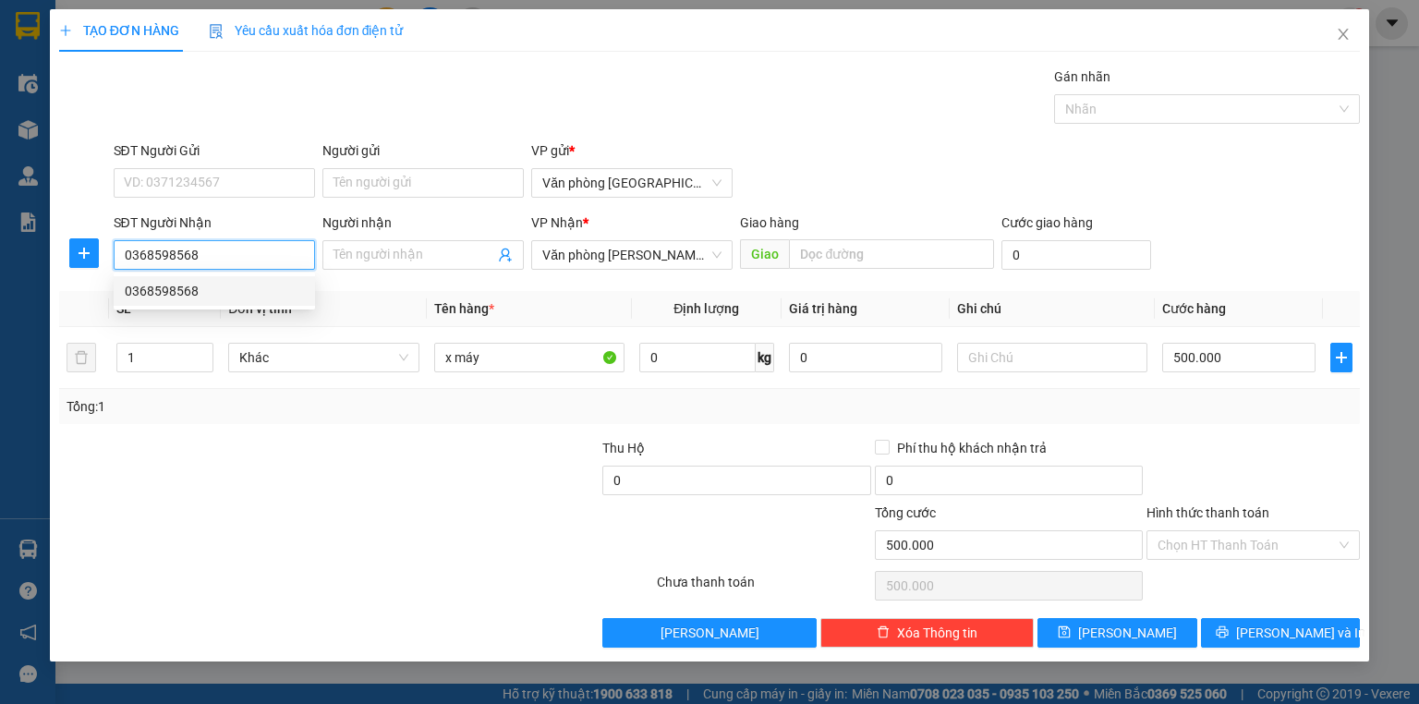
drag, startPoint x: 240, startPoint y: 243, endPoint x: 106, endPoint y: 259, distance: 134.8
click at [104, 259] on div "SĐT Người Nhận 0368598568 Người nhận Tên người nhận VP Nhận * Văn phòng [PERSON…" at bounding box center [709, 244] width 1304 height 65
click at [667, 259] on span "Văn phòng [PERSON_NAME]" at bounding box center [631, 255] width 179 height 28
type input "0368598705"
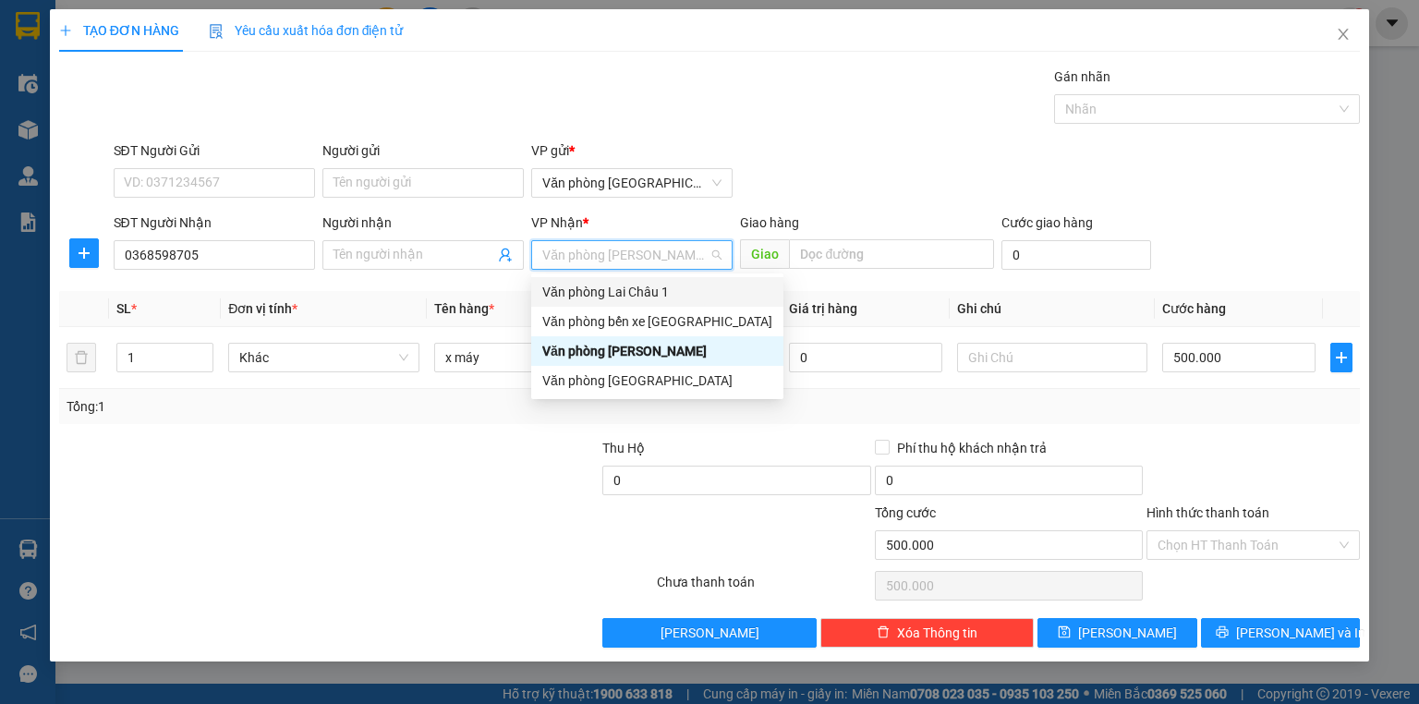
click at [671, 296] on div "Văn phòng Lai Châu 1" at bounding box center [657, 292] width 230 height 20
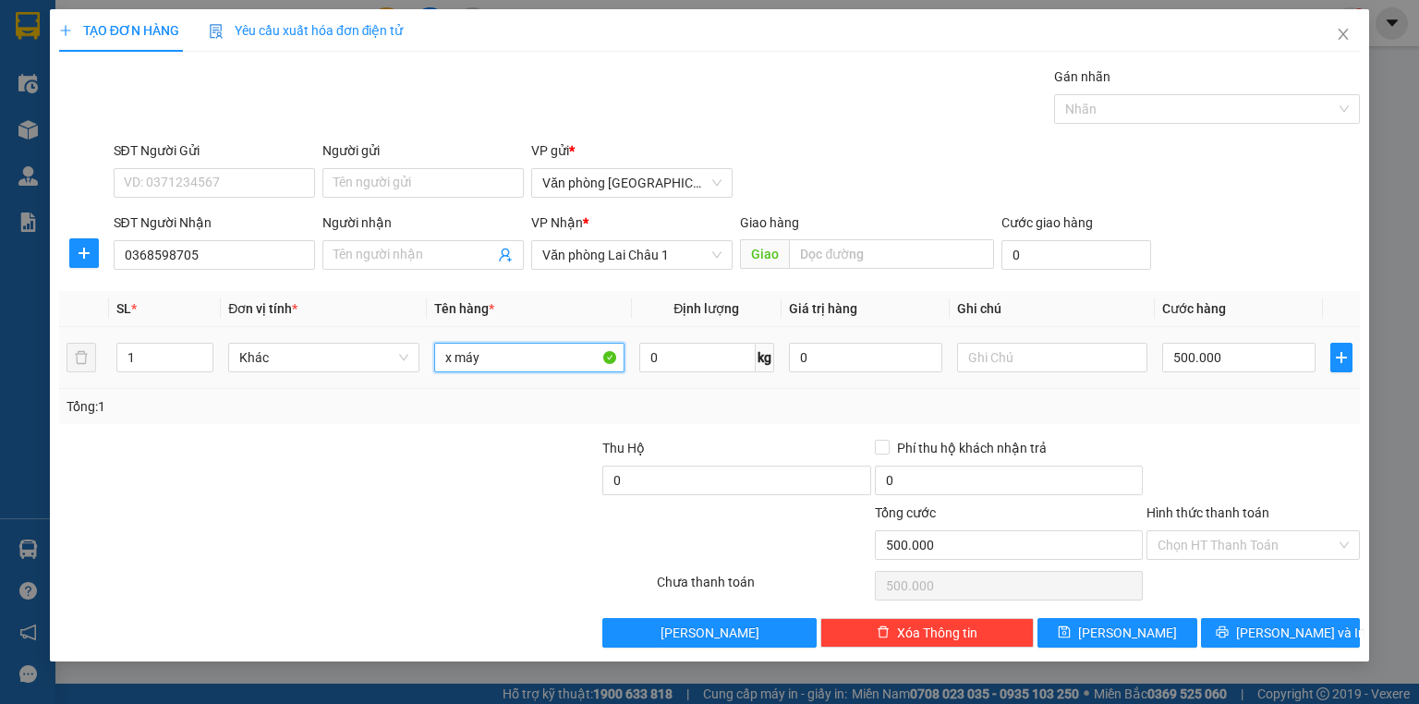
drag, startPoint x: 525, startPoint y: 362, endPoint x: 378, endPoint y: 382, distance: 148.3
click at [378, 382] on tr "1 Khác x máy 0 kg 0 500.000" at bounding box center [709, 358] width 1300 height 62
type input "2 tải"
click at [1256, 357] on input "500.000" at bounding box center [1238, 358] width 153 height 30
type input "2"
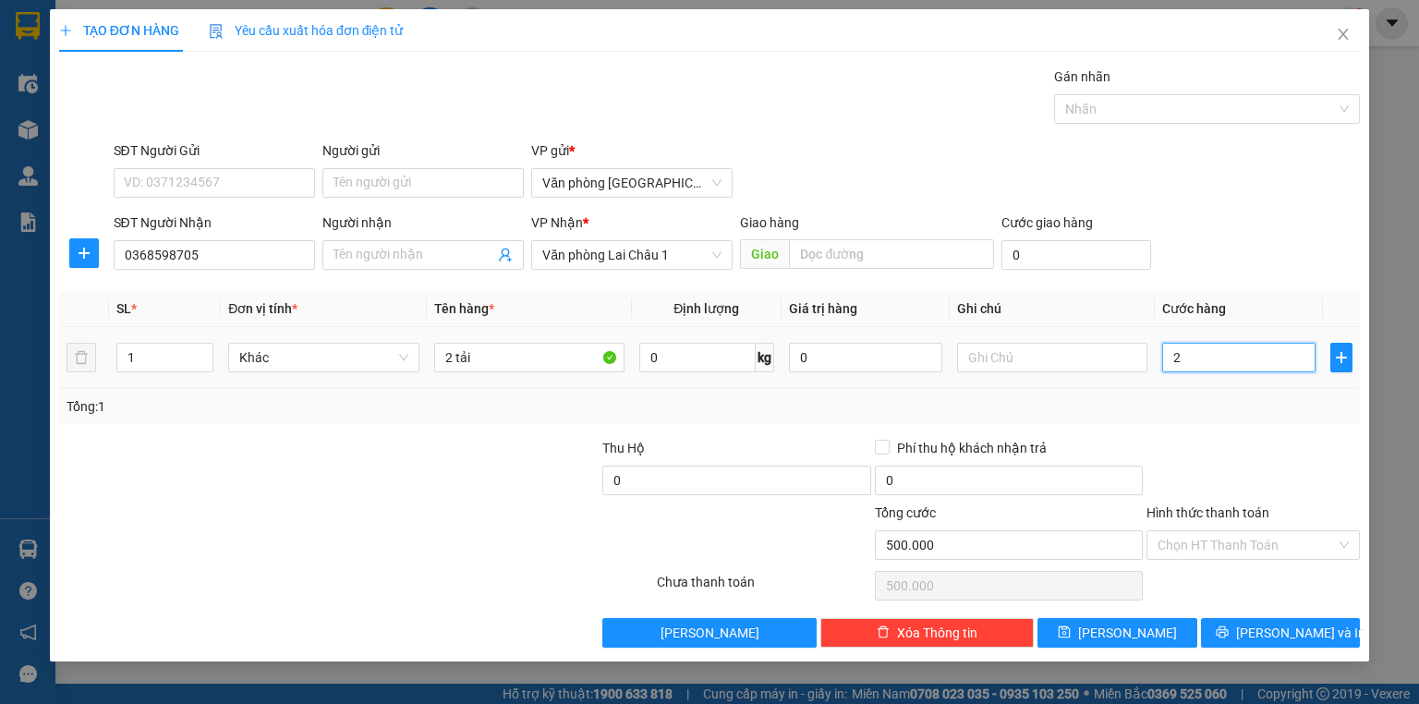
type input "2"
type input "20"
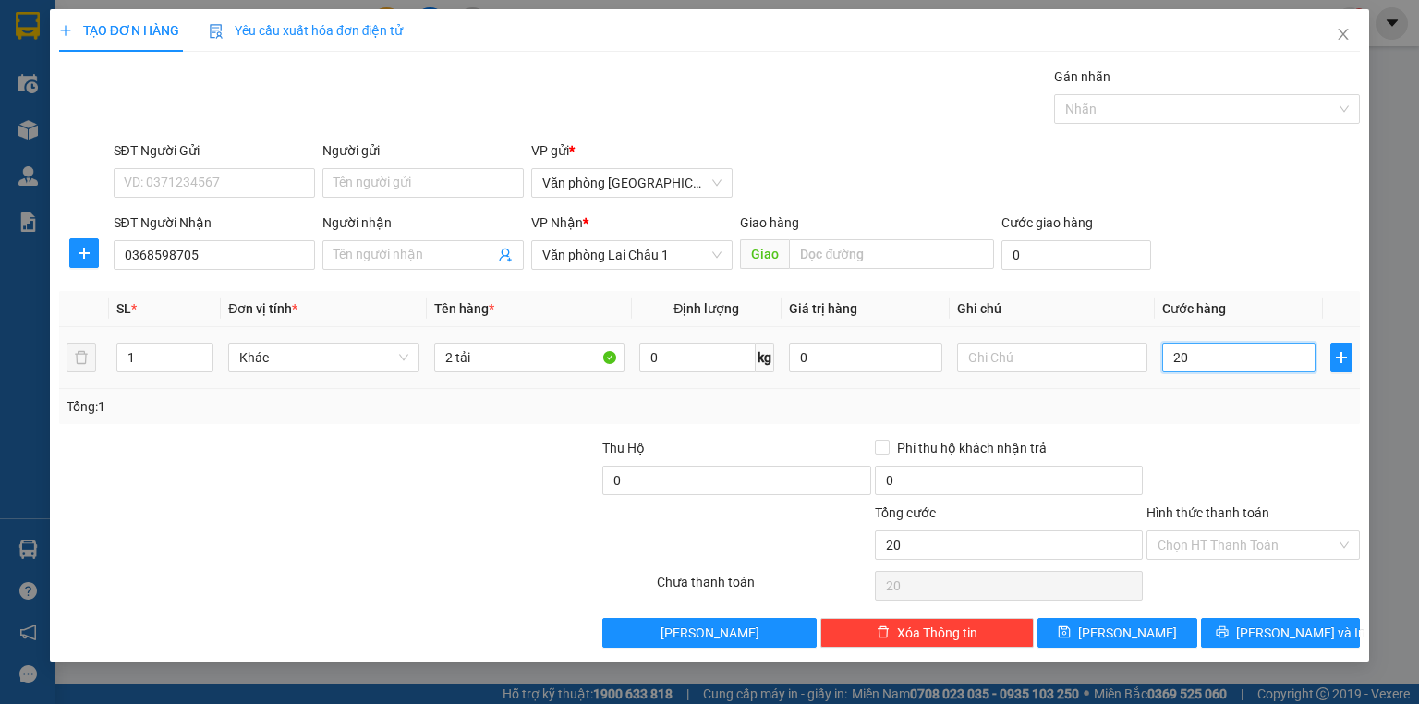
type input "200"
type input "2.000"
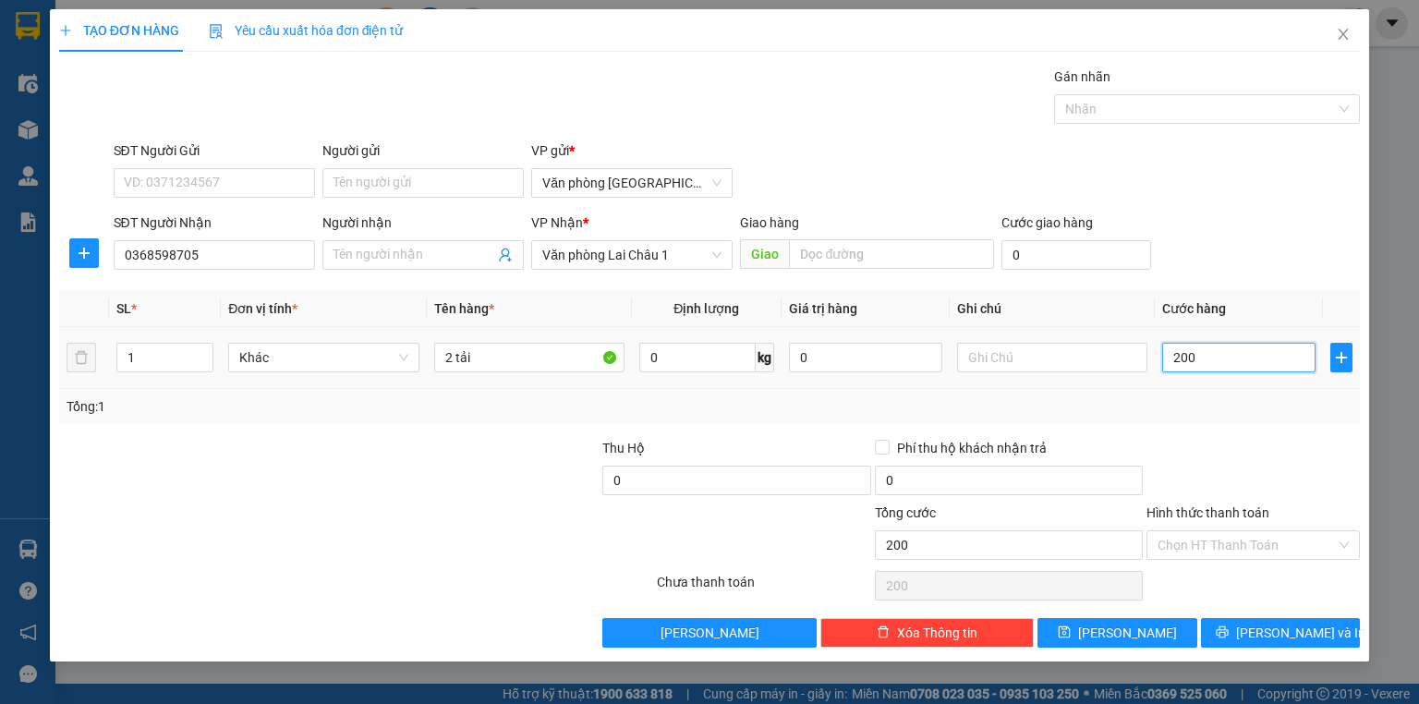
type input "2.000"
type input "20.000"
type input "200.000"
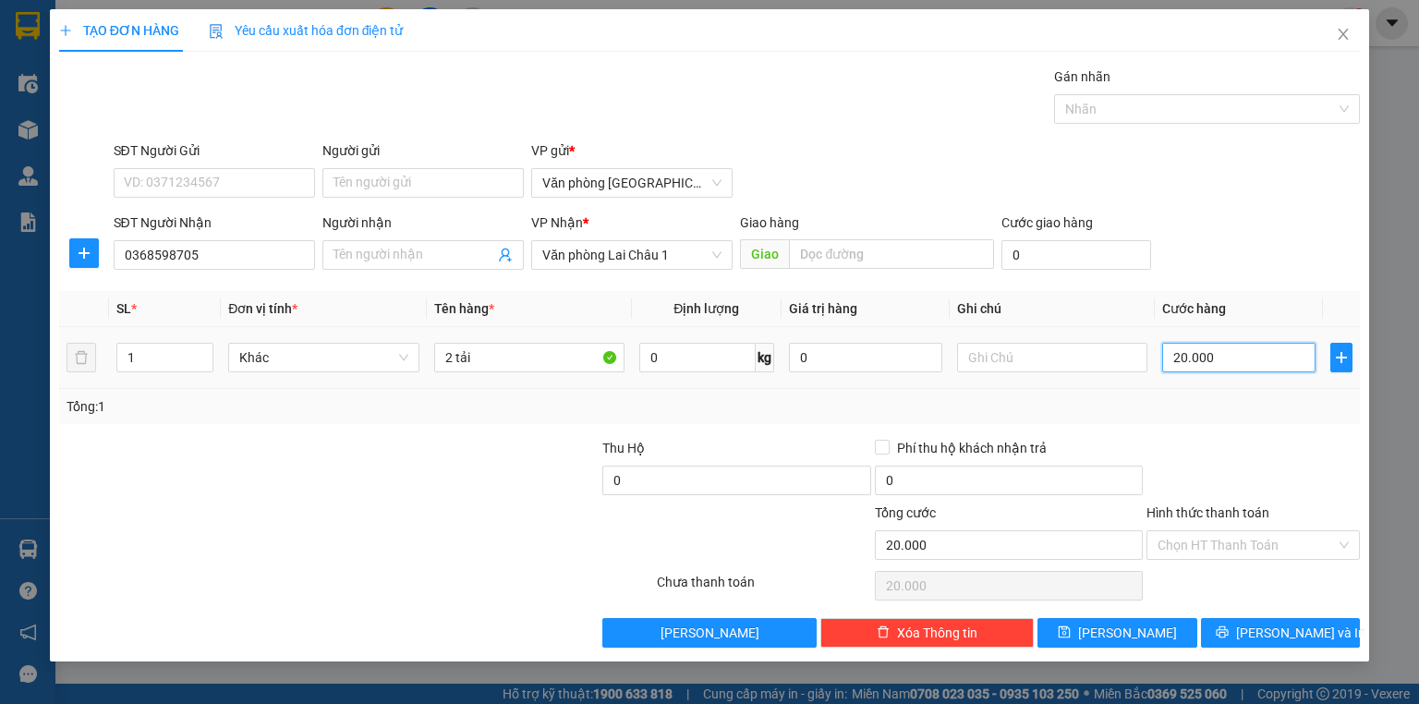
type input "200.000"
click at [1027, 359] on input "text" at bounding box center [1052, 358] width 190 height 30
type input "U"
click at [964, 355] on input "Sìn Hồ" at bounding box center [1052, 358] width 190 height 30
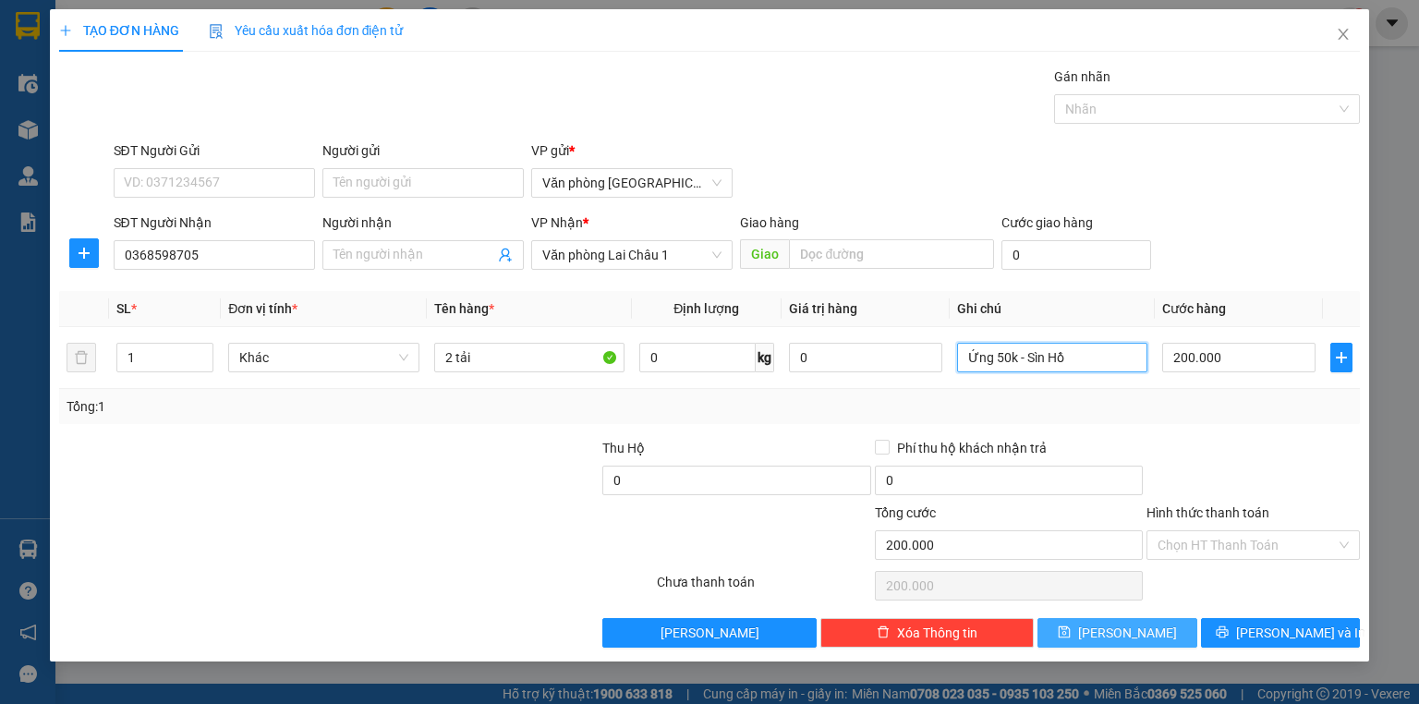
type input "Ứng 50k - Sìn Hồ"
drag, startPoint x: 1128, startPoint y: 632, endPoint x: 1145, endPoint y: 631, distance: 17.6
click at [1128, 632] on span "[PERSON_NAME]" at bounding box center [1127, 633] width 99 height 20
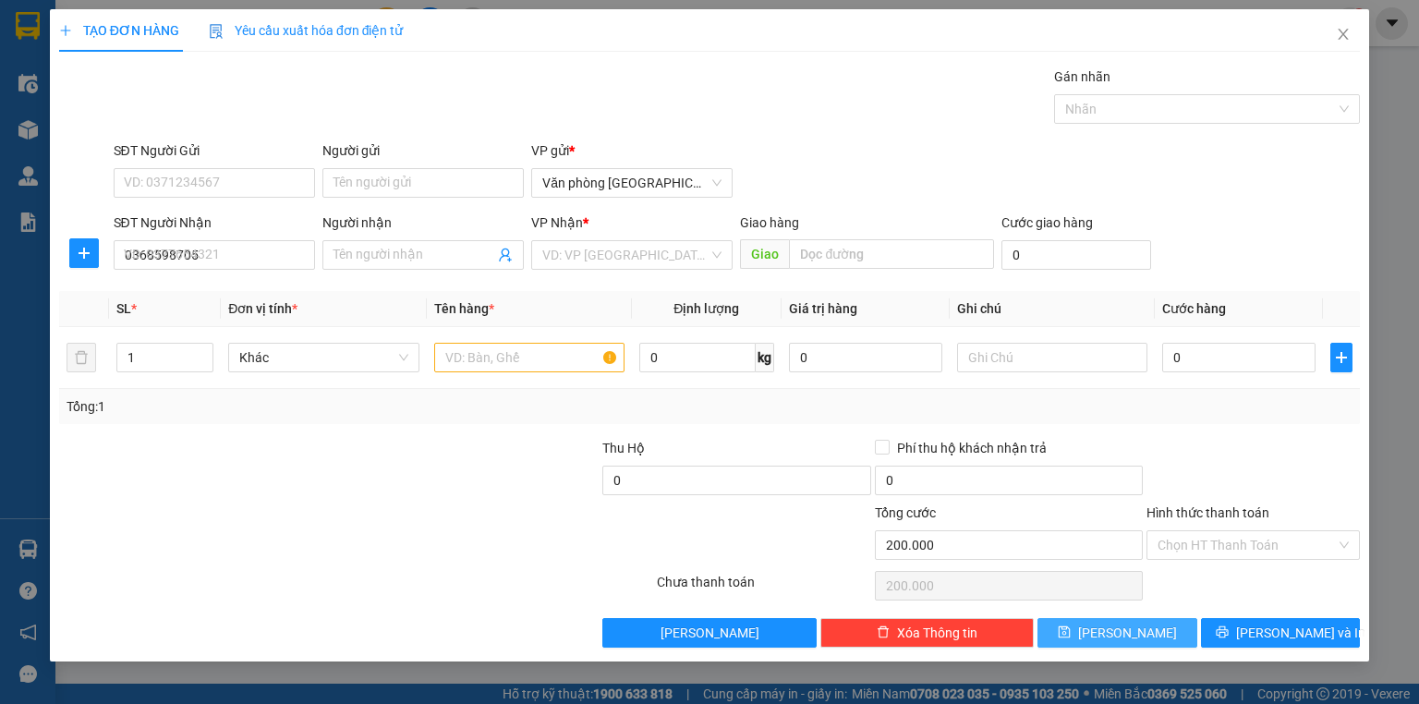
type input "0"
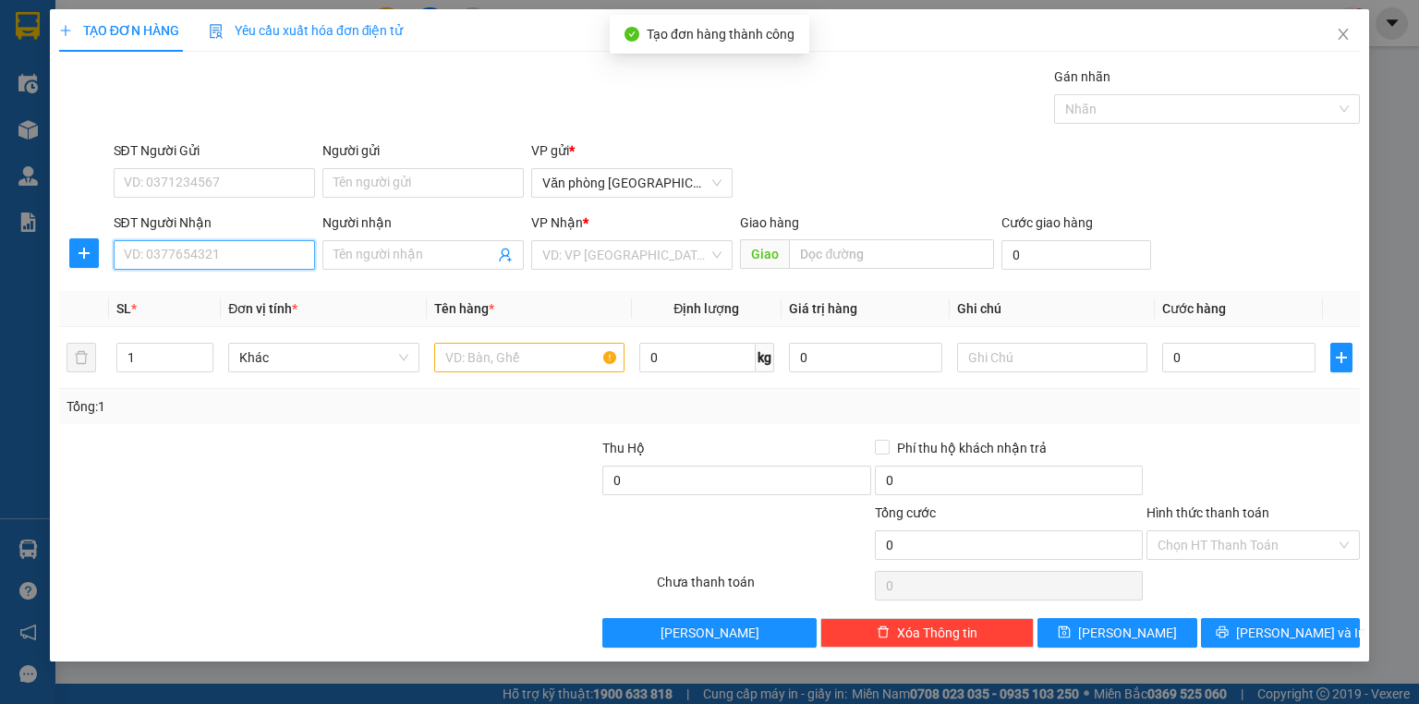
click at [240, 242] on input "SĐT Người Nhận" at bounding box center [214, 255] width 201 height 30
click at [248, 292] on div "0886892999 - A TRÌNH" at bounding box center [214, 291] width 179 height 20
type input "0886892999"
type input "A TRÌNH"
type input "50.000"
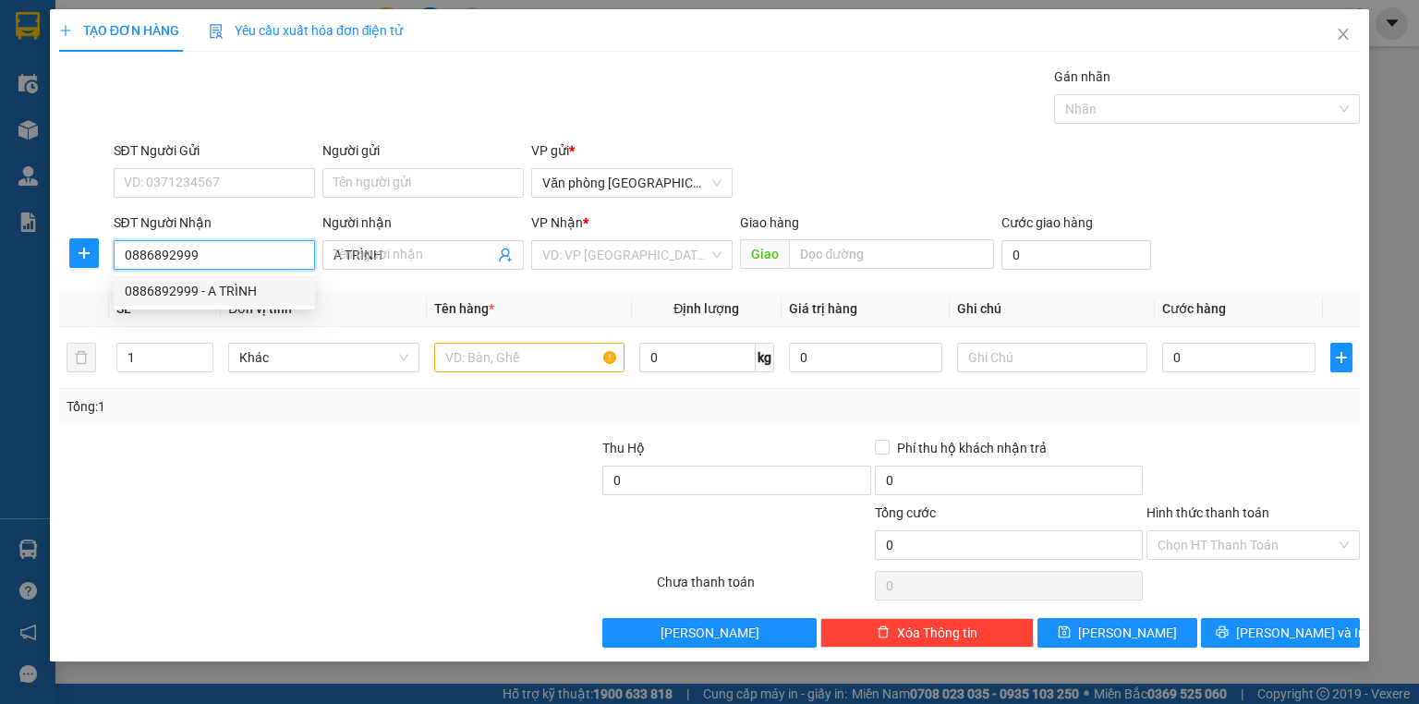
type input "50.000"
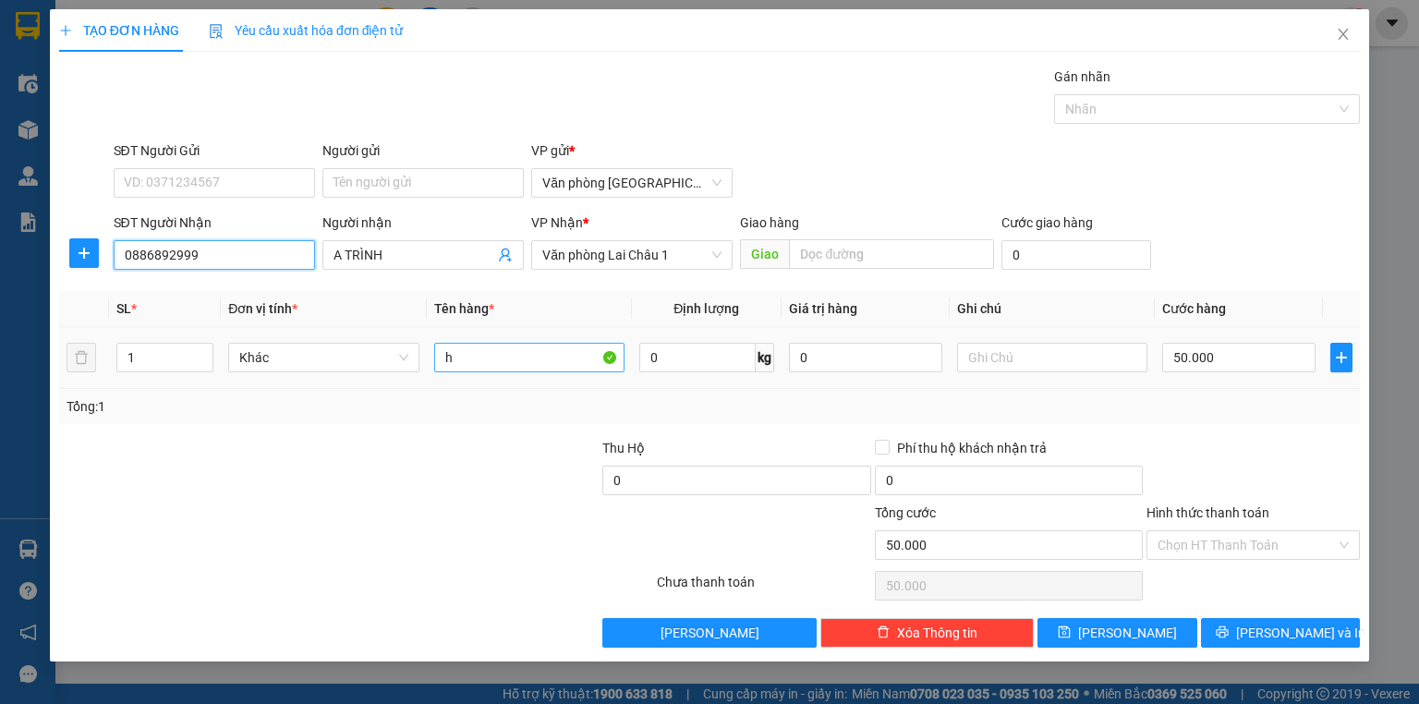
type input "0886892999"
click at [521, 360] on input "h" at bounding box center [529, 358] width 190 height 30
type input "bọc"
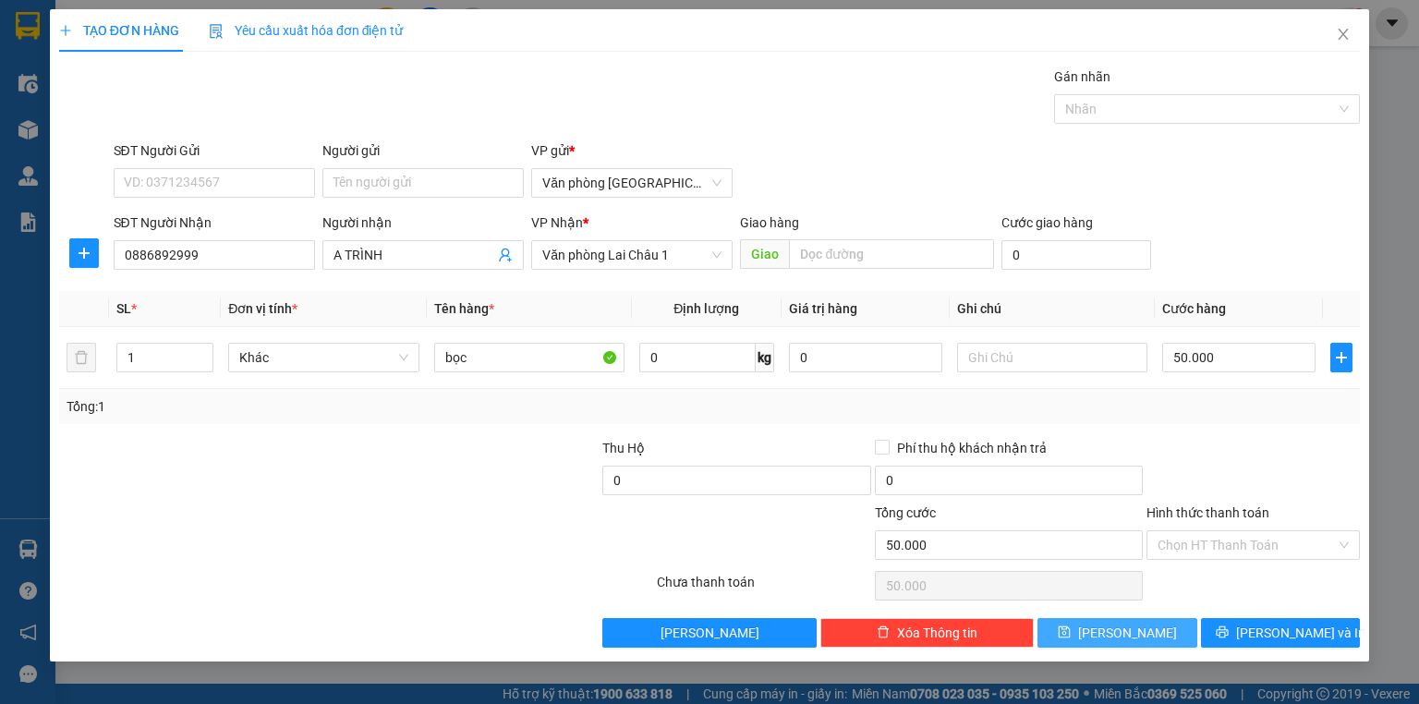
click at [1117, 626] on span "[PERSON_NAME]" at bounding box center [1127, 633] width 99 height 20
type input "0"
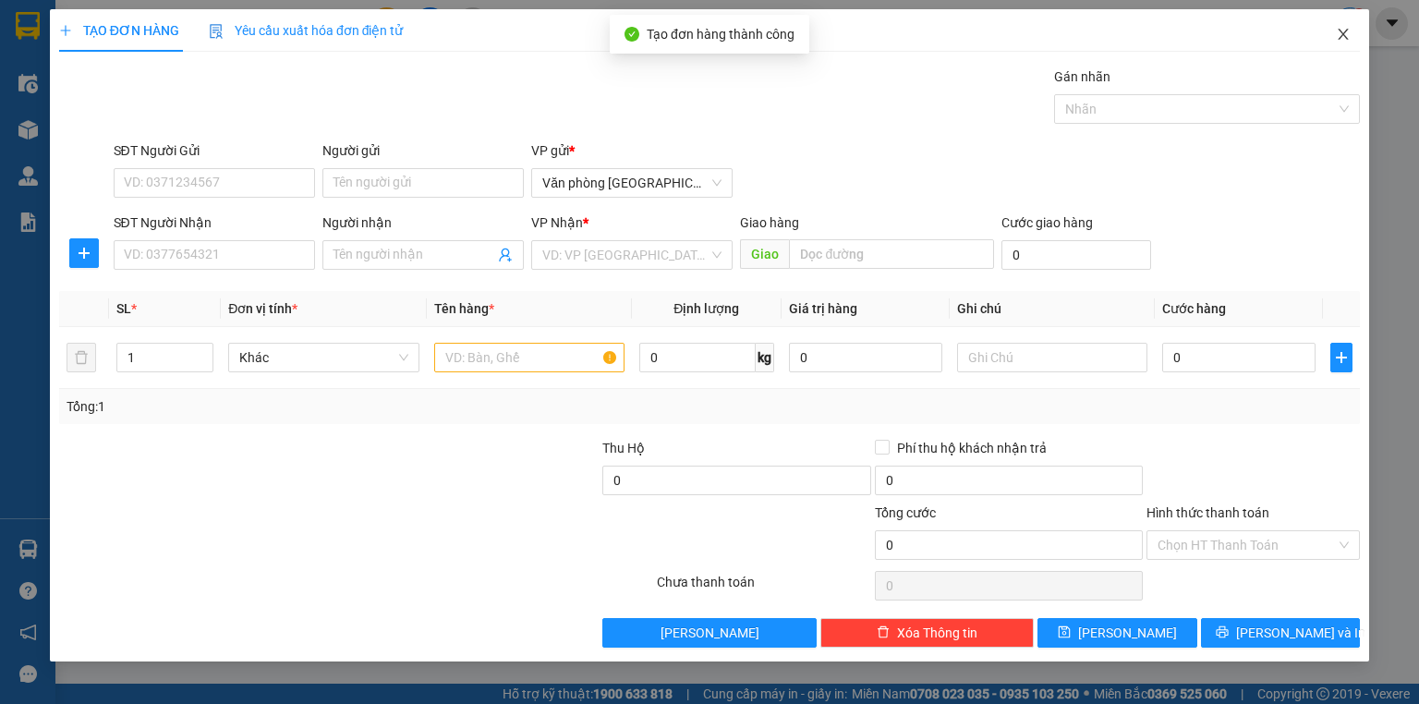
click at [1346, 37] on icon "close" at bounding box center [1343, 34] width 15 height 15
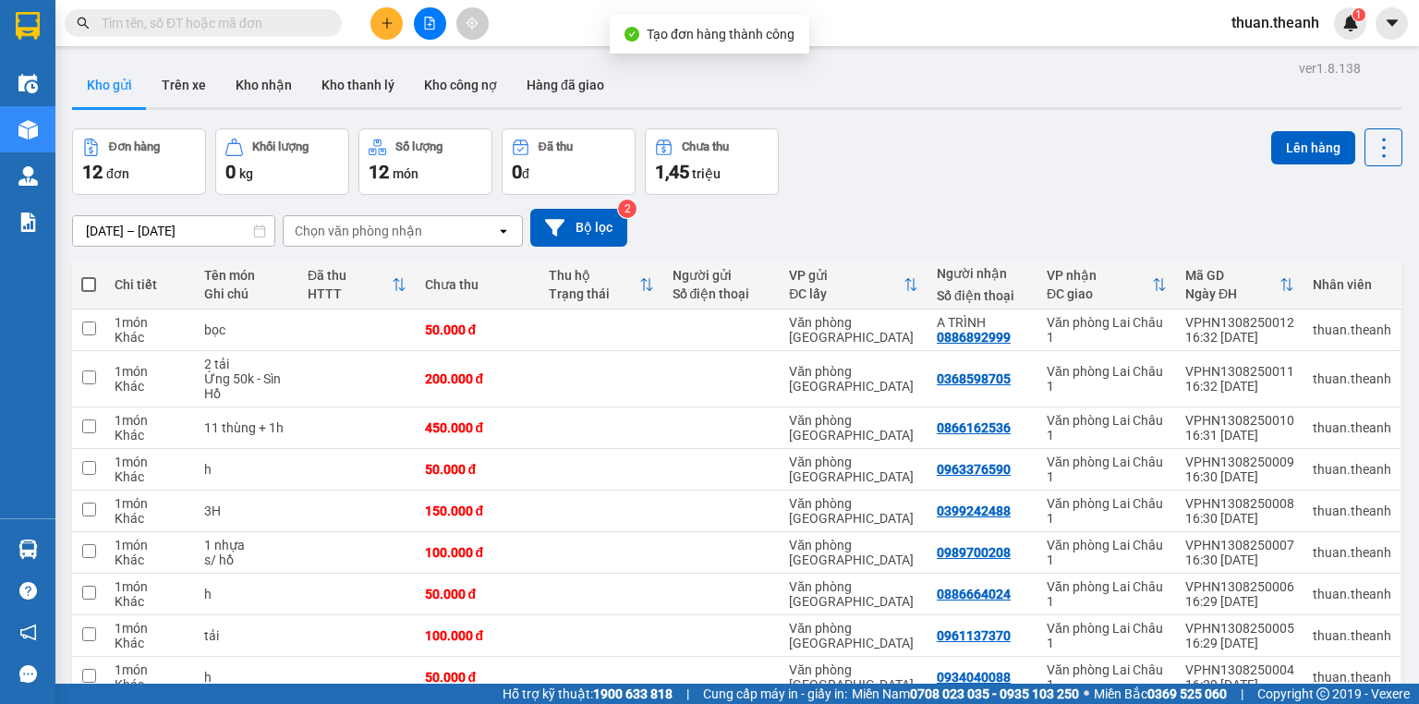
scroll to position [128, 0]
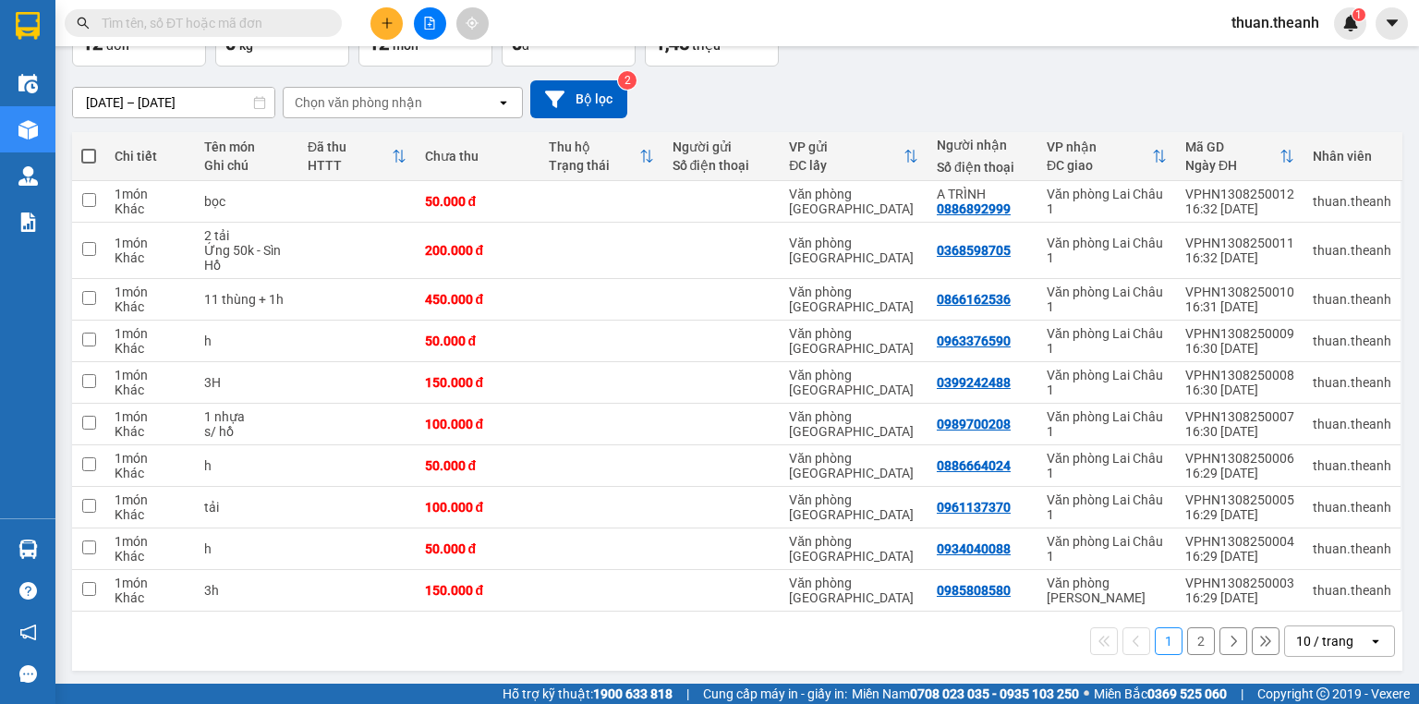
click at [1348, 639] on div "10 / trang" at bounding box center [1326, 641] width 83 height 30
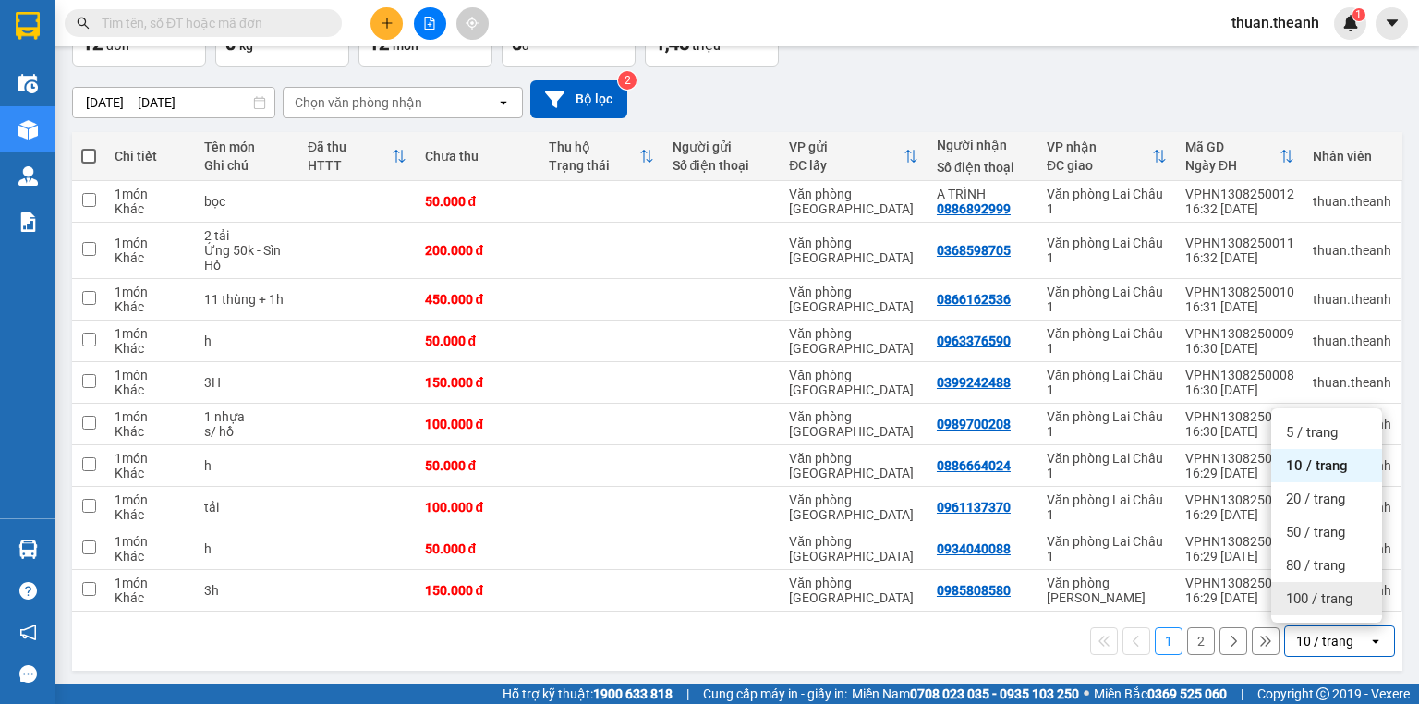
click at [1312, 606] on span "100 / trang" at bounding box center [1319, 598] width 67 height 18
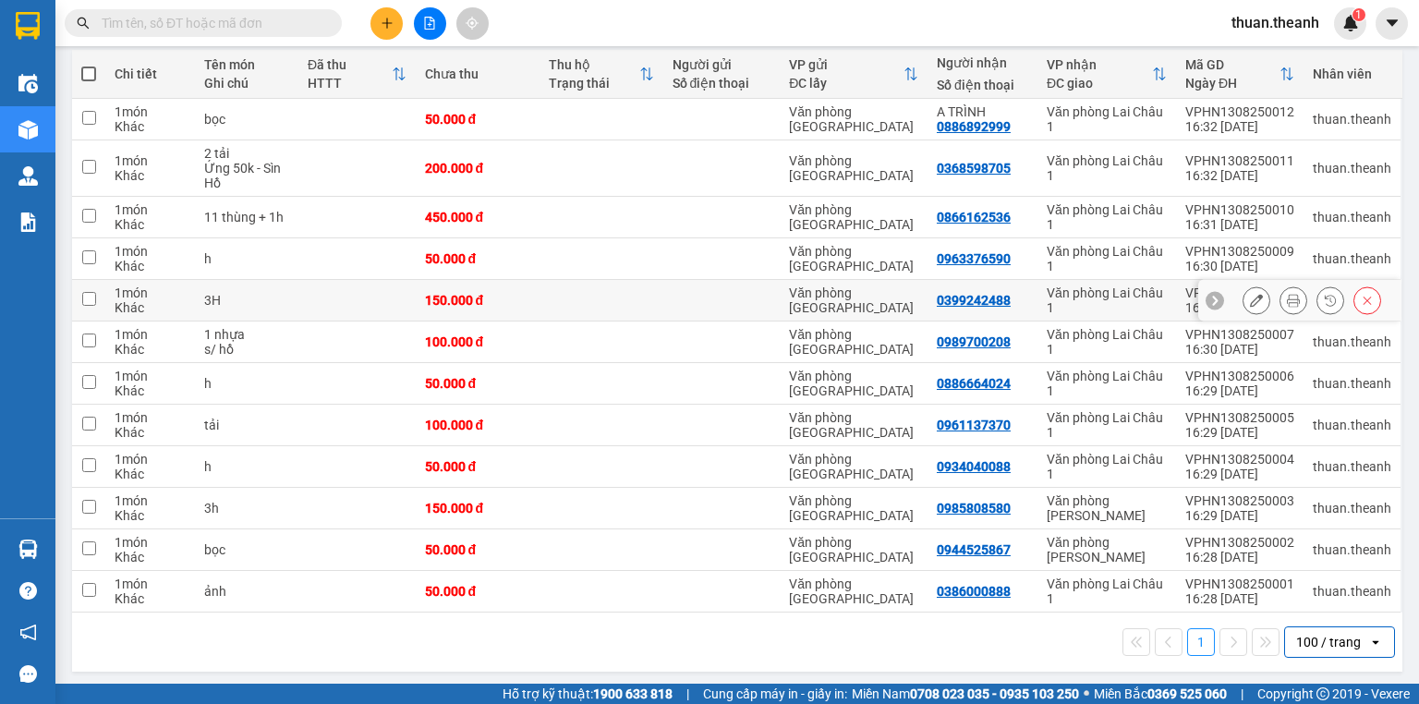
scroll to position [211, 0]
